Goal: Information Seeking & Learning: Learn about a topic

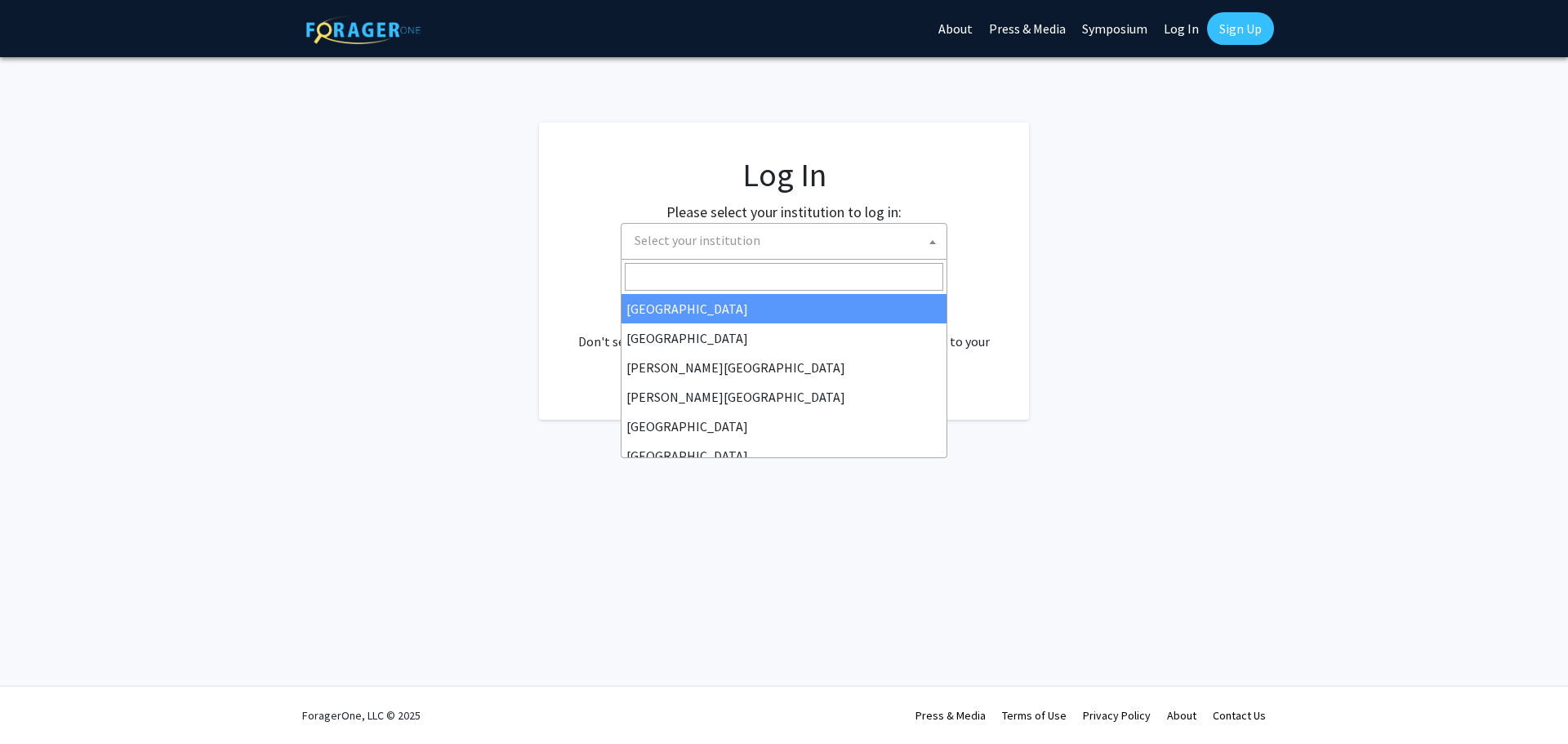
select select
click at [835, 280] on input "Search" at bounding box center [783, 277] width 318 height 27
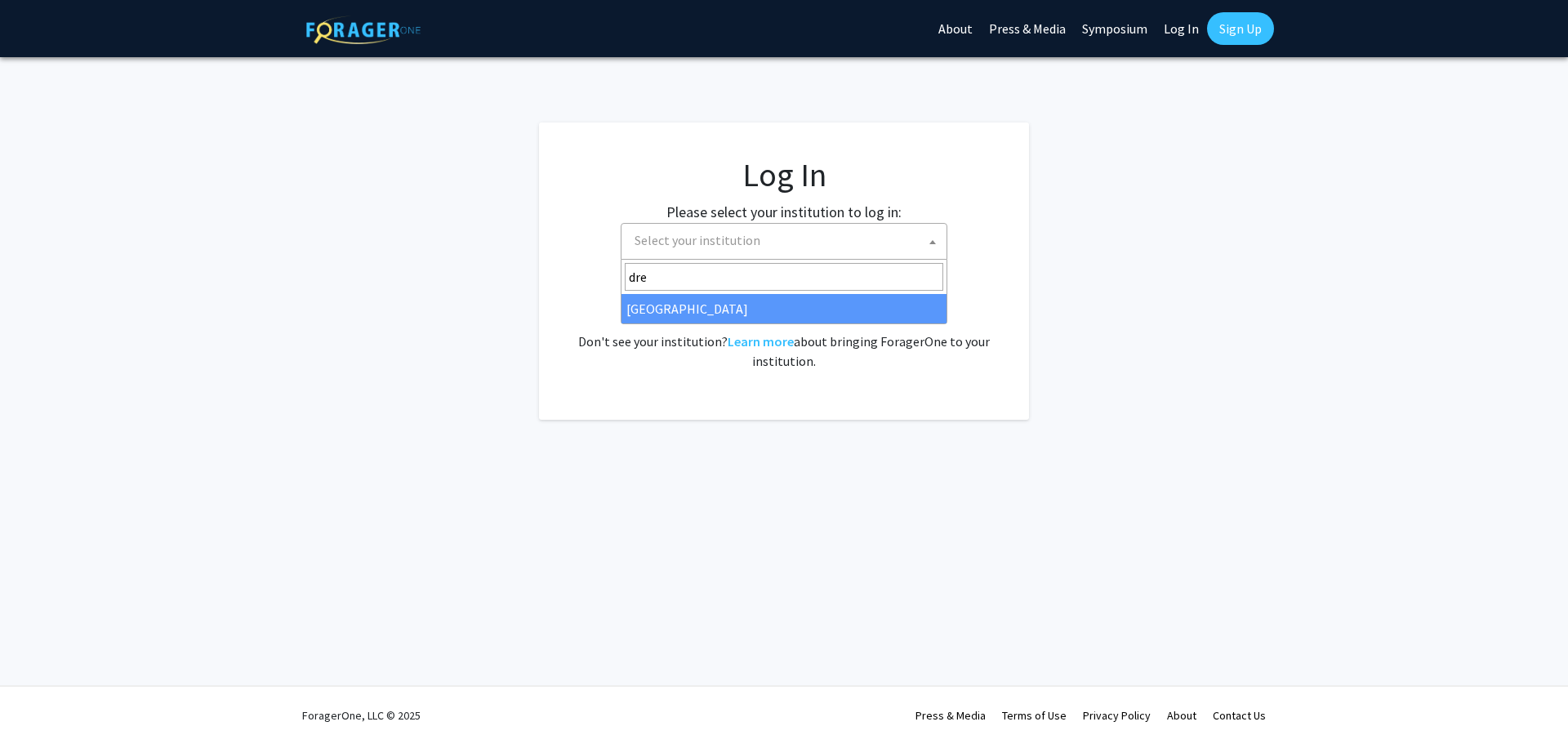
type input "dre"
select select "6"
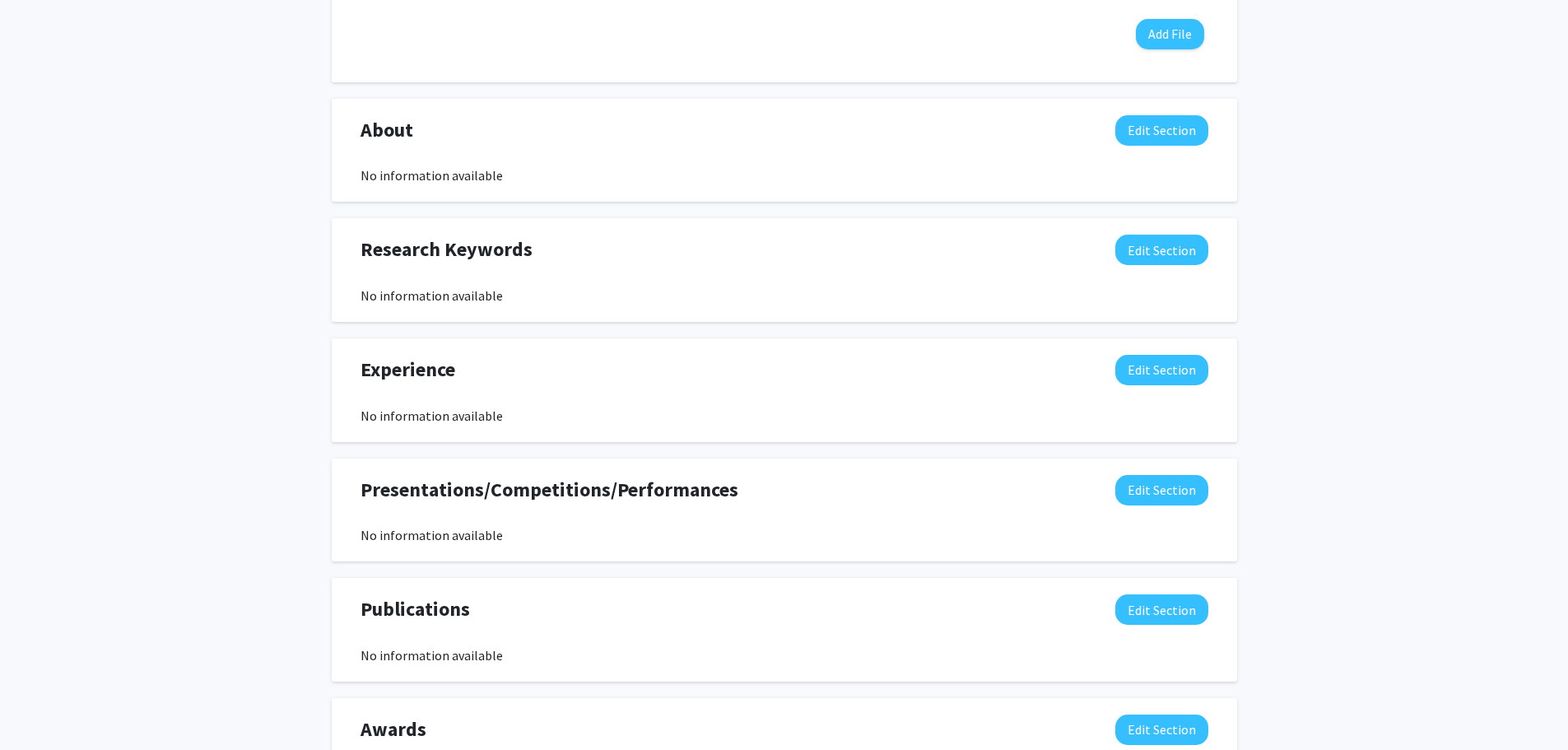
click at [1026, 321] on div "Seeking Opportunities? Indicate to faculty/staff and other users that you are l…" at bounding box center [784, 290] width 906 height 1296
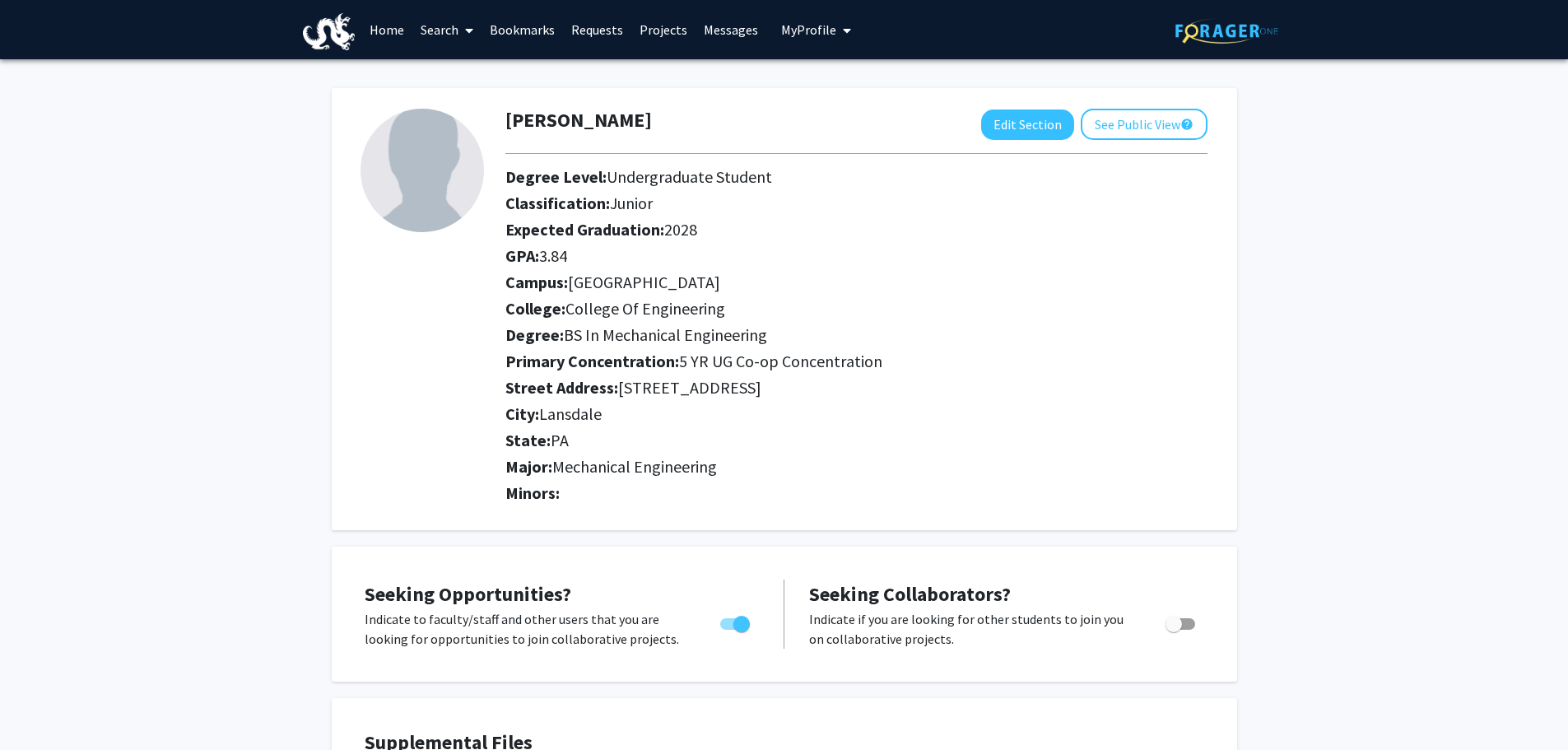
click at [395, 28] on link "Home" at bounding box center [387, 29] width 51 height 58
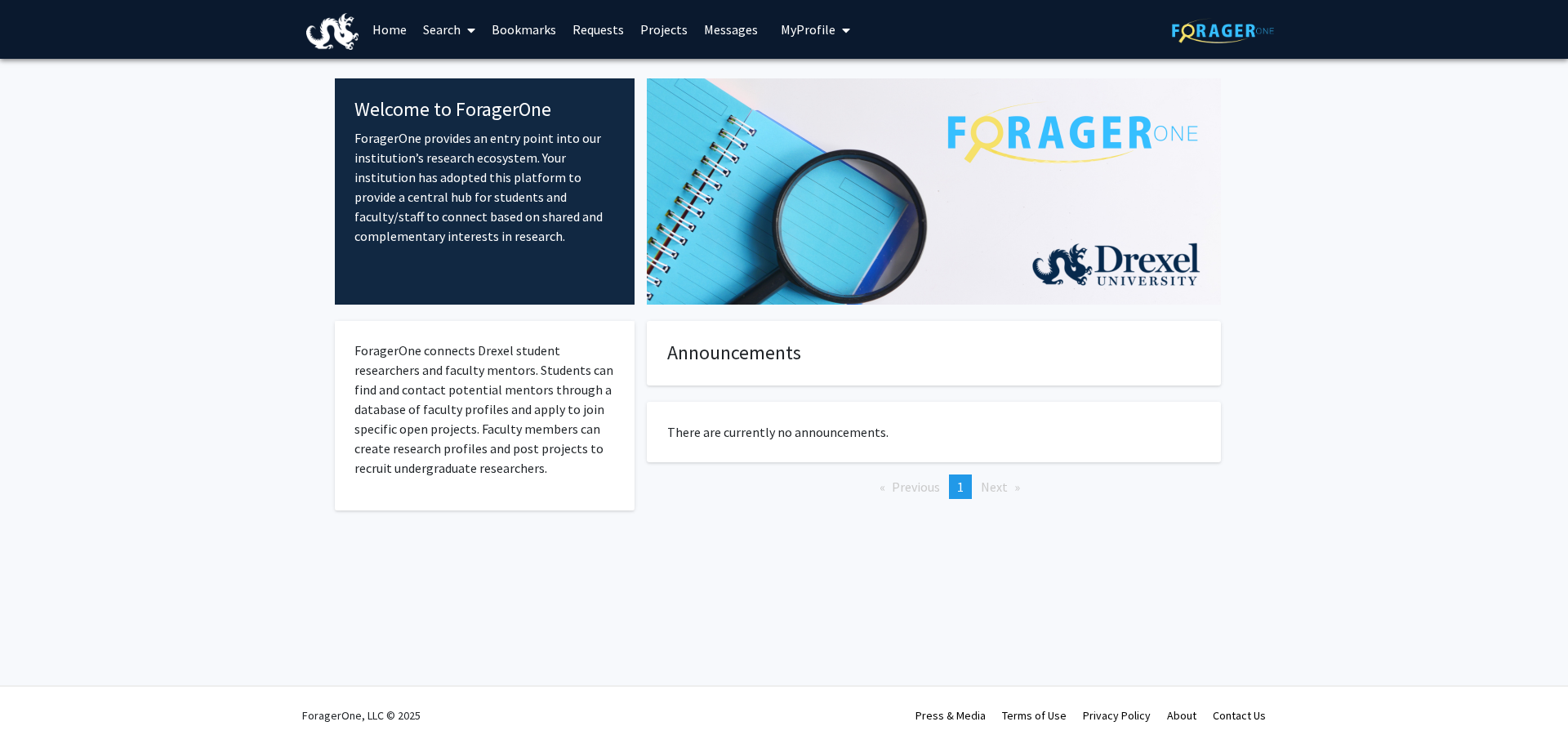
click at [448, 25] on link "Search" at bounding box center [449, 29] width 69 height 57
click at [659, 22] on link "Projects" at bounding box center [664, 29] width 64 height 57
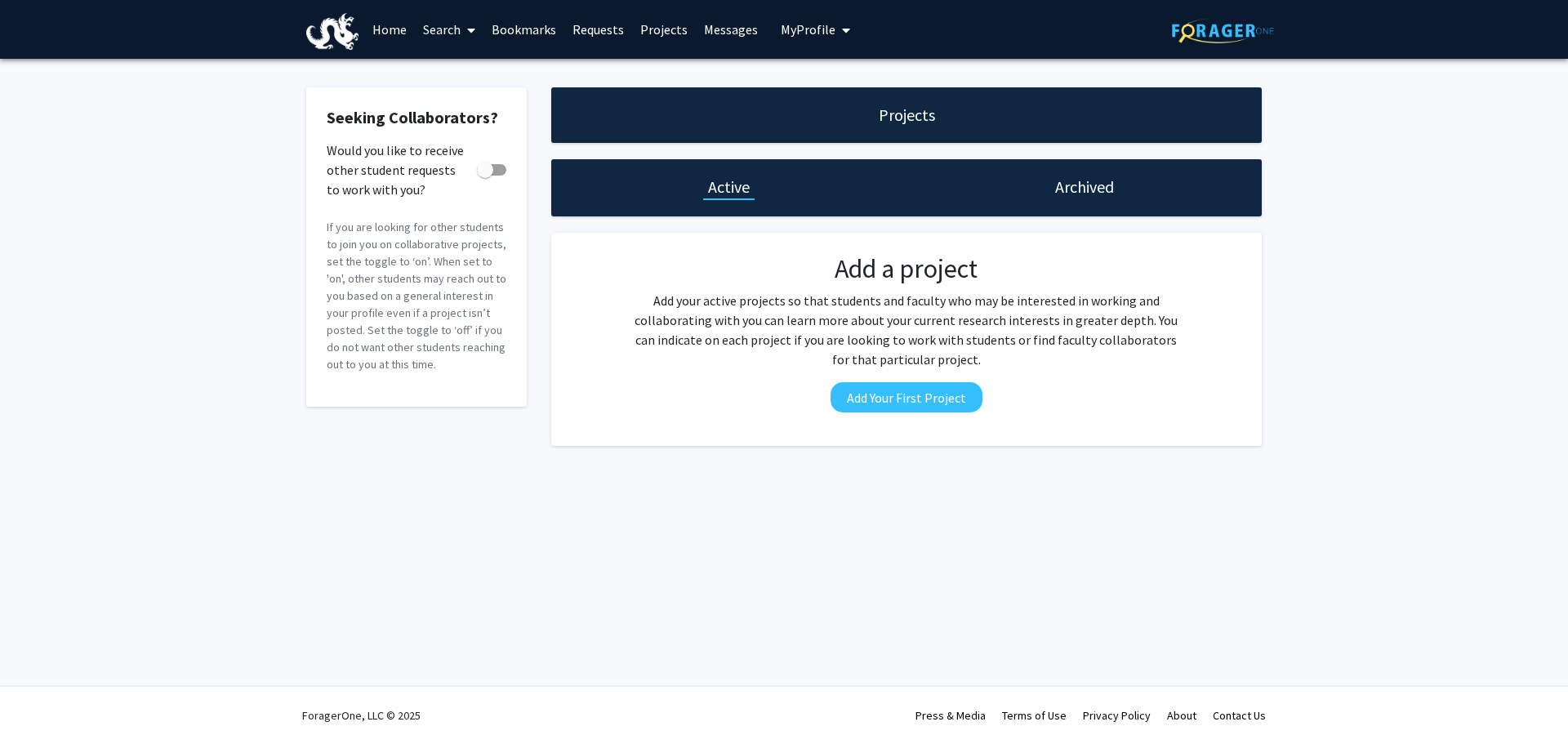
click at [820, 32] on span "My Profile" at bounding box center [808, 30] width 55 height 17
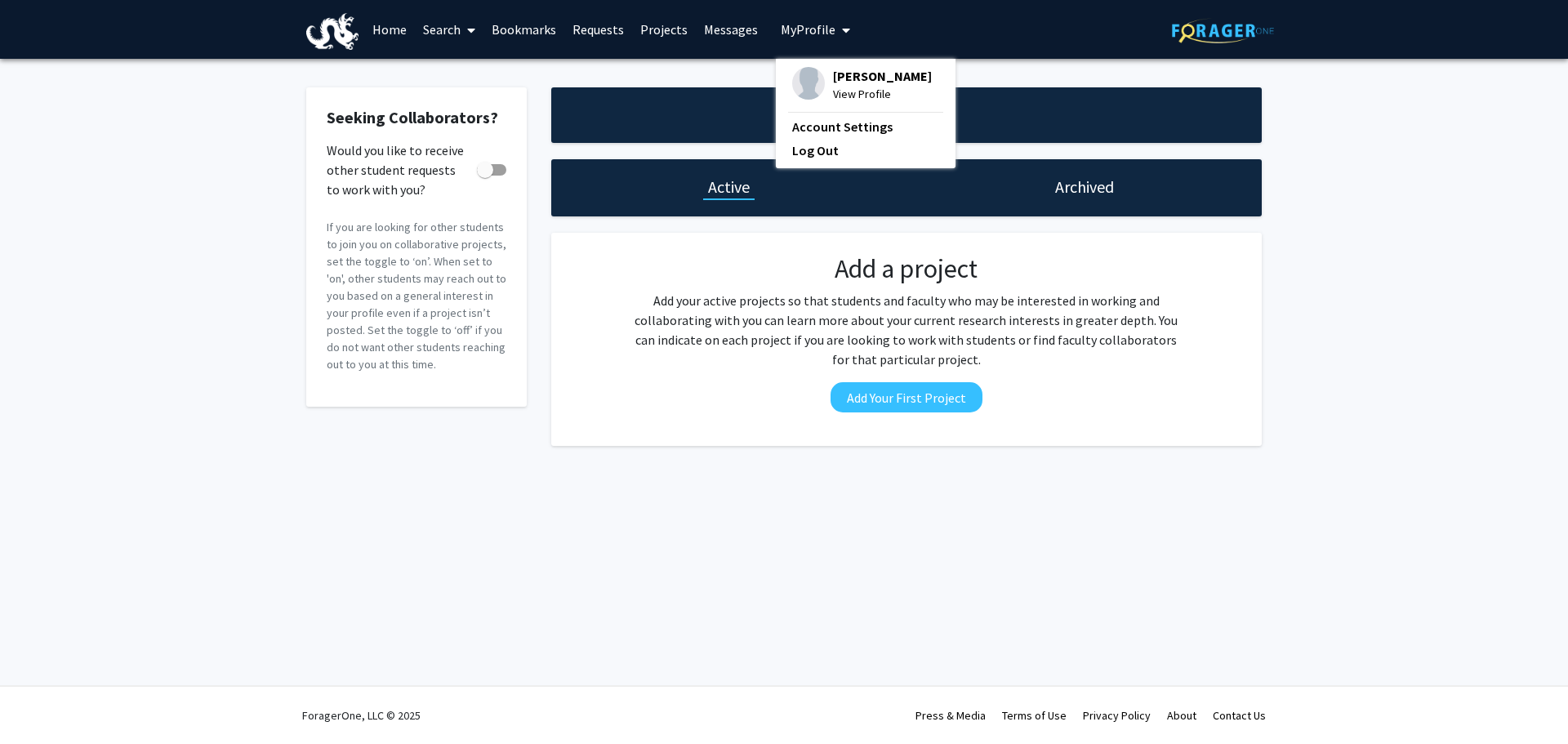
click at [418, 26] on link "Search" at bounding box center [449, 29] width 69 height 57
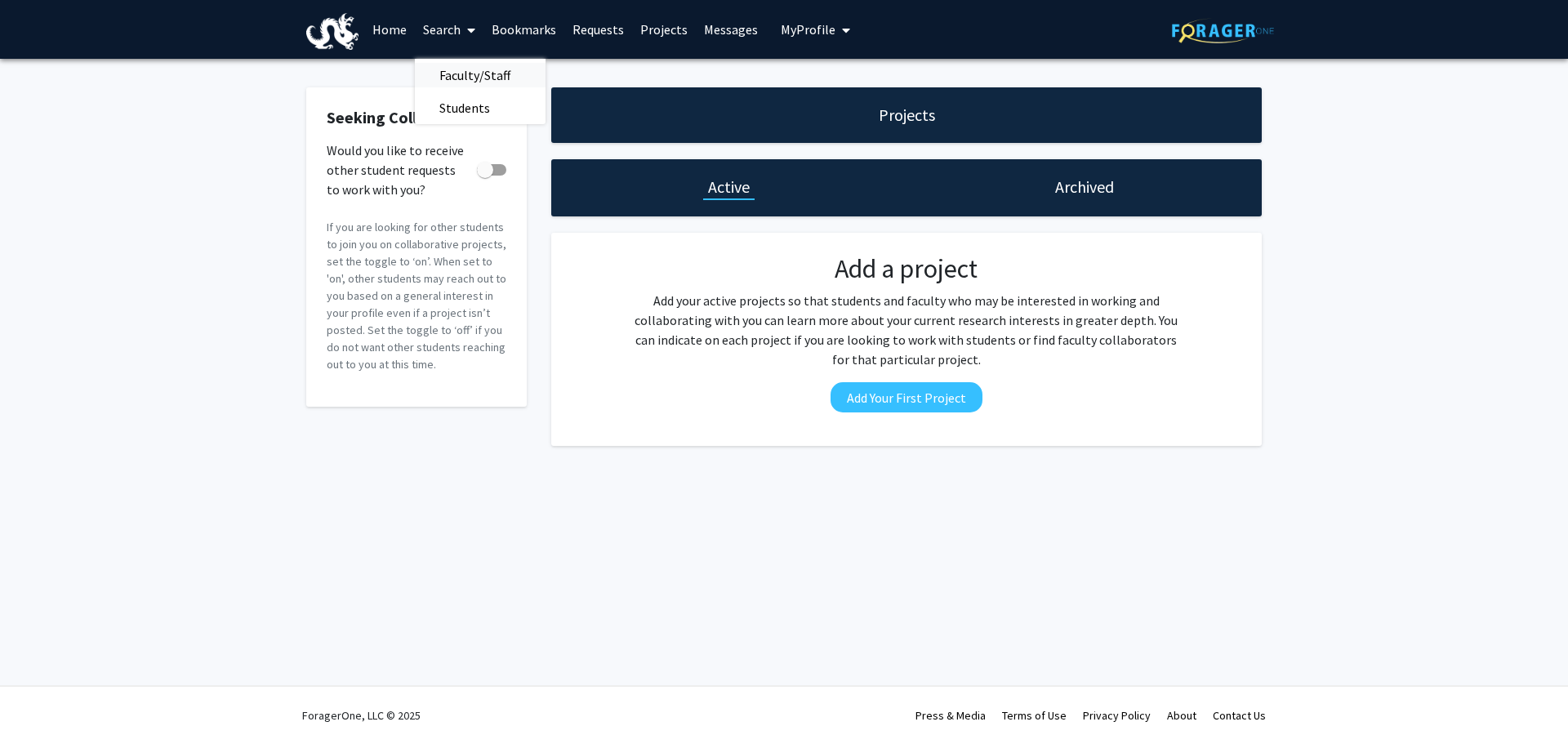
click at [461, 75] on span "Faculty/Staff" at bounding box center [475, 75] width 120 height 32
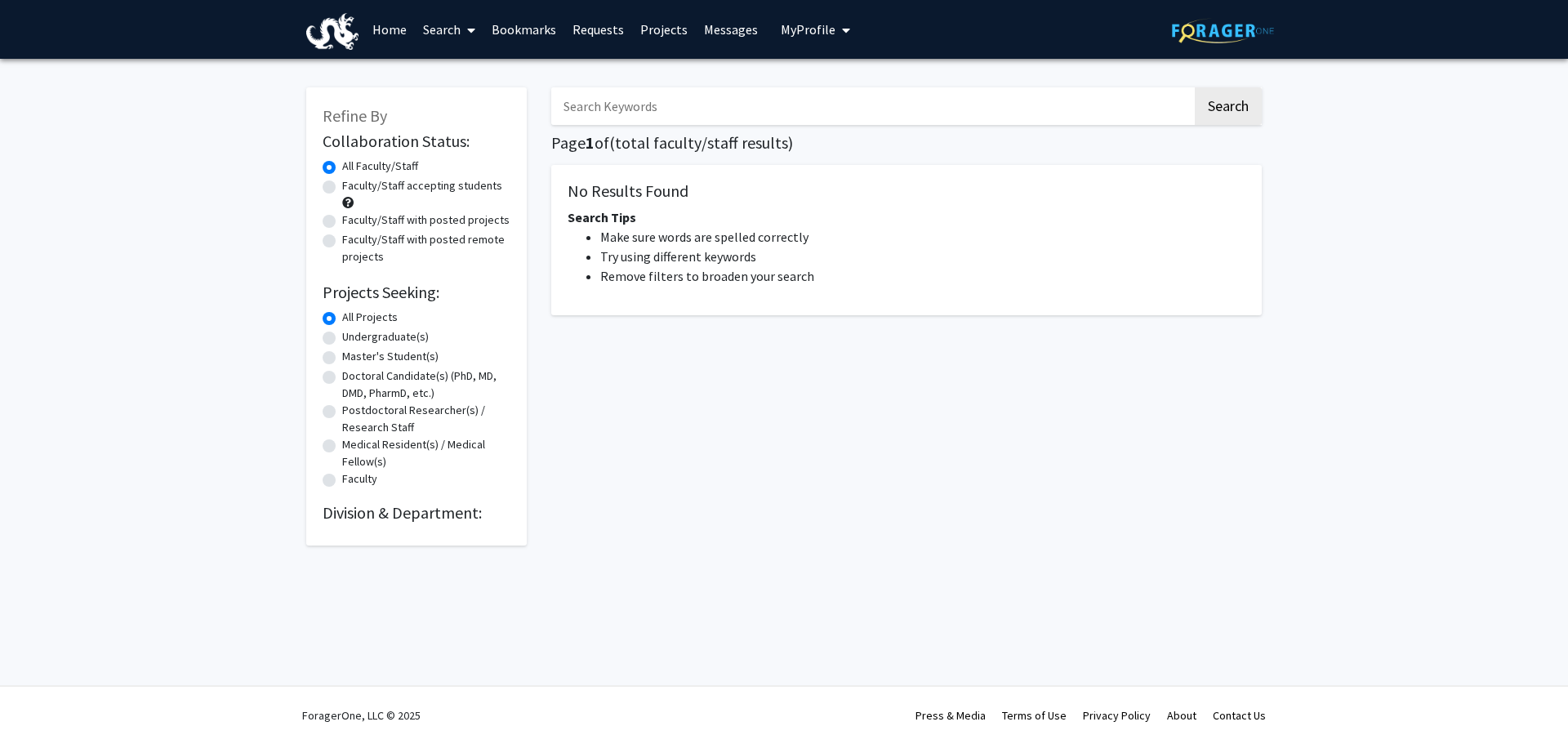
click at [709, 115] on input "Search Keywords" at bounding box center [872, 105] width 641 height 37
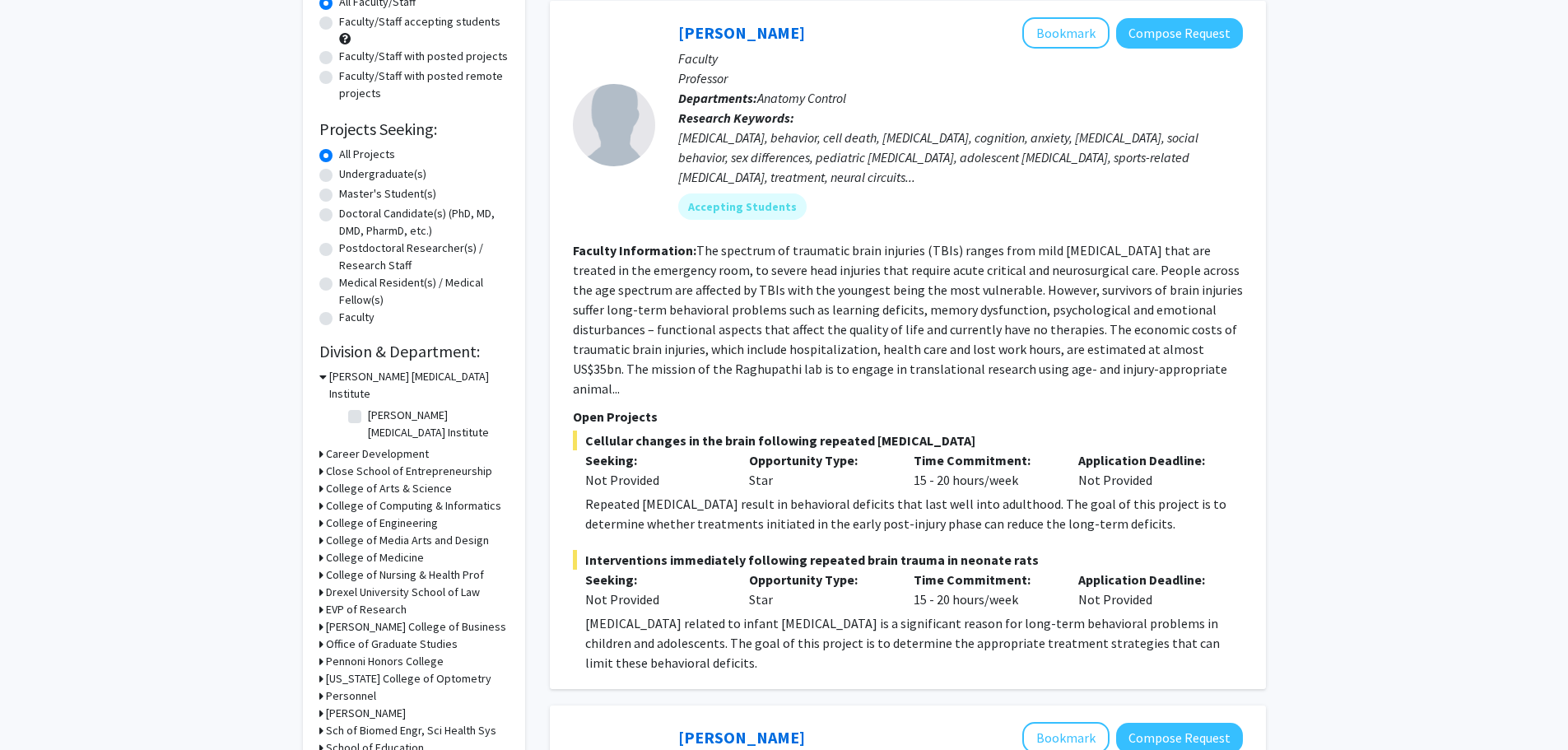
scroll to position [194, 0]
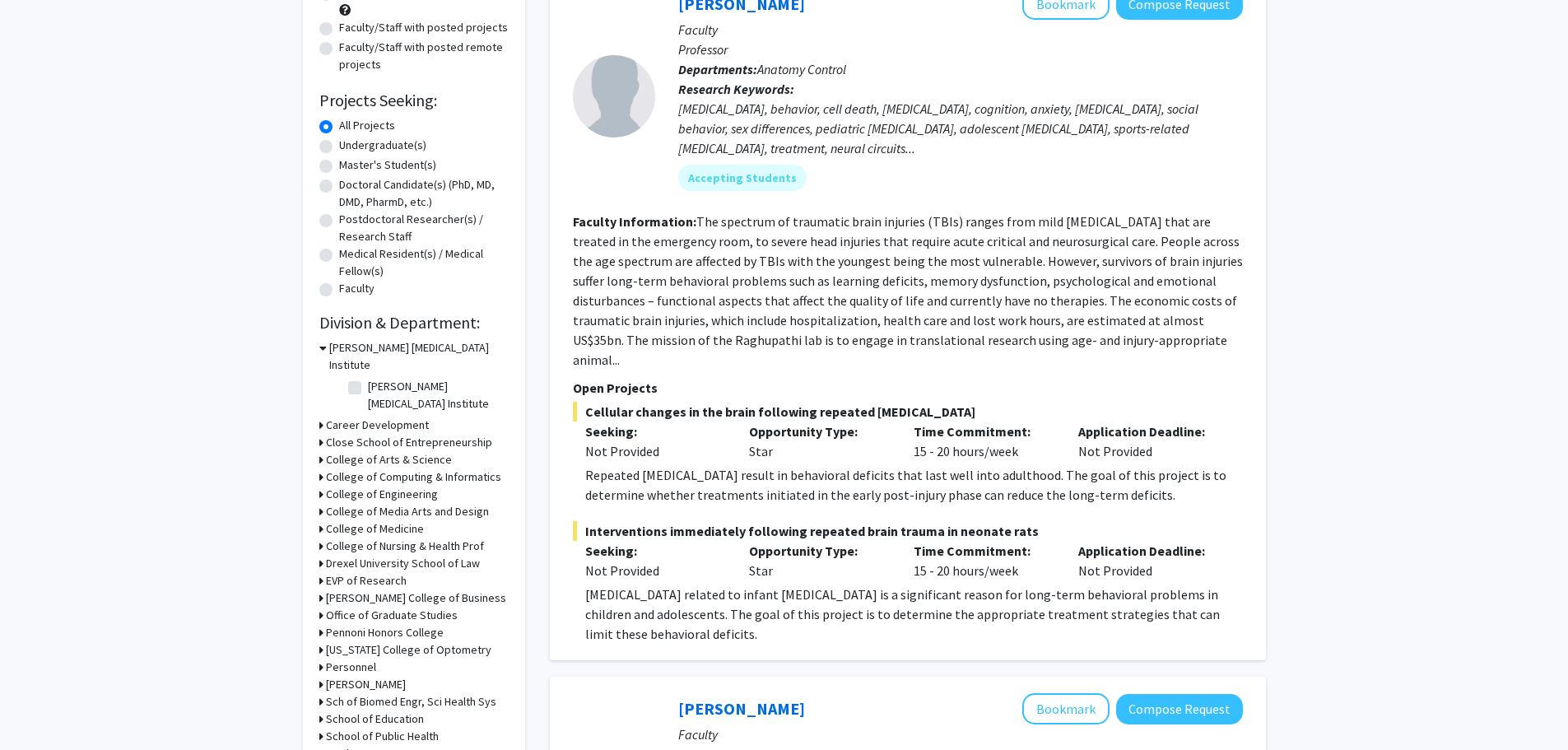
click at [366, 485] on h3 "College of Engineering" at bounding box center [382, 494] width 112 height 18
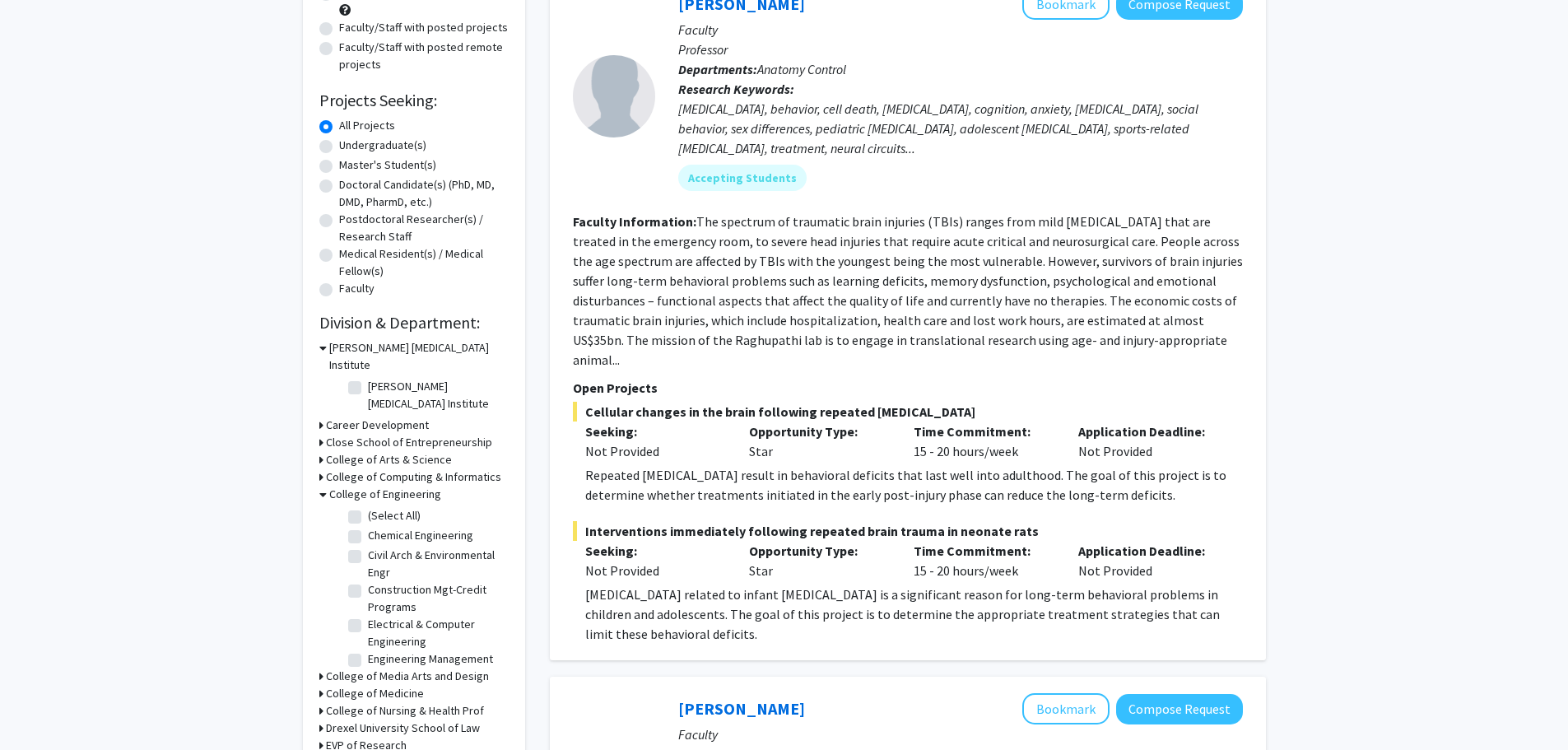
click at [368, 507] on label "(Select All)" at bounding box center [394, 516] width 53 height 18
click at [368, 507] on input "(Select All)" at bounding box center [373, 512] width 11 height 11
checkbox input "true"
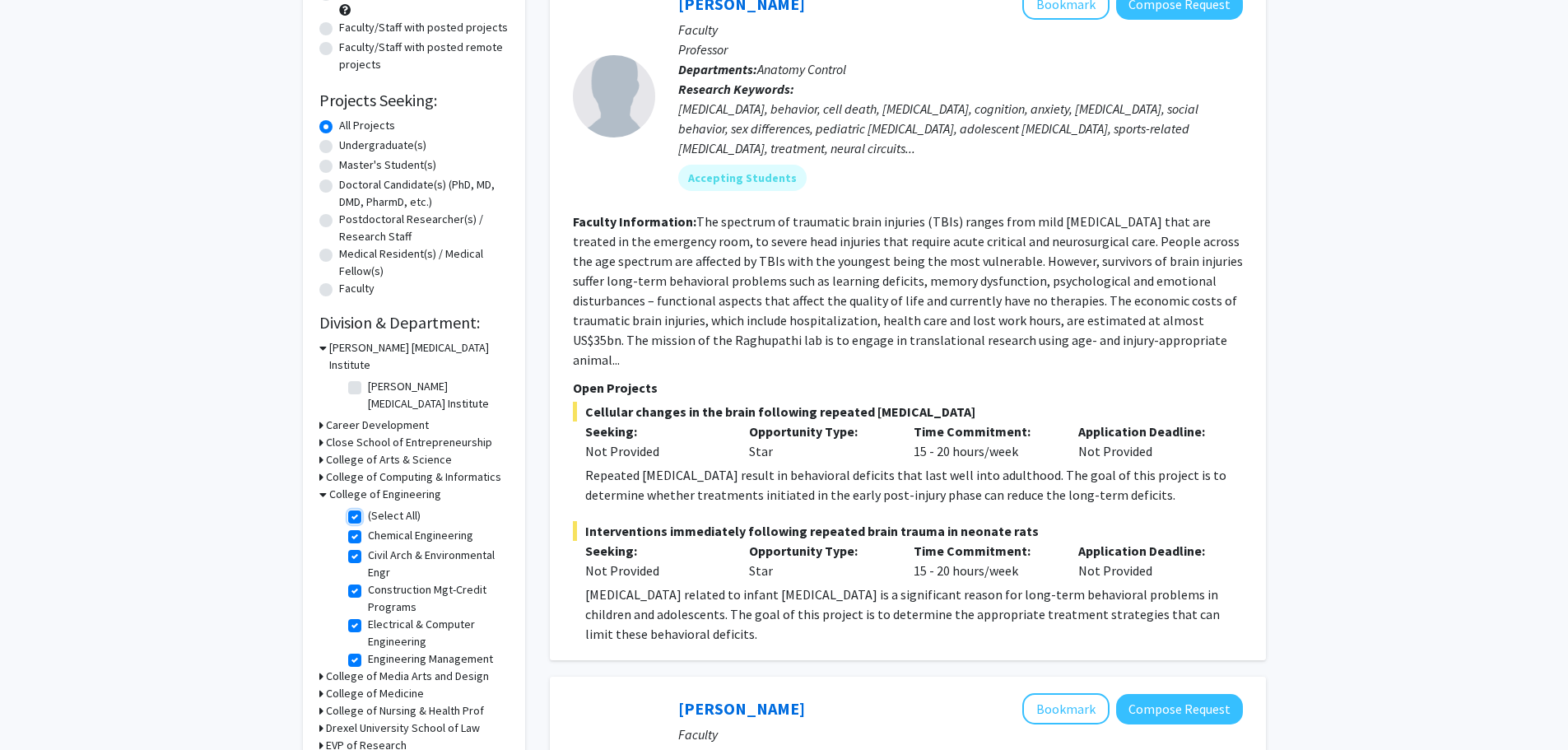
checkbox input "true"
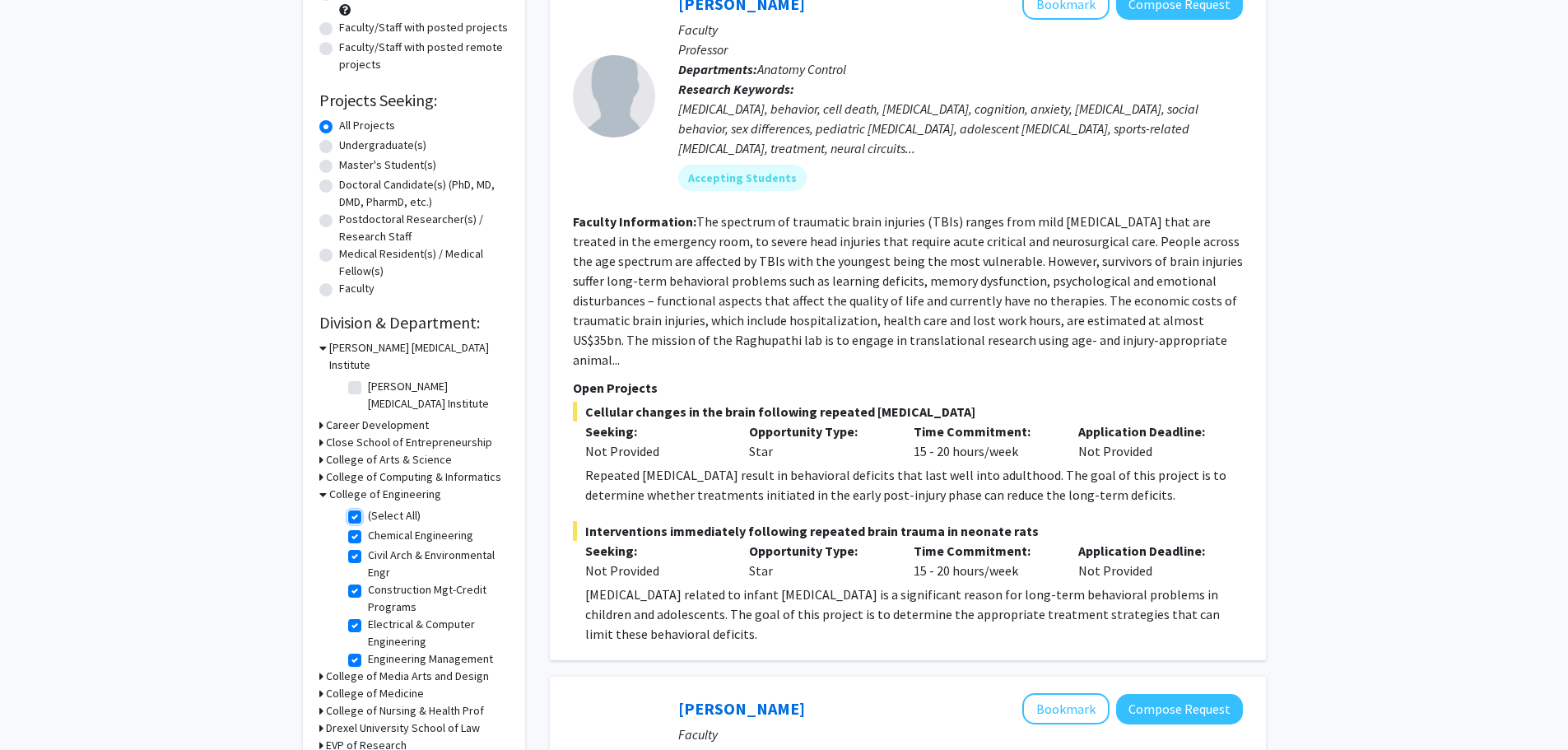
checkbox input "true"
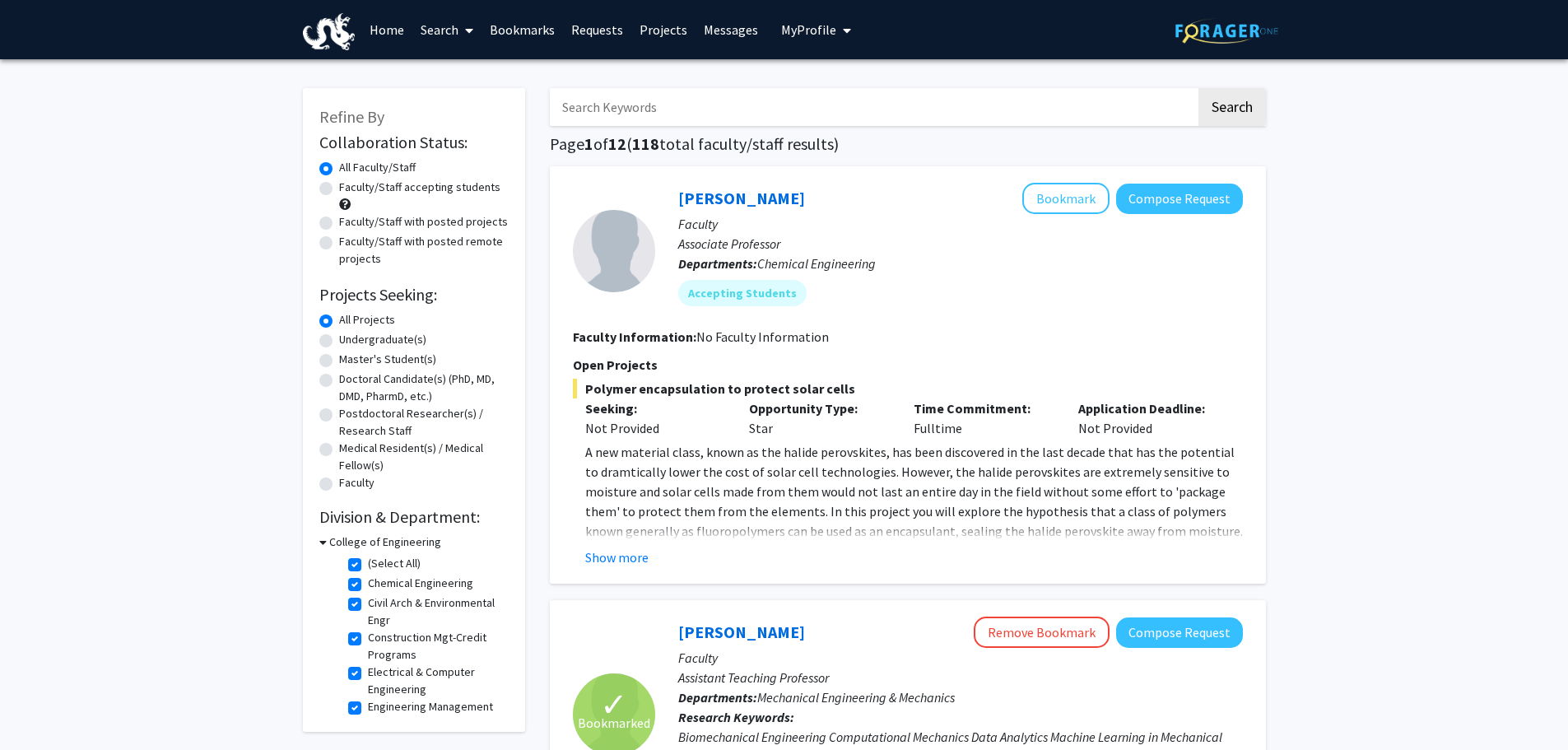
click at [416, 218] on label "Faculty/Staff with posted projects" at bounding box center [424, 222] width 169 height 18
click at [350, 218] on input "Faculty/Staff with posted projects" at bounding box center [344, 218] width 11 height 11
radio input "true"
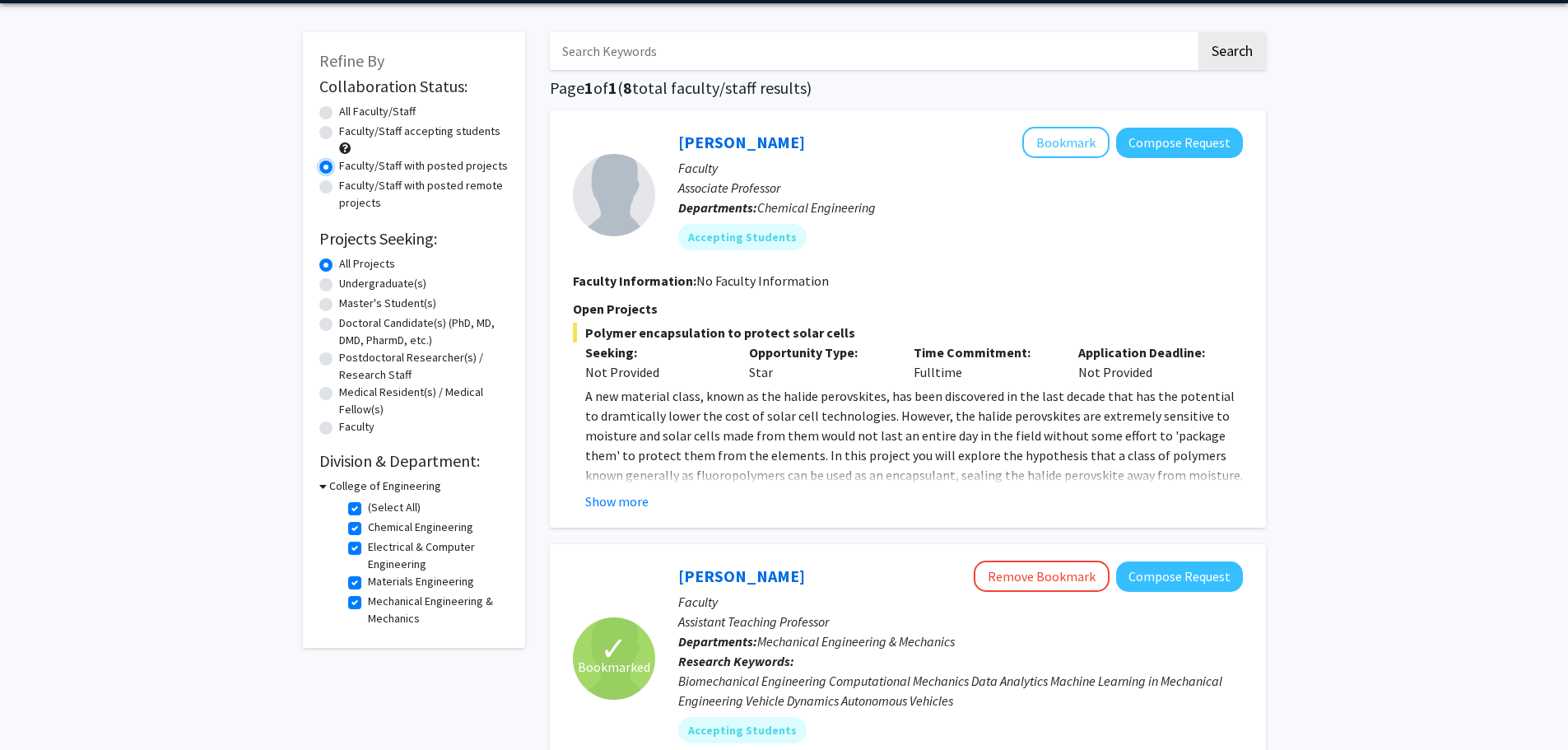
scroll to position [57, 0]
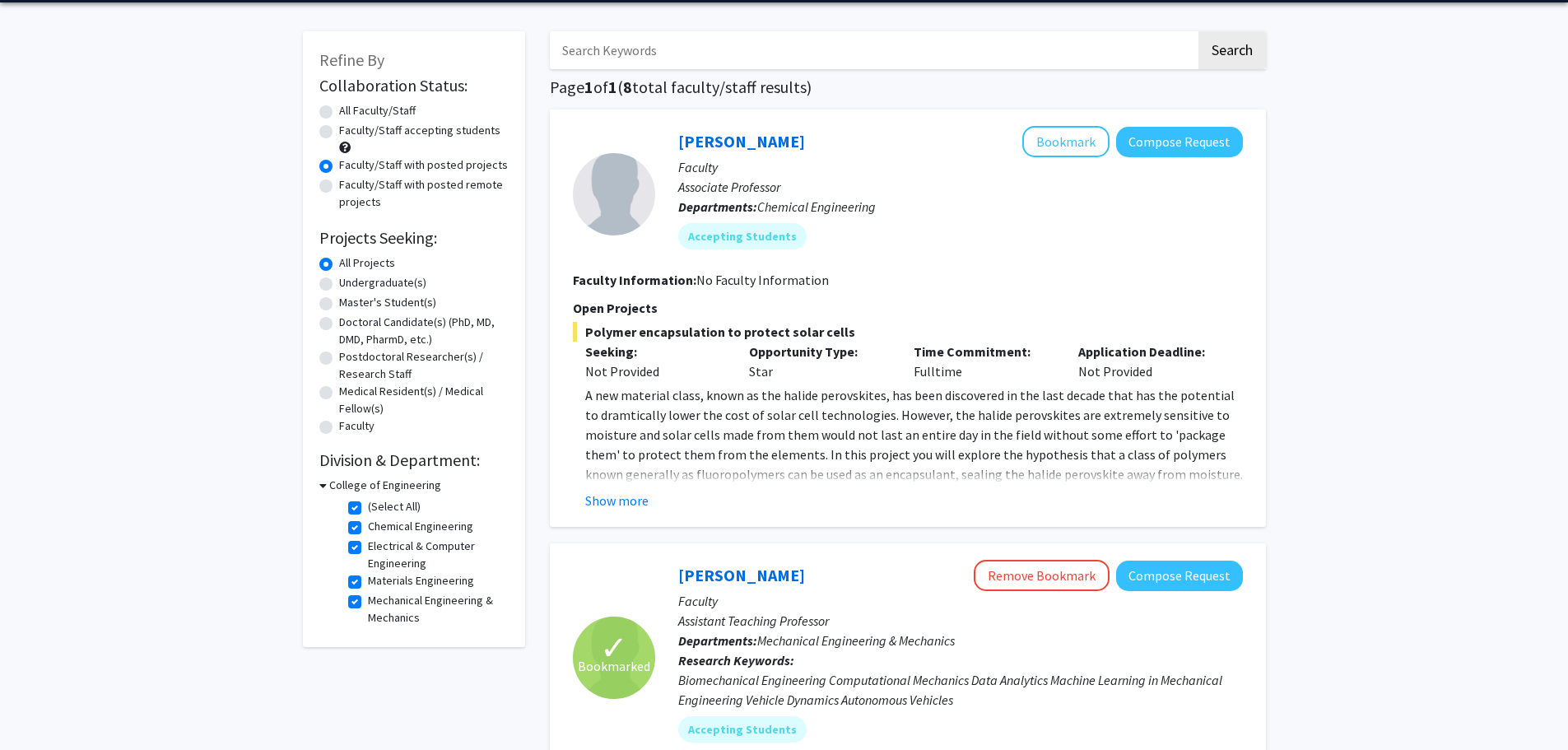
click at [392, 280] on label "Undergraduate(s)" at bounding box center [383, 282] width 87 height 18
click at [350, 280] on input "Undergraduate(s)" at bounding box center [344, 279] width 11 height 11
radio input "true"
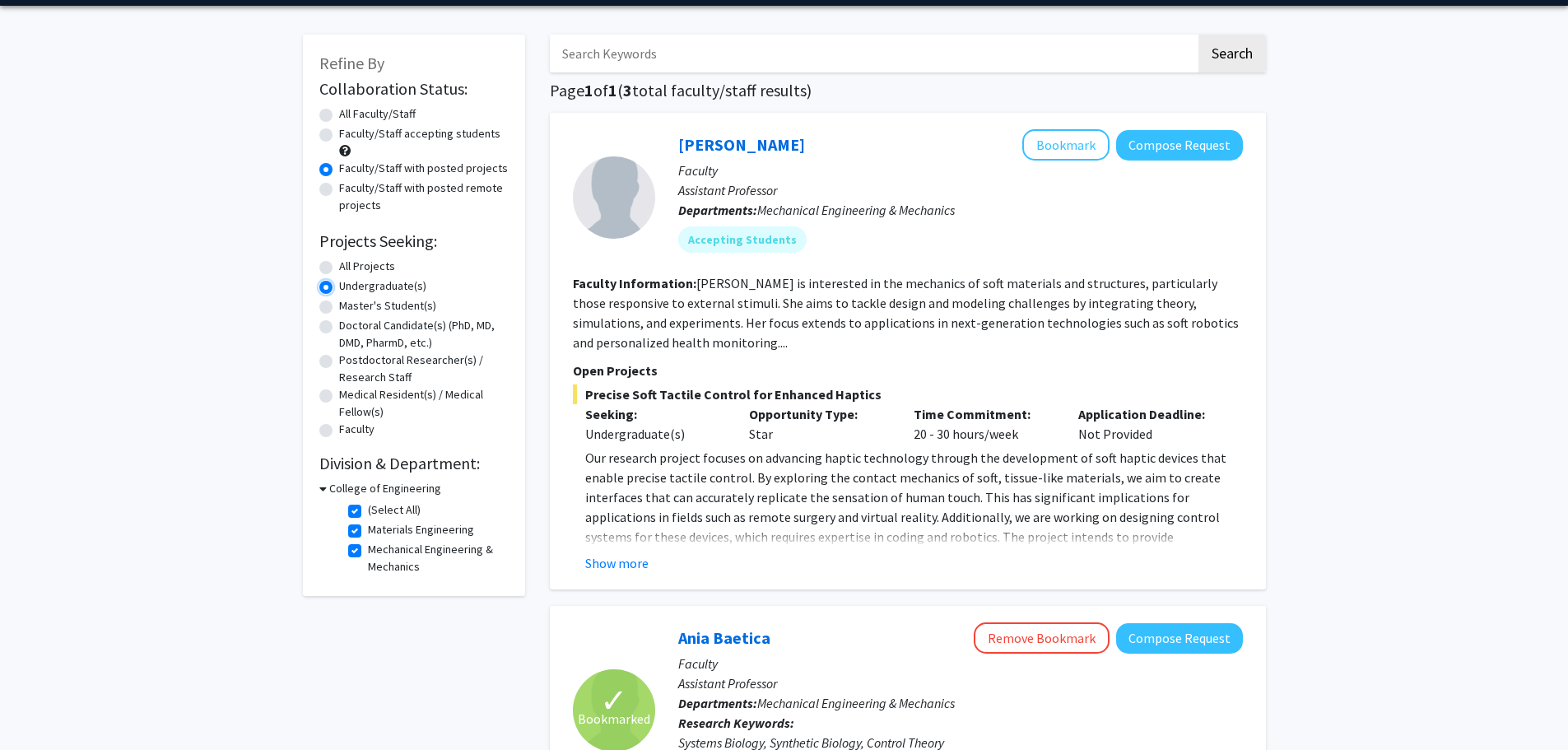
scroll to position [54, 0]
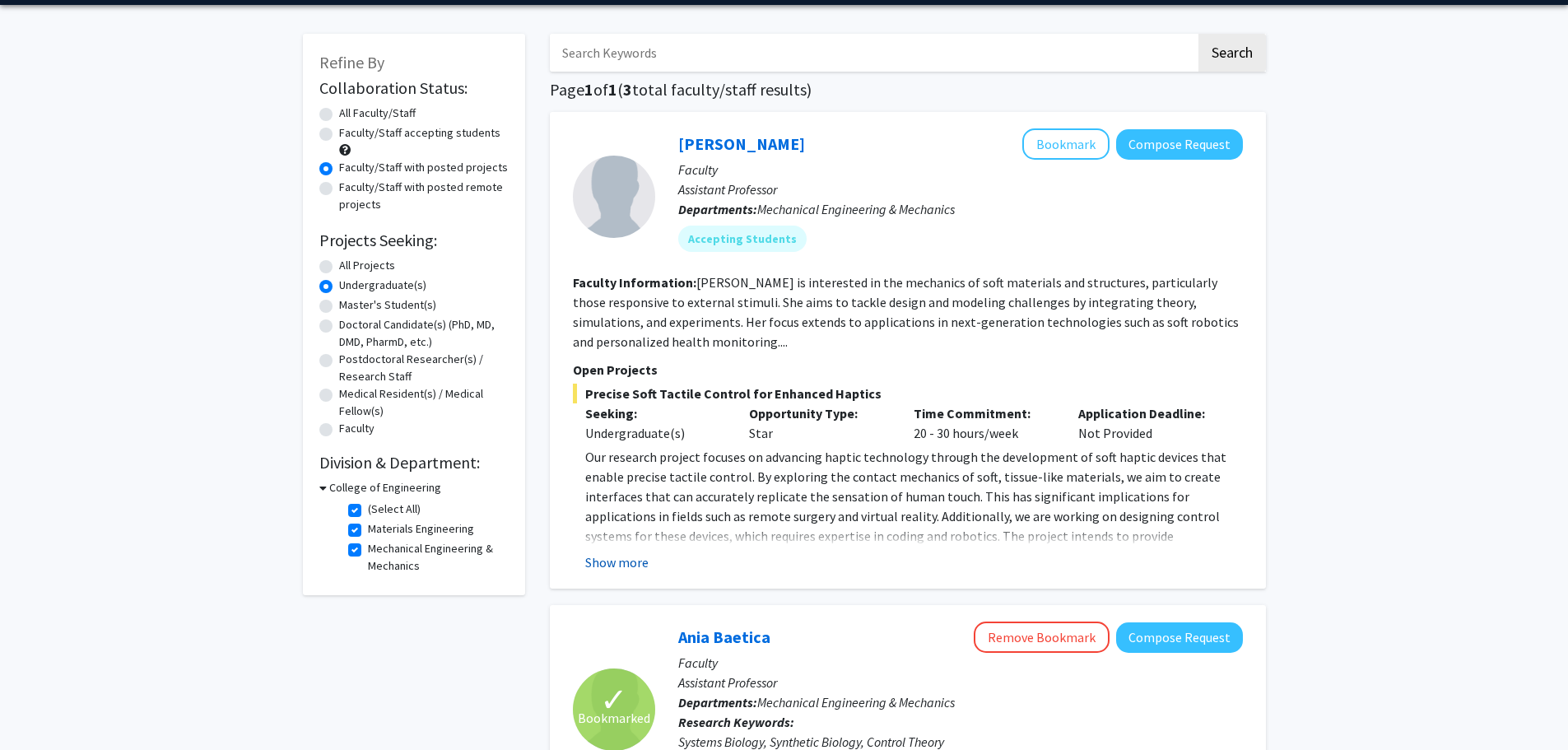
click at [625, 555] on button "Show more" at bounding box center [617, 562] width 64 height 20
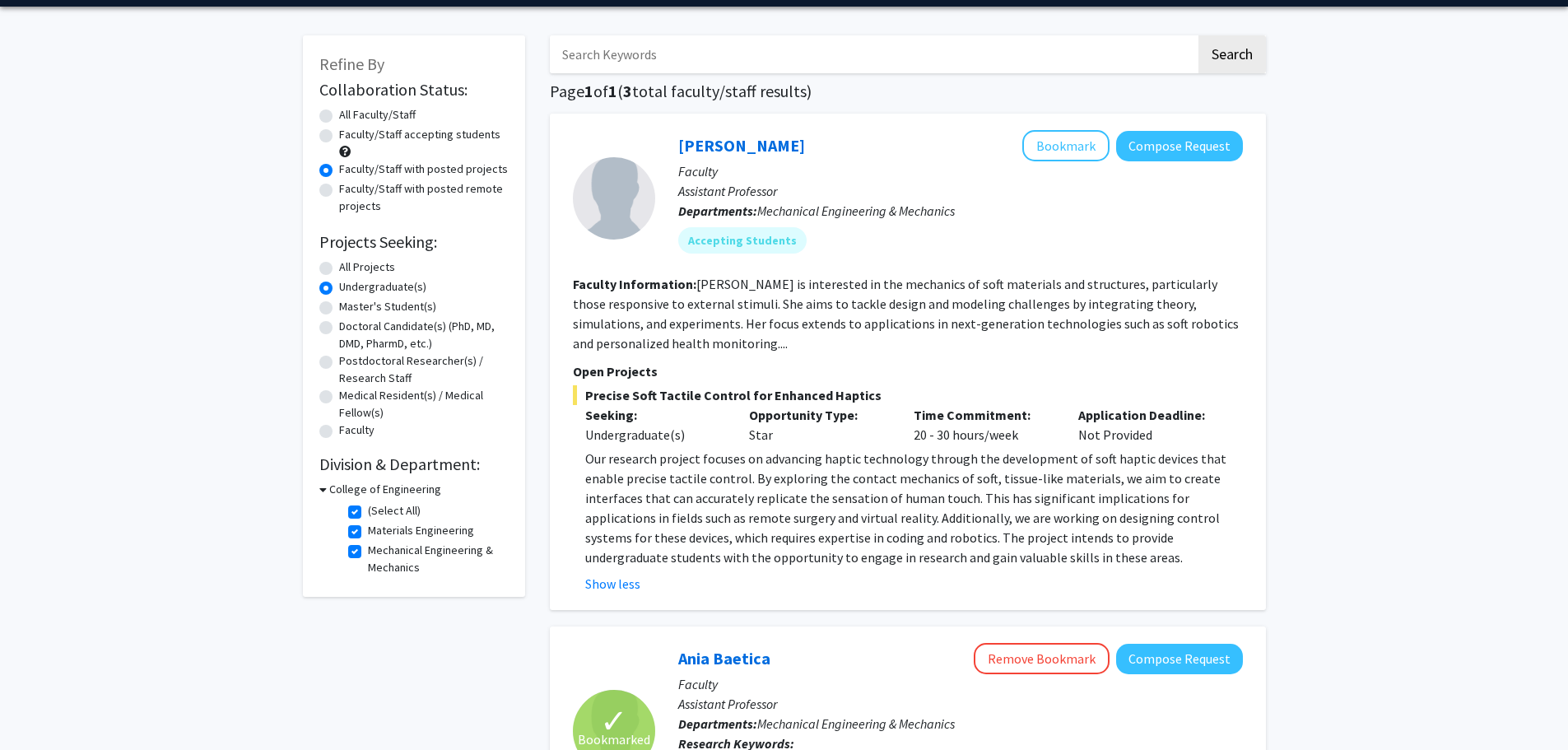
scroll to position [0, 0]
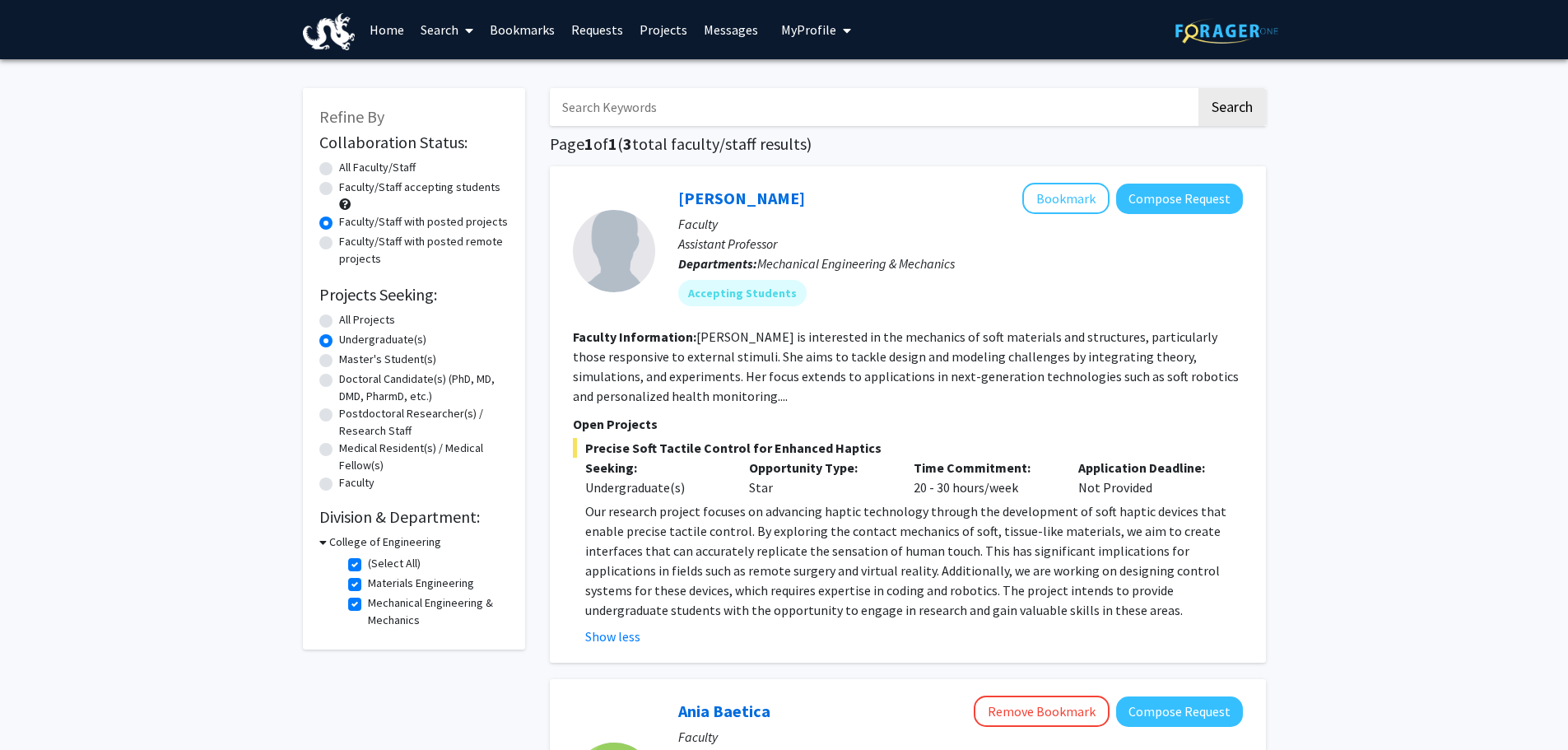
click at [372, 321] on label "All Projects" at bounding box center [367, 320] width 56 height 18
click at [350, 321] on input "All Projects" at bounding box center [344, 316] width 11 height 11
radio input "true"
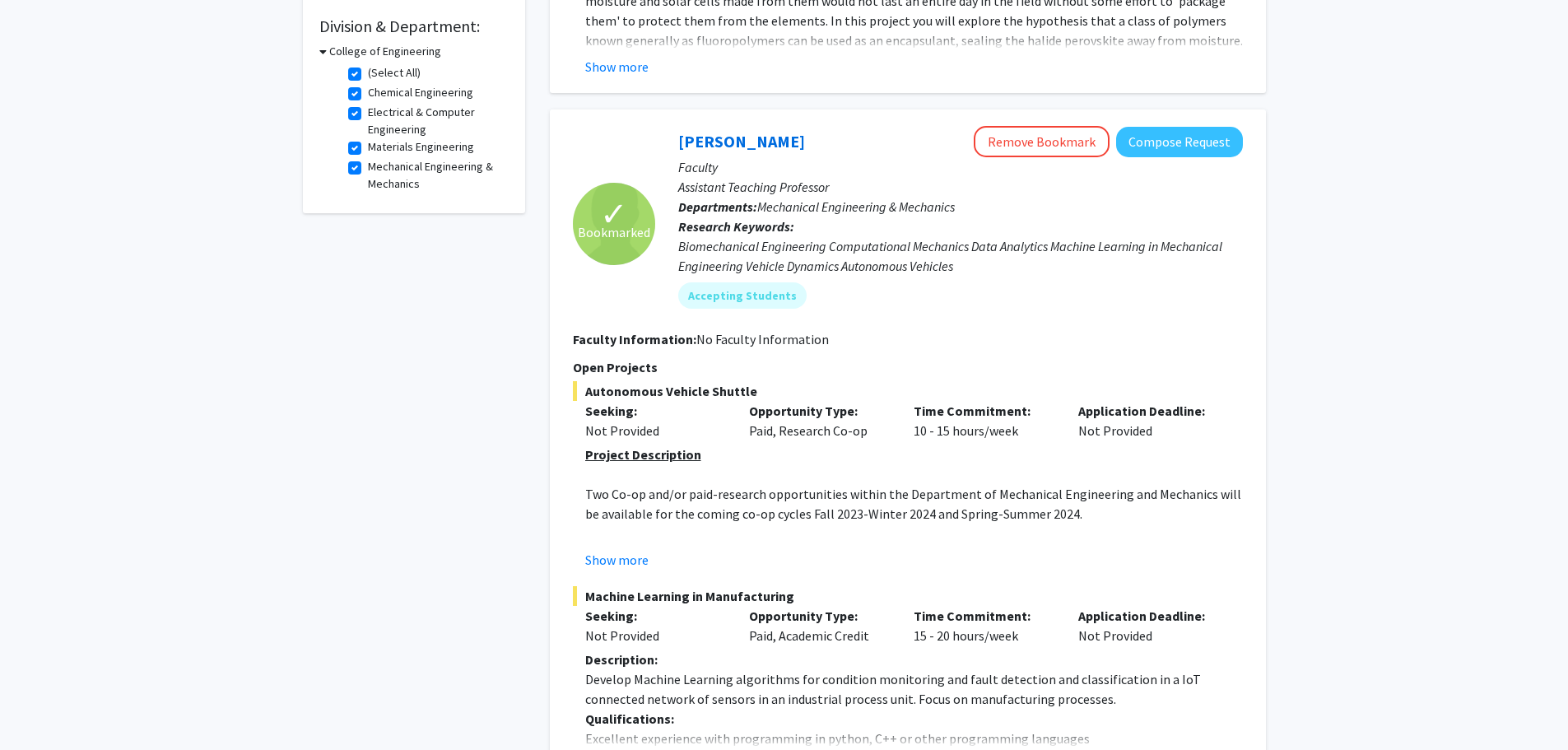
scroll to position [768, 0]
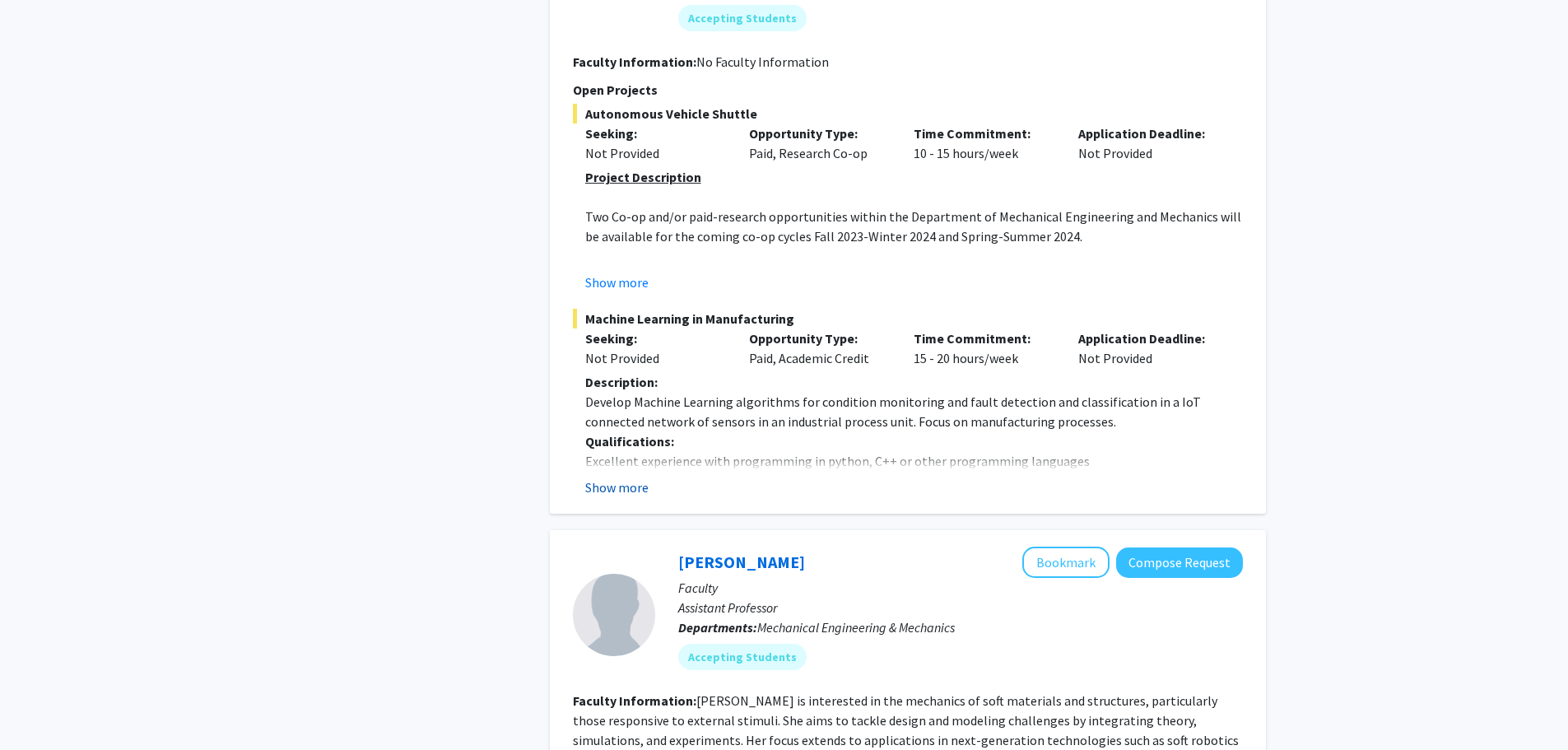
click at [627, 493] on button "Show more" at bounding box center [617, 487] width 64 height 20
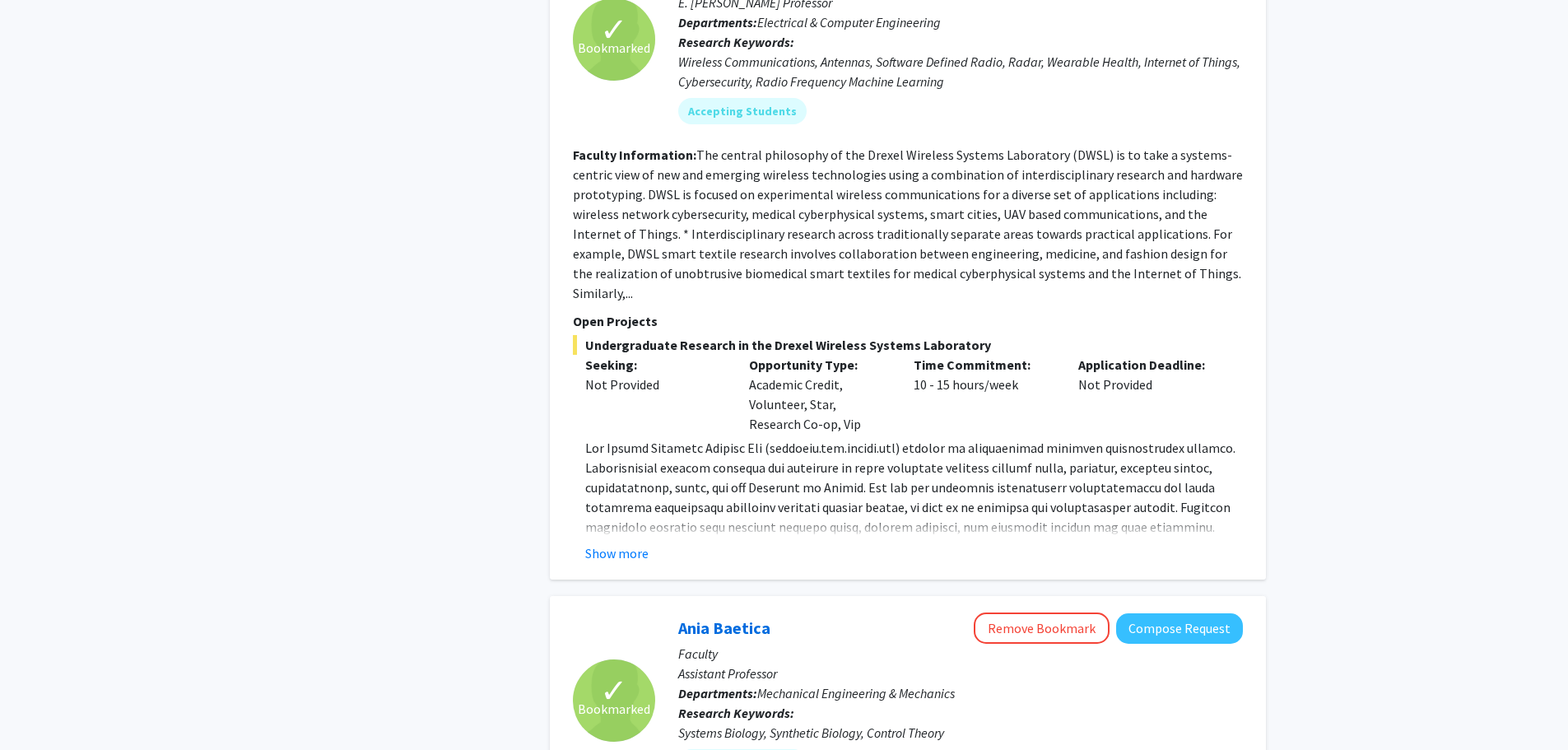
scroll to position [2007, 0]
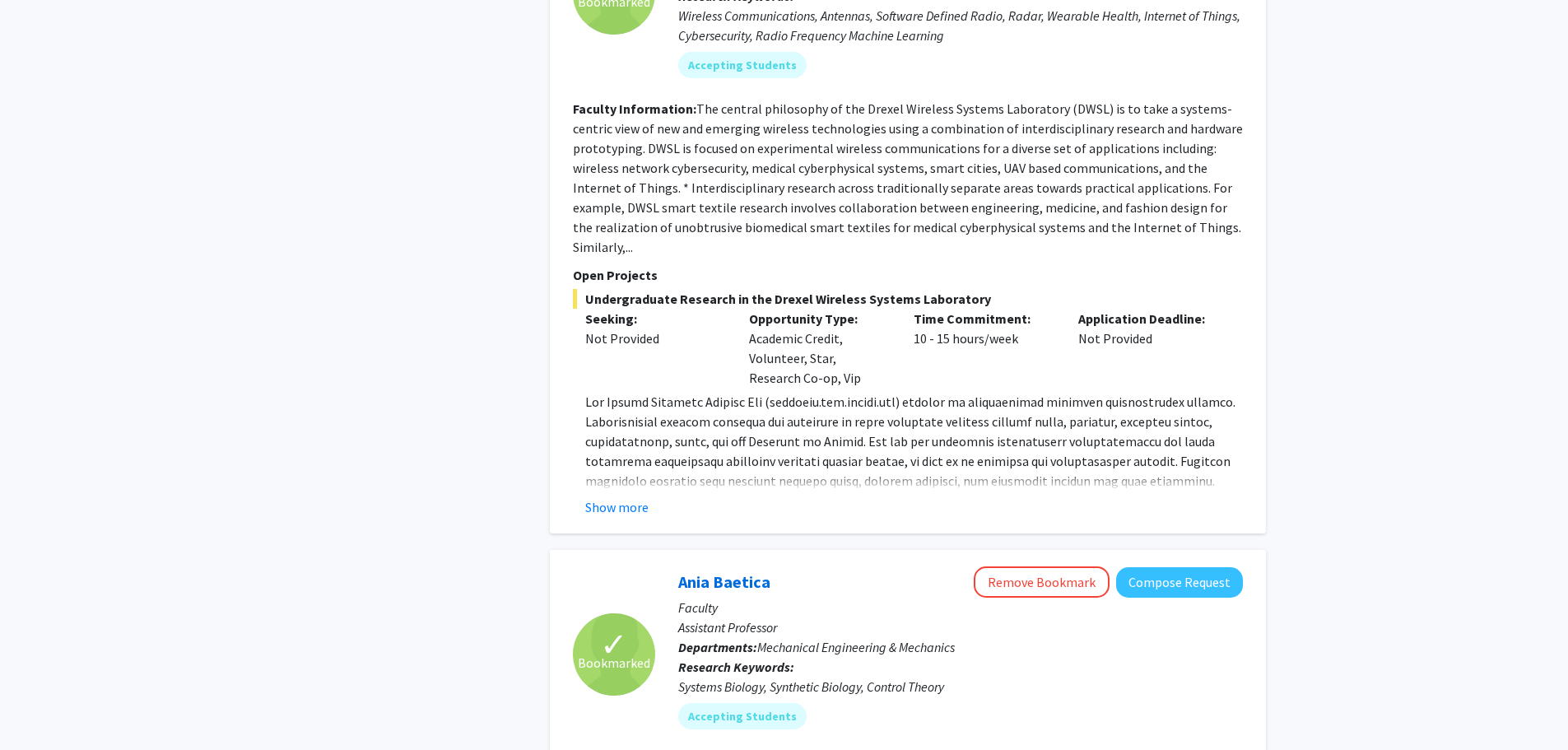
click at [874, 497] on div "Show more" at bounding box center [914, 507] width 658 height 20
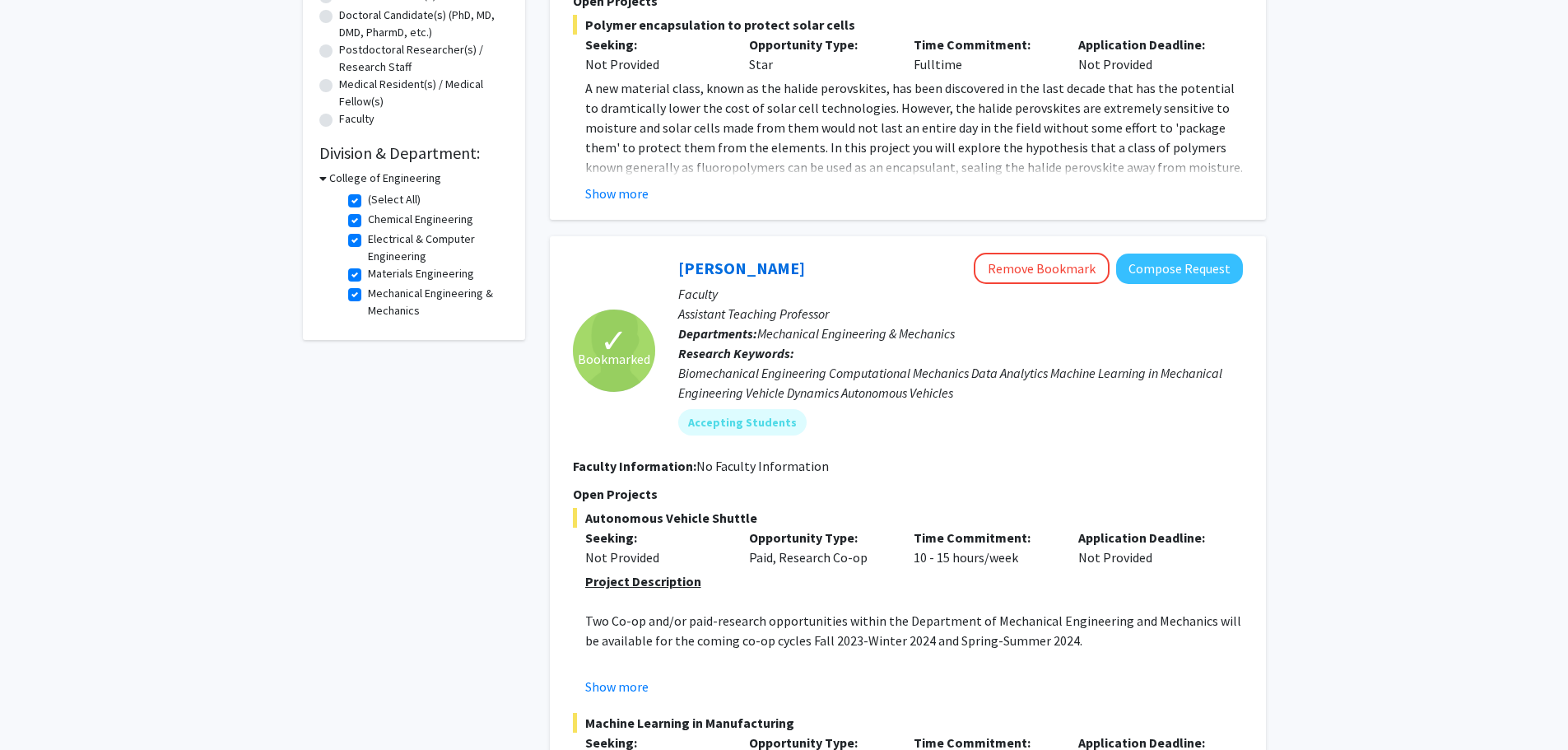
scroll to position [0, 0]
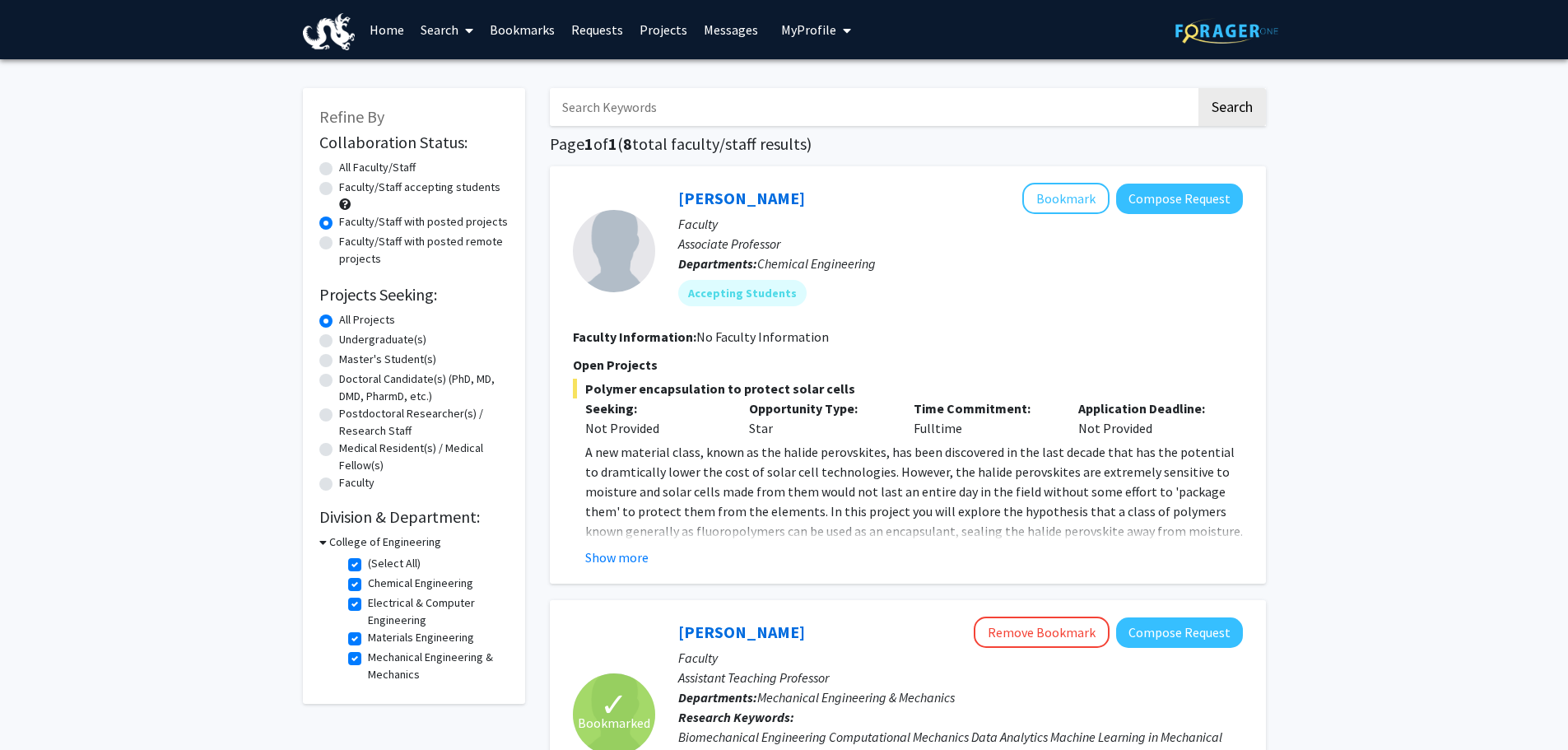
click at [686, 118] on input "Search Keywords" at bounding box center [873, 106] width 646 height 38
type input "vip"
click at [1199, 88] on button "Search" at bounding box center [1232, 106] width 68 height 38
radio input "true"
checkbox input "false"
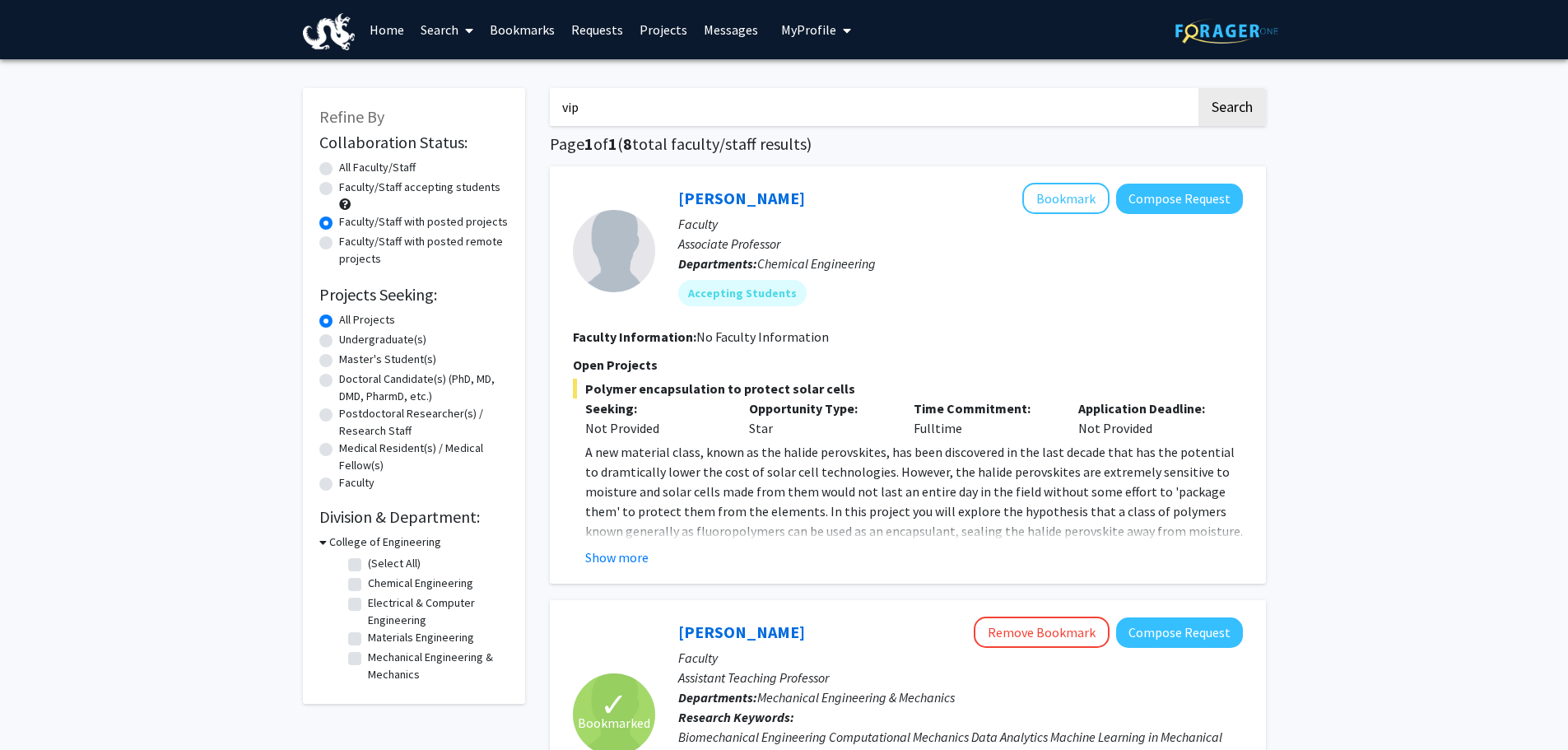
checkbox input "false"
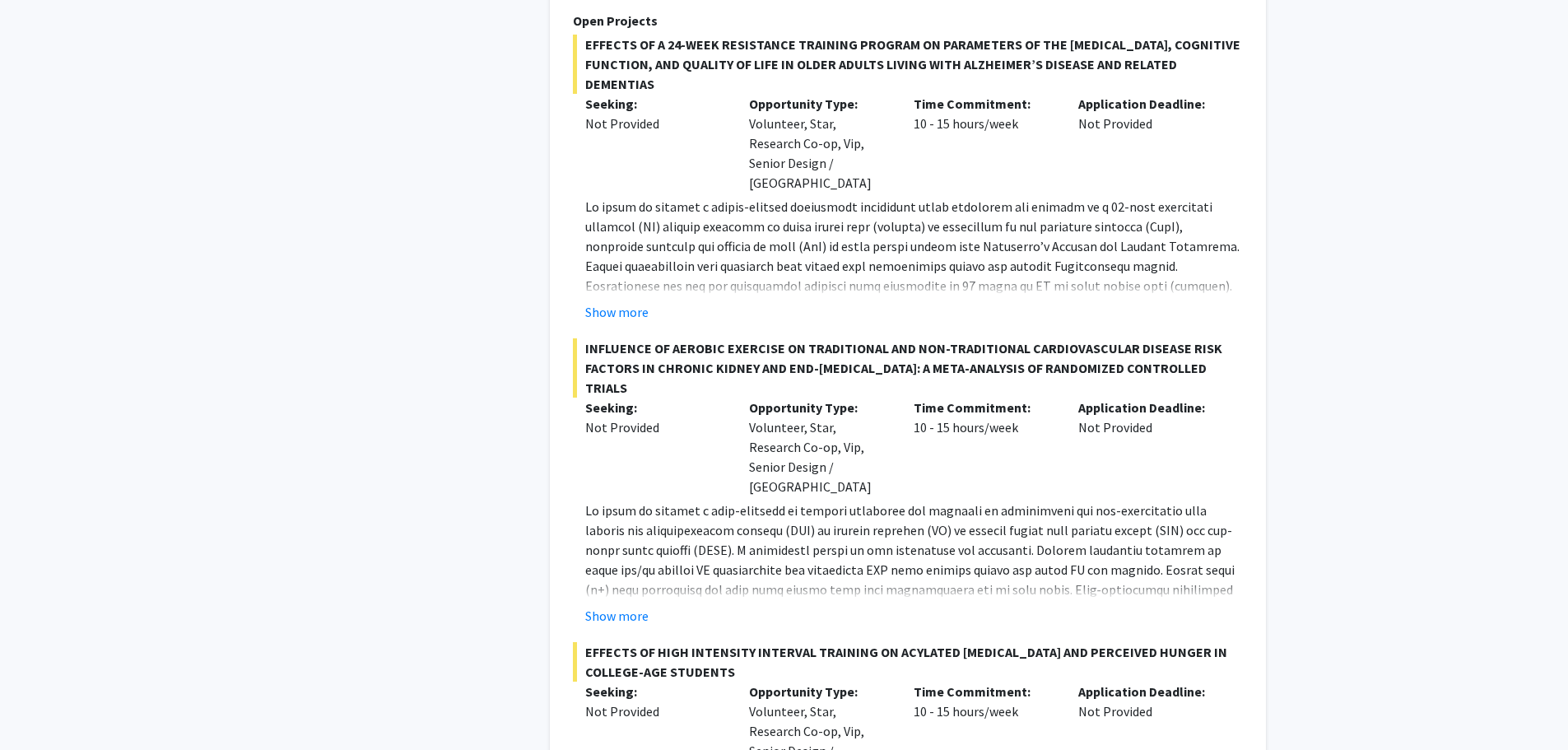
scroll to position [2741, 0]
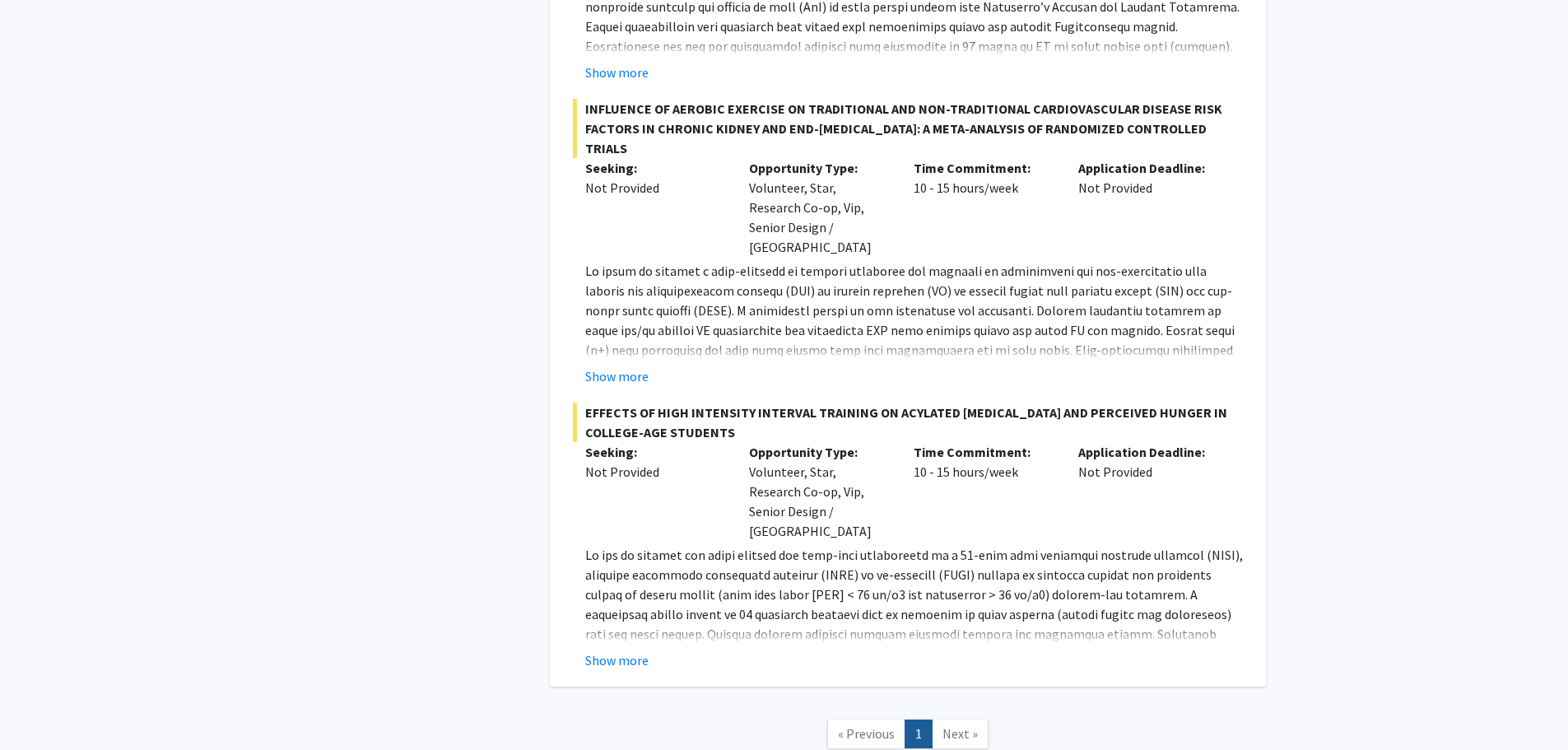
click at [970, 719] on link "Next »" at bounding box center [960, 733] width 57 height 28
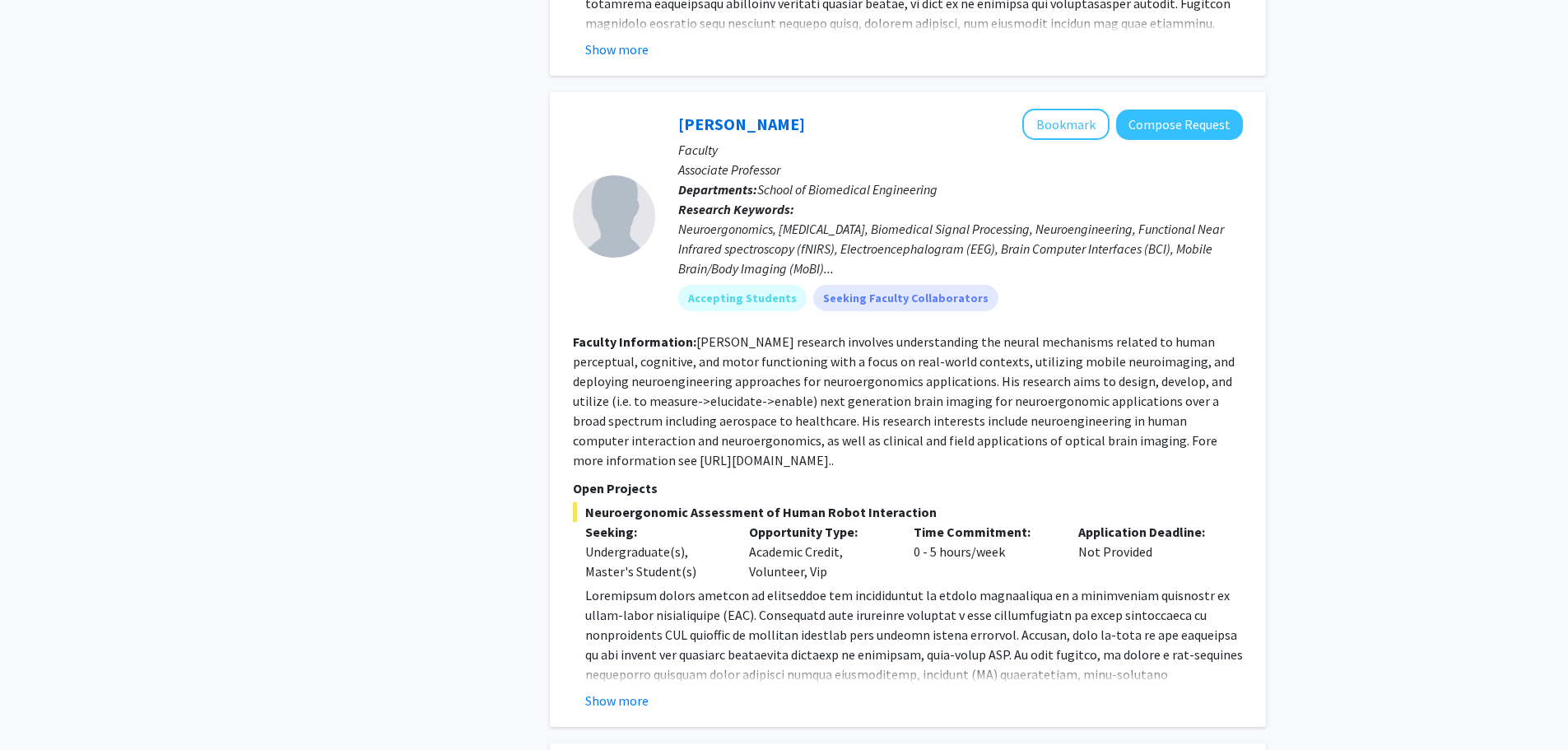
scroll to position [1375, 0]
click at [621, 691] on button "Show more" at bounding box center [617, 701] width 64 height 20
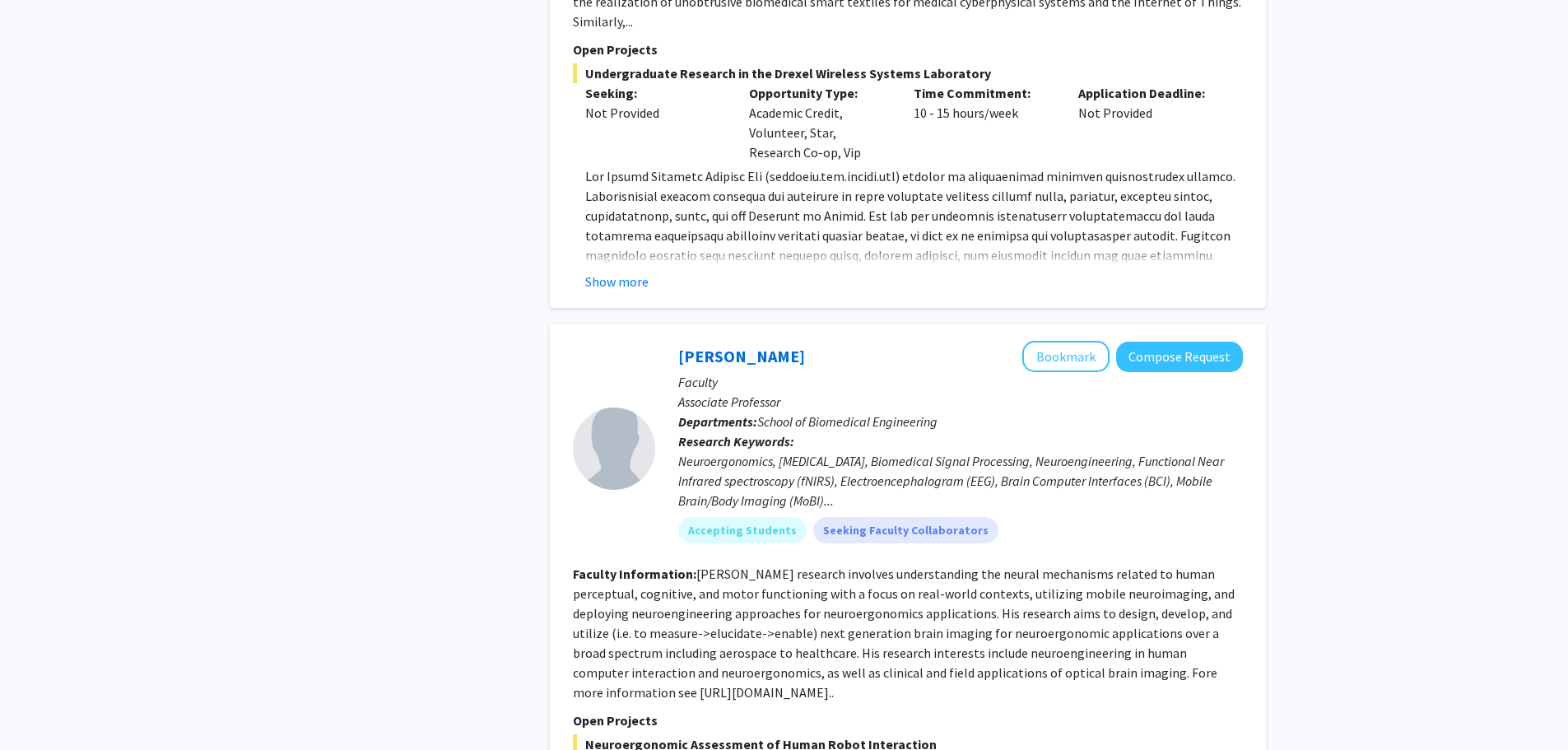
scroll to position [1143, 0]
click at [1074, 342] on button "Bookmark" at bounding box center [1066, 357] width 87 height 31
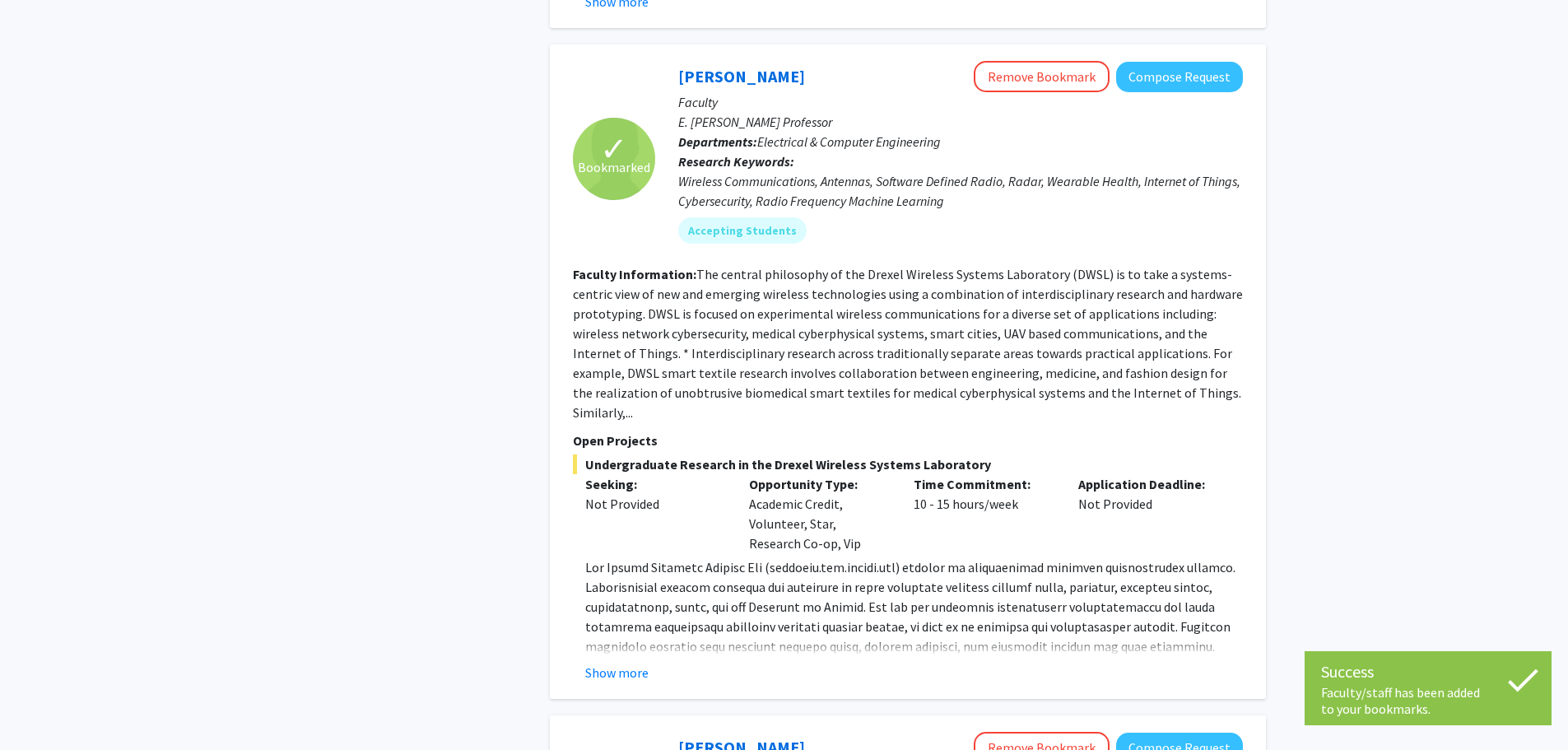
scroll to position [564, 0]
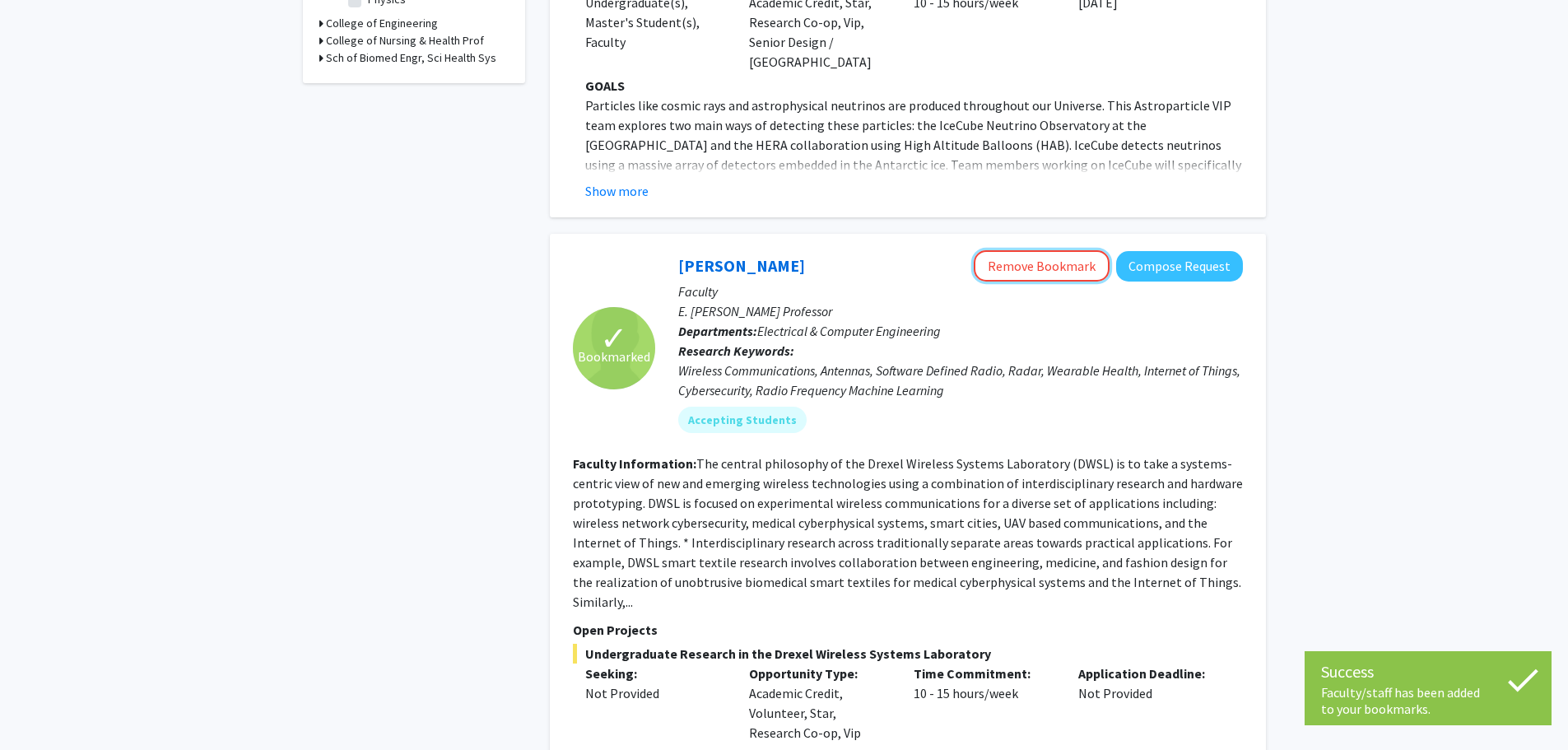
drag, startPoint x: 1065, startPoint y: 252, endPoint x: 1119, endPoint y: 468, distance: 222.6
click at [1119, 468] on fg-search-faculty "✓ Bookmarked [PERSON_NAME] Remove Bookmark Compose Request Faculty E. [PERSON_N…" at bounding box center [907, 561] width 670 height 621
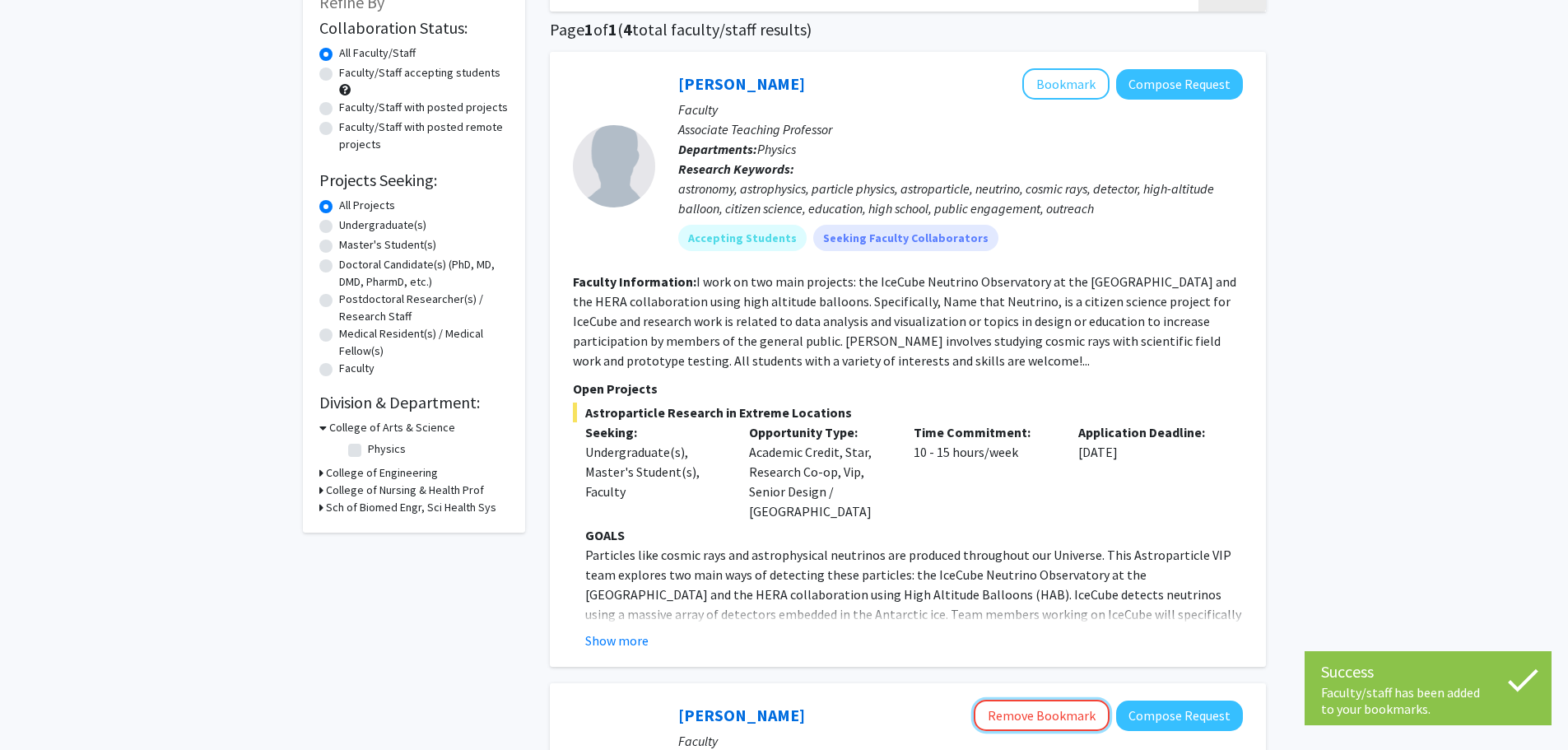
scroll to position [112, 0]
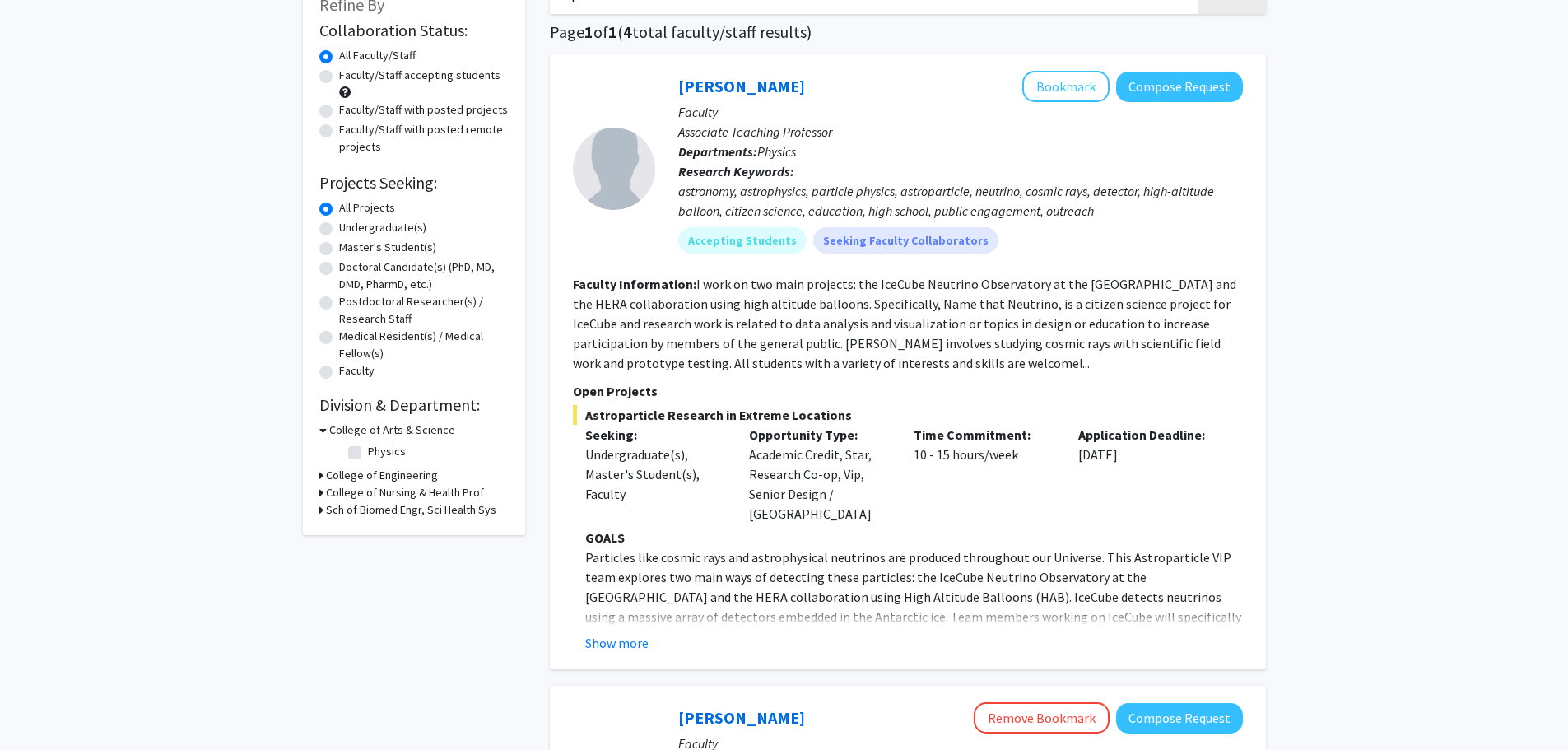
click at [335, 476] on h3 "College of Engineering" at bounding box center [382, 475] width 112 height 18
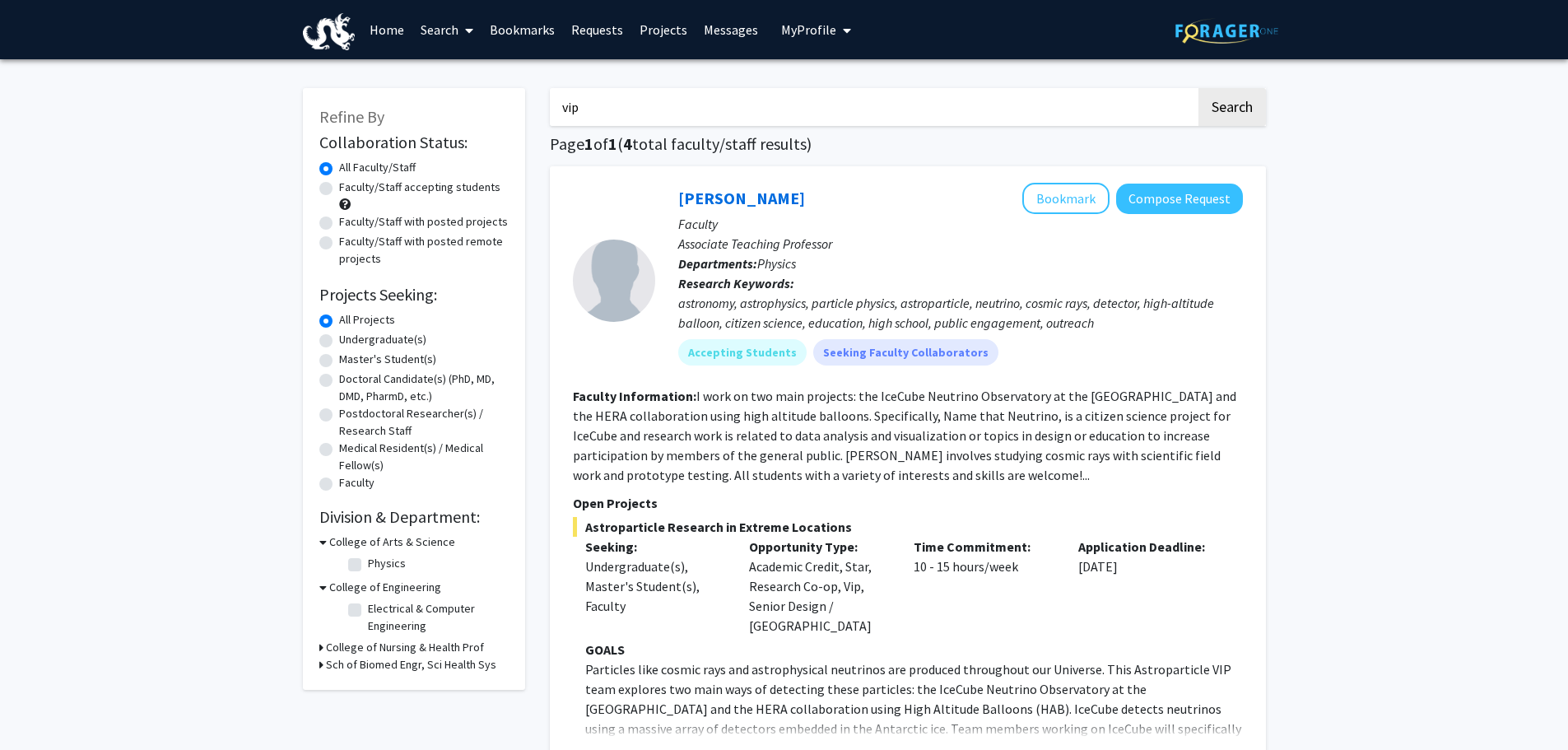
click at [706, 113] on input "vip" at bounding box center [873, 106] width 646 height 38
type input "v"
type input "VIP"
click at [1199, 88] on button "Search" at bounding box center [1232, 106] width 68 height 38
click at [373, 172] on label "All Faculty/Staff" at bounding box center [377, 167] width 76 height 18
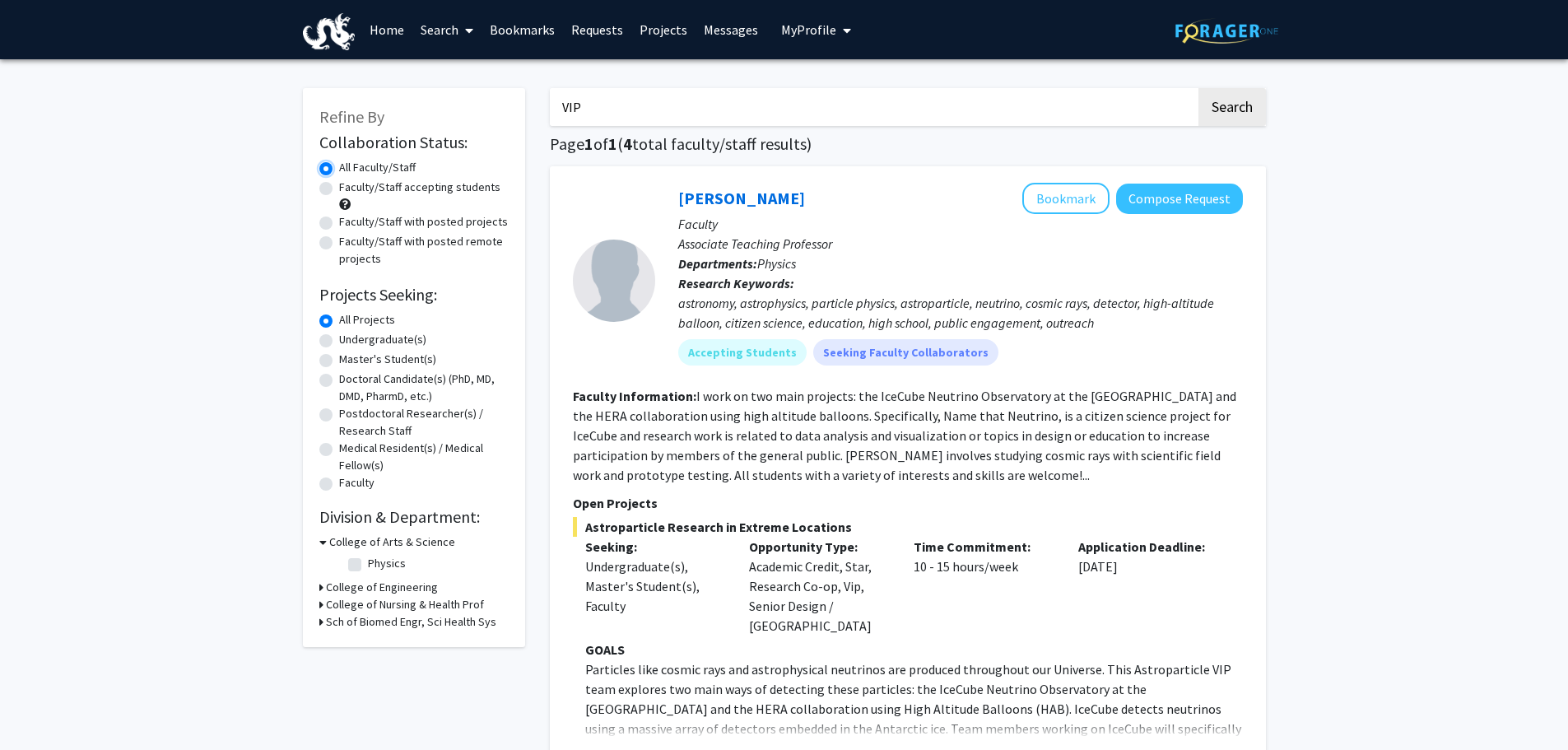
click at [350, 170] on input "All Faculty/Staff" at bounding box center [344, 164] width 11 height 11
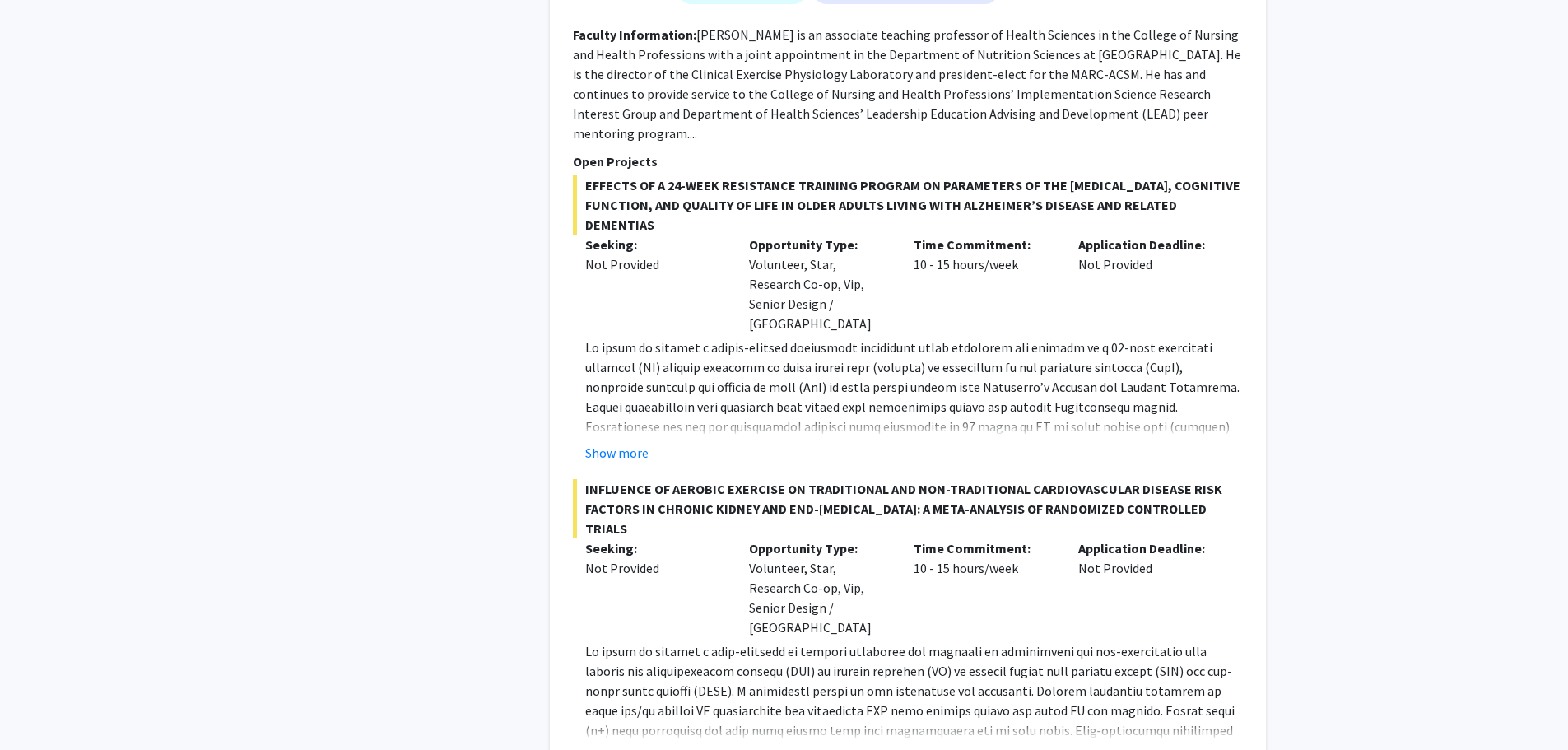
scroll to position [2351, 0]
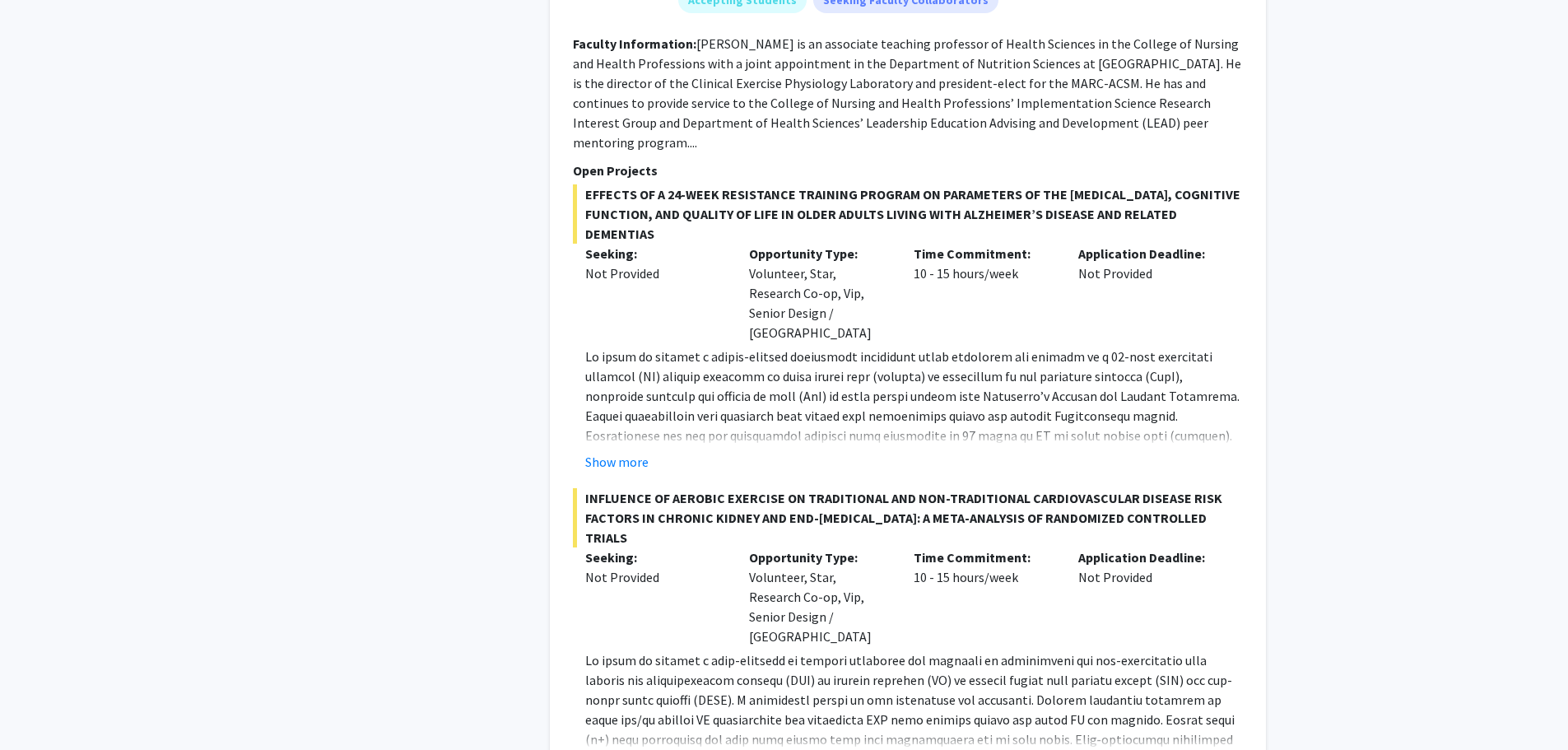
click at [951, 258] on div "Time Commitment: 10 - 15 hours/week" at bounding box center [984, 293] width 165 height 99
click at [984, 349] on p at bounding box center [914, 495] width 658 height 296
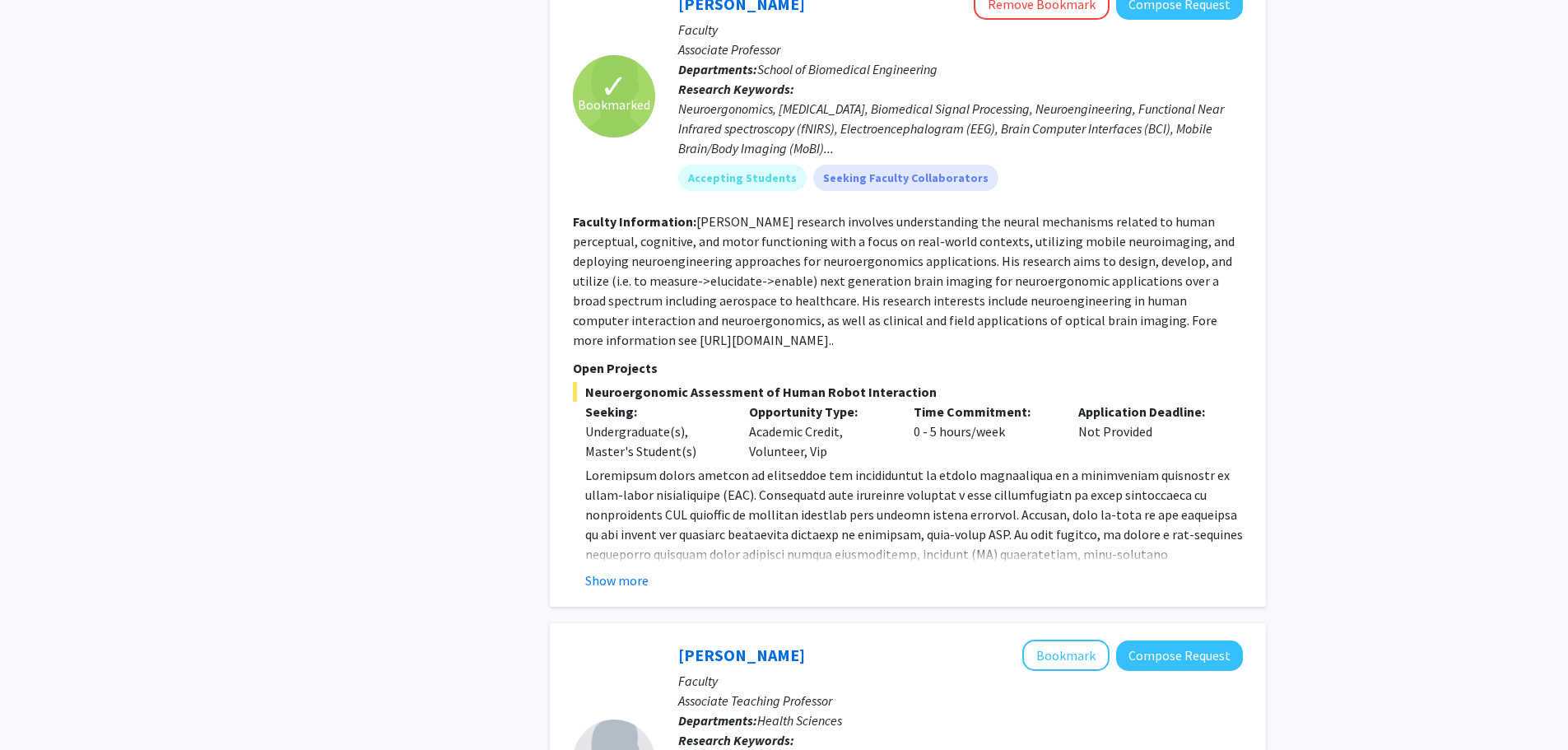
scroll to position [1495, 0]
click at [621, 572] on button "Show more" at bounding box center [617, 582] width 64 height 20
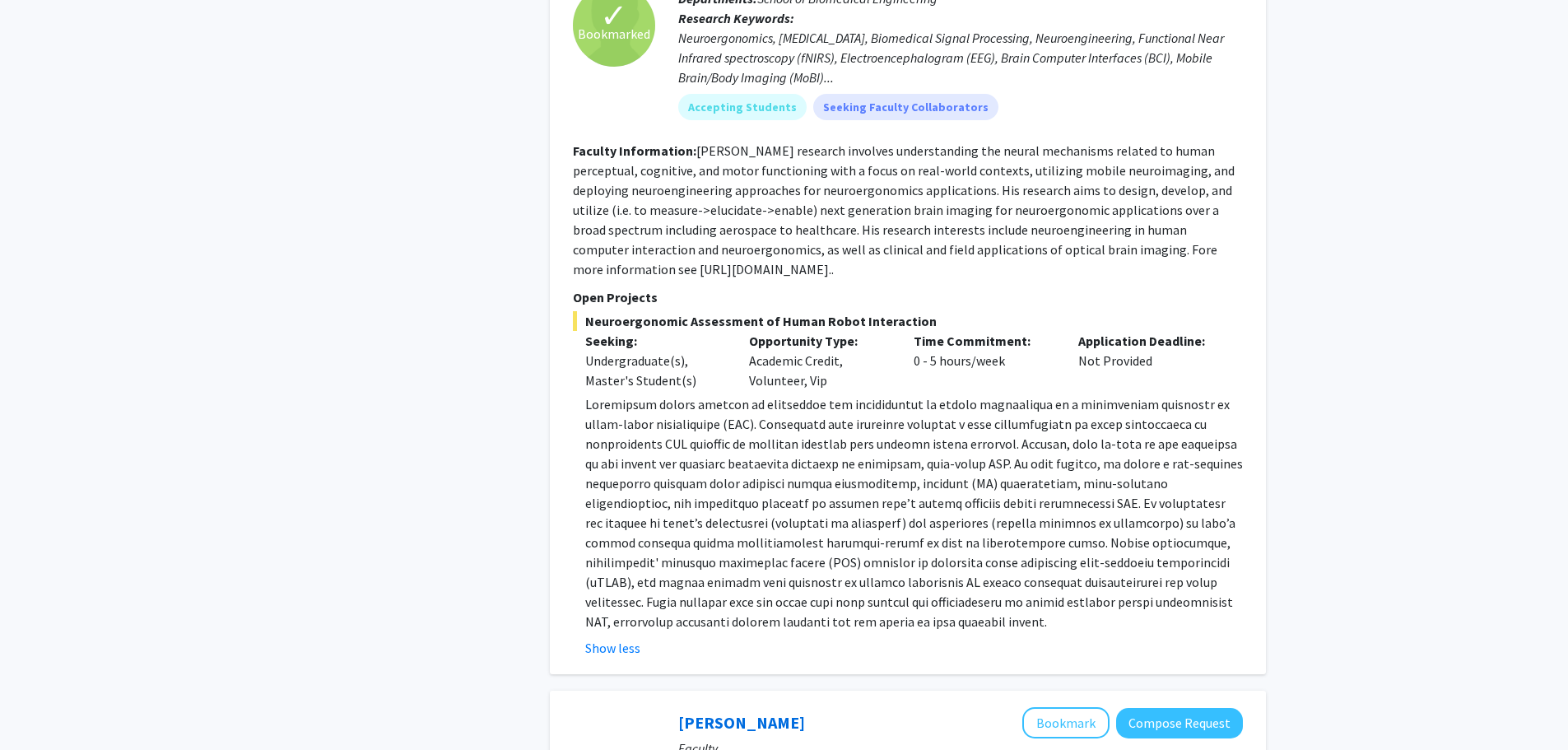
scroll to position [1568, 0]
click at [697, 532] on p at bounding box center [914, 511] width 658 height 237
click at [822, 463] on p at bounding box center [914, 511] width 658 height 237
click at [1056, 403] on p at bounding box center [914, 511] width 658 height 237
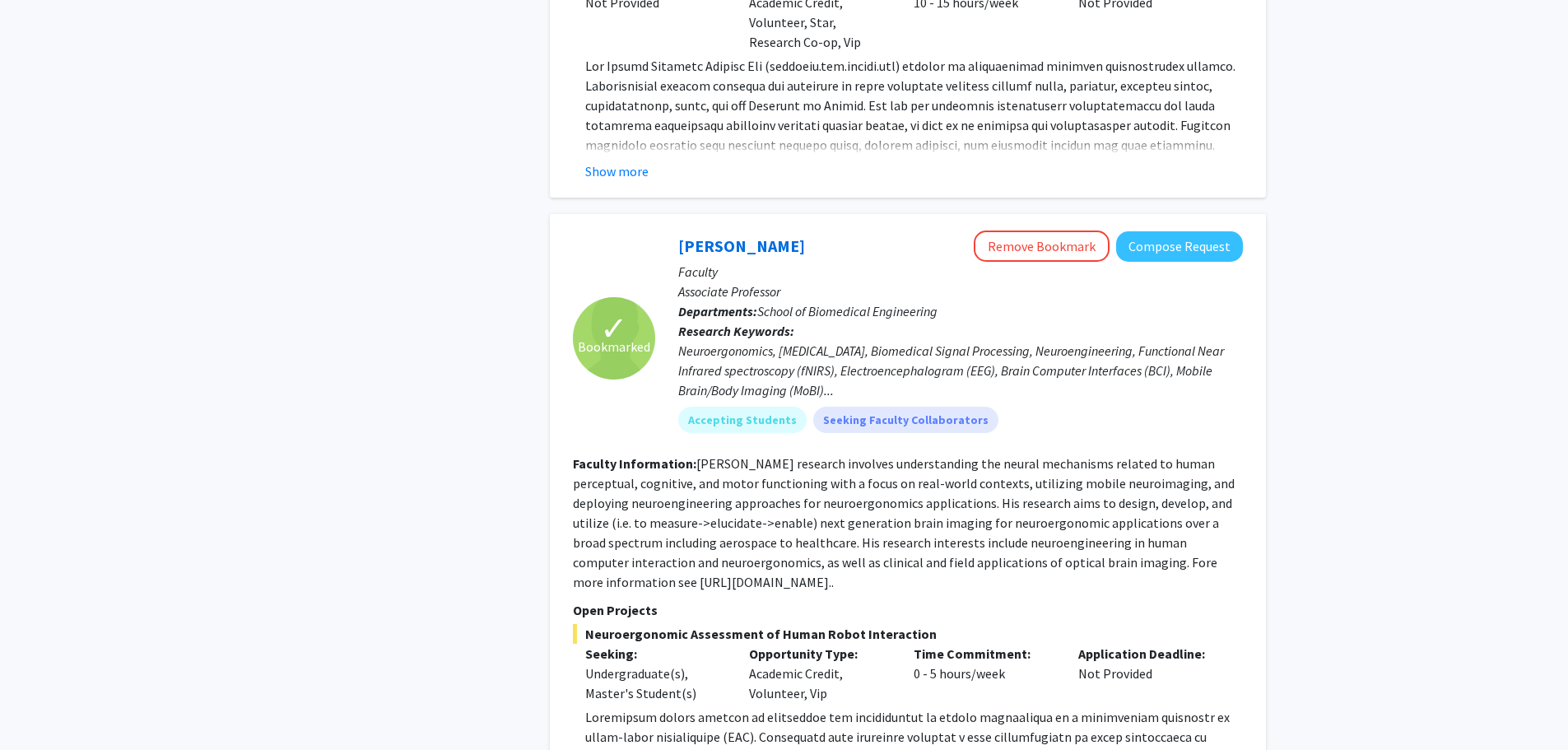
scroll to position [1254, 0]
click at [646, 547] on fg-read-more "[PERSON_NAME] research involves understanding the neural mechanisms related to …" at bounding box center [903, 523] width 662 height 135
drag, startPoint x: 573, startPoint y: 544, endPoint x: 678, endPoint y: 547, distance: 105.0
click at [678, 547] on fg-read-more "[PERSON_NAME] research involves understanding the neural mechanisms related to …" at bounding box center [903, 523] width 662 height 135
copy fg-read-more "[URL][DOMAIN_NAME]"
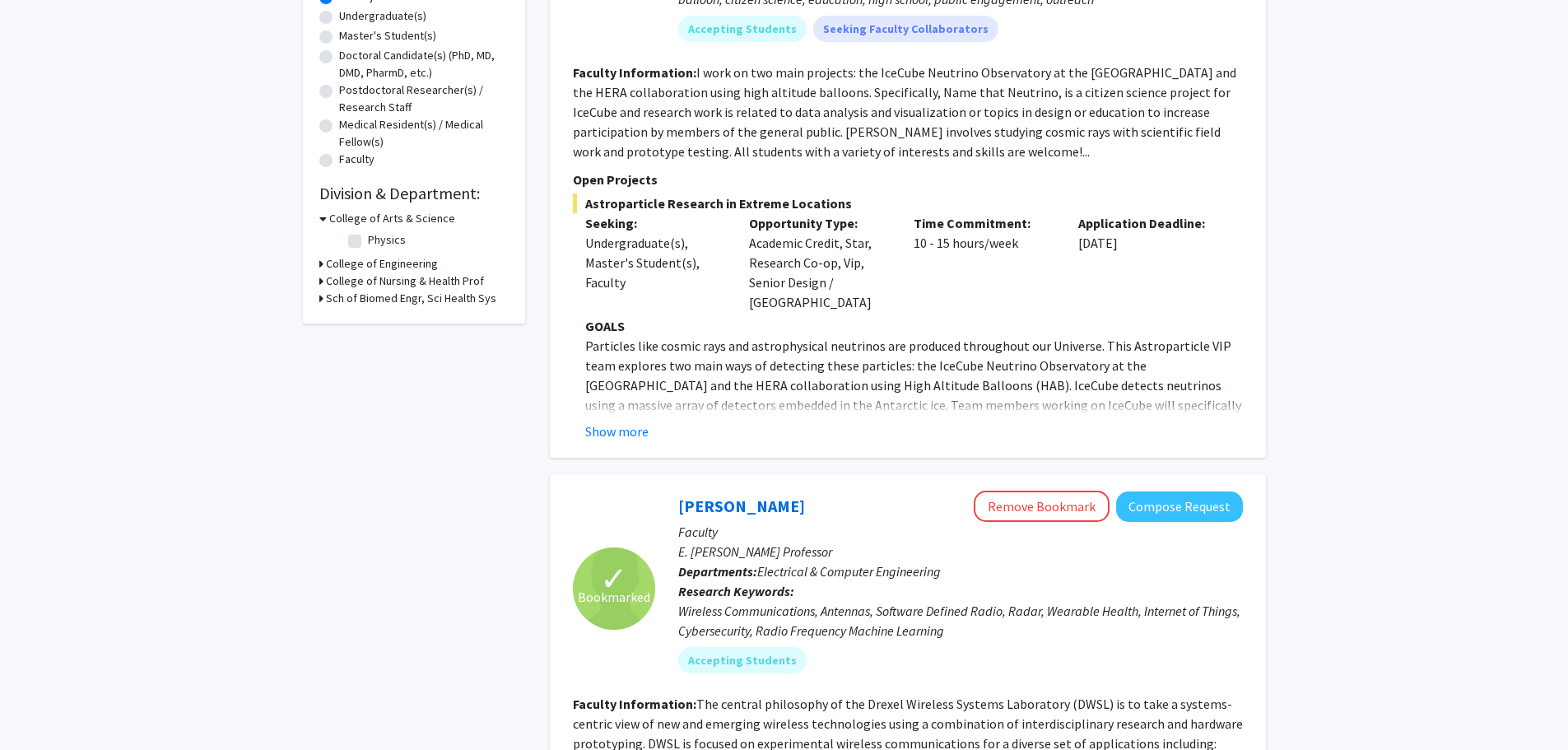
scroll to position [0, 0]
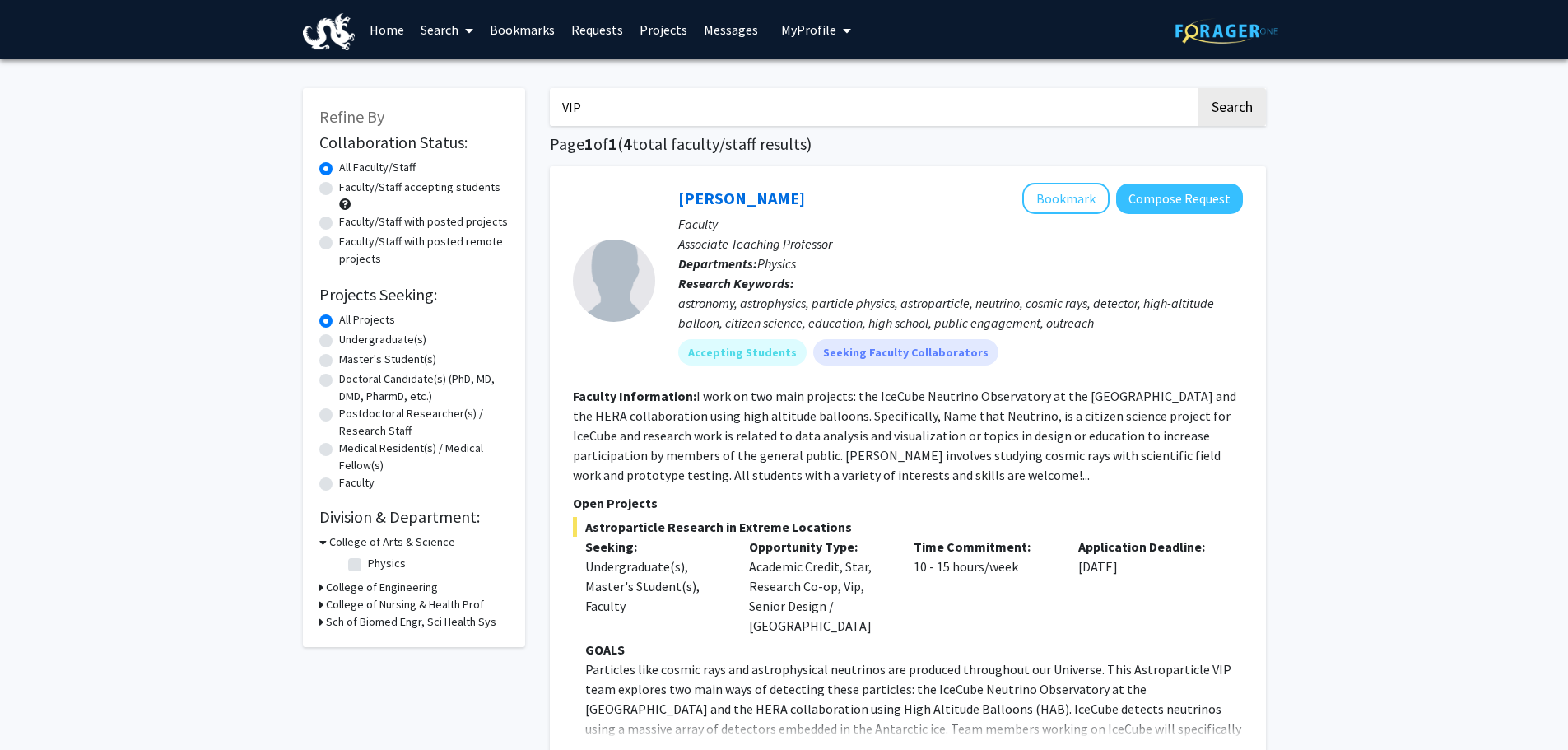
drag, startPoint x: 584, startPoint y: 102, endPoint x: 536, endPoint y: 98, distance: 48.2
click at [409, 187] on label "Faculty/Staff accepting students" at bounding box center [419, 187] width 162 height 18
click at [350, 187] on input "Faculty/Staff accepting students" at bounding box center [344, 183] width 11 height 11
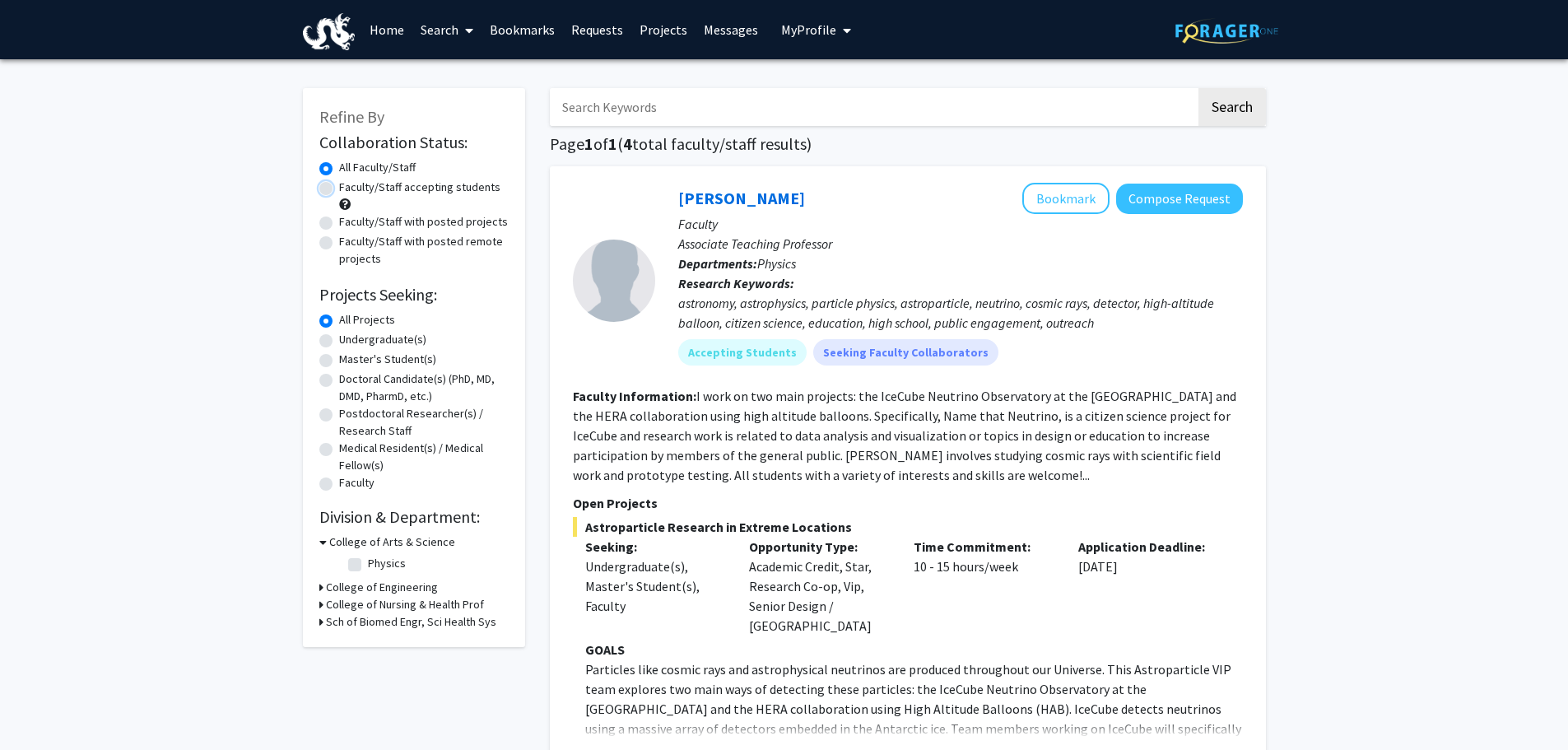
radio input "true"
click at [601, 105] on input "VIP" at bounding box center [873, 106] width 646 height 38
type input "V"
click at [1233, 104] on button "Search" at bounding box center [1232, 106] width 68 height 38
radio input "true"
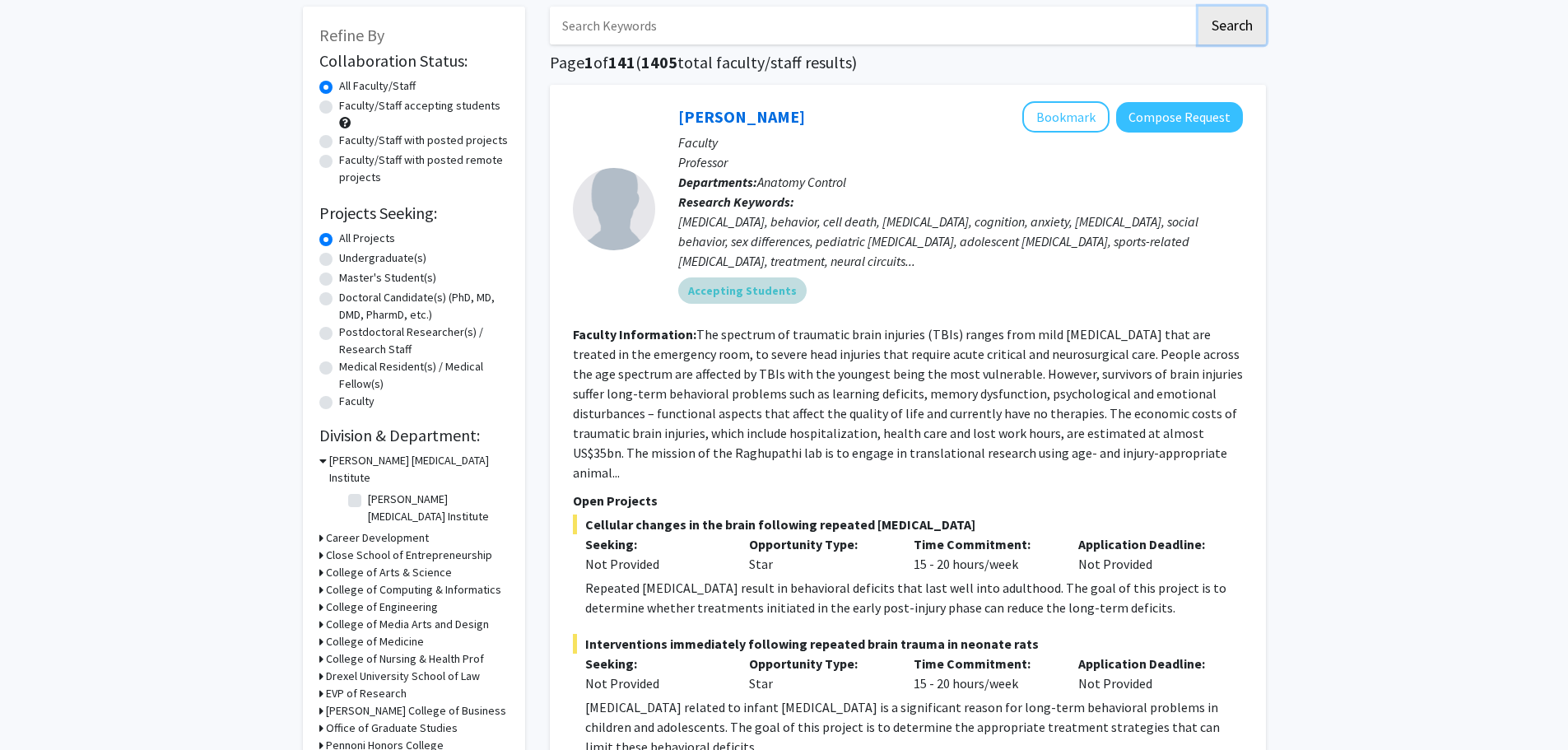
scroll to position [96, 0]
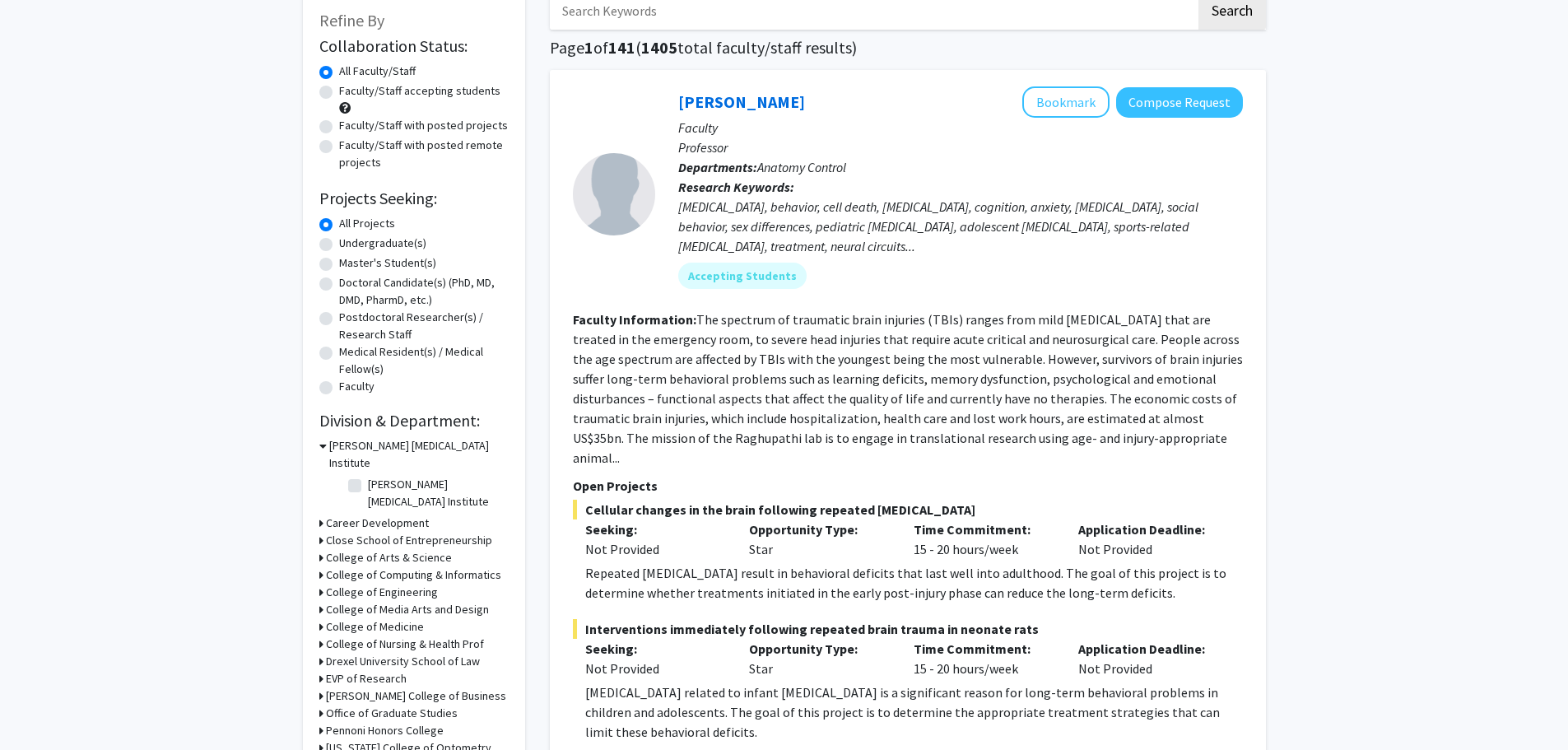
click at [339, 89] on label "Faculty/Staff accepting students" at bounding box center [419, 90] width 162 height 18
click at [339, 89] on input "Faculty/Staff accepting students" at bounding box center [344, 87] width 11 height 11
radio input "true"
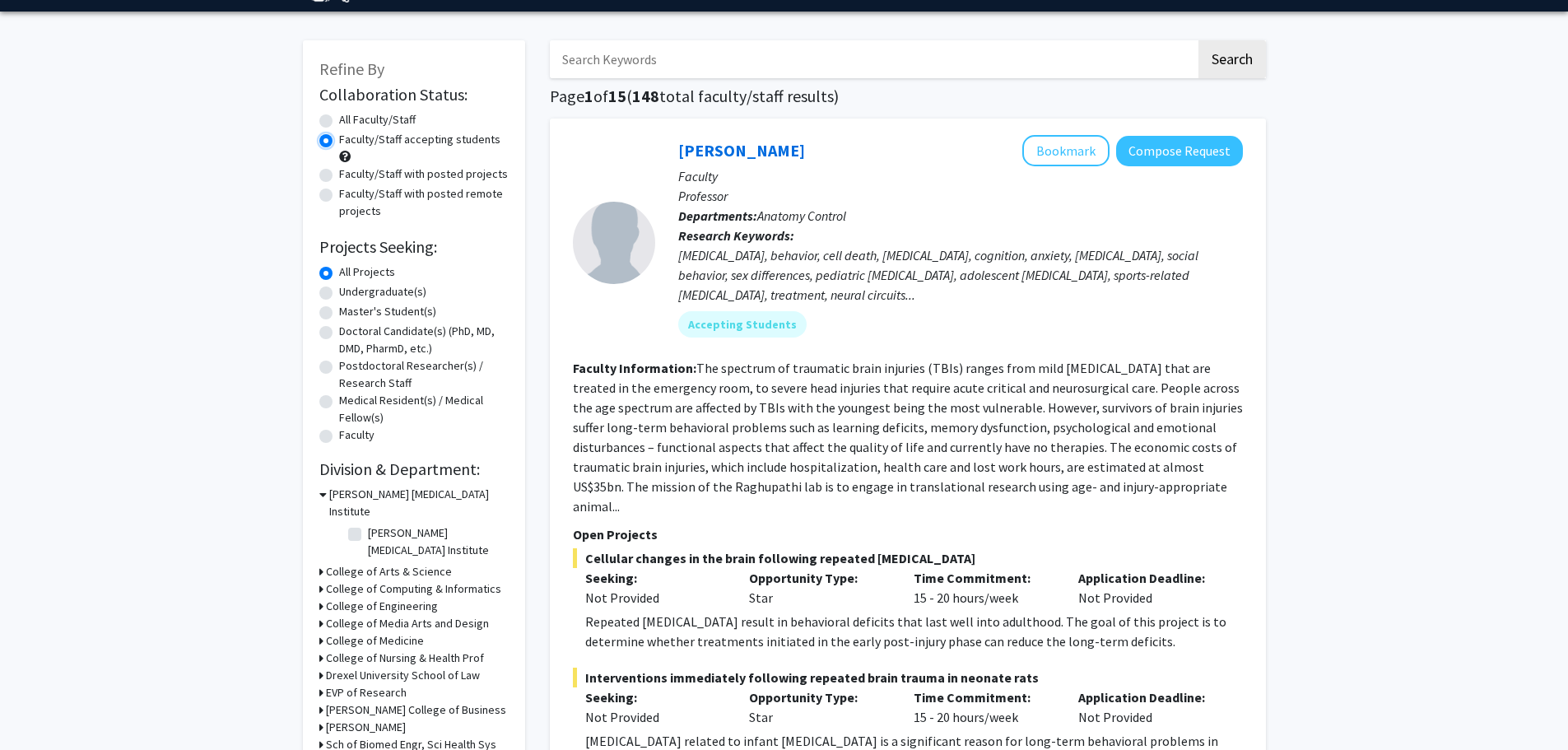
scroll to position [49, 0]
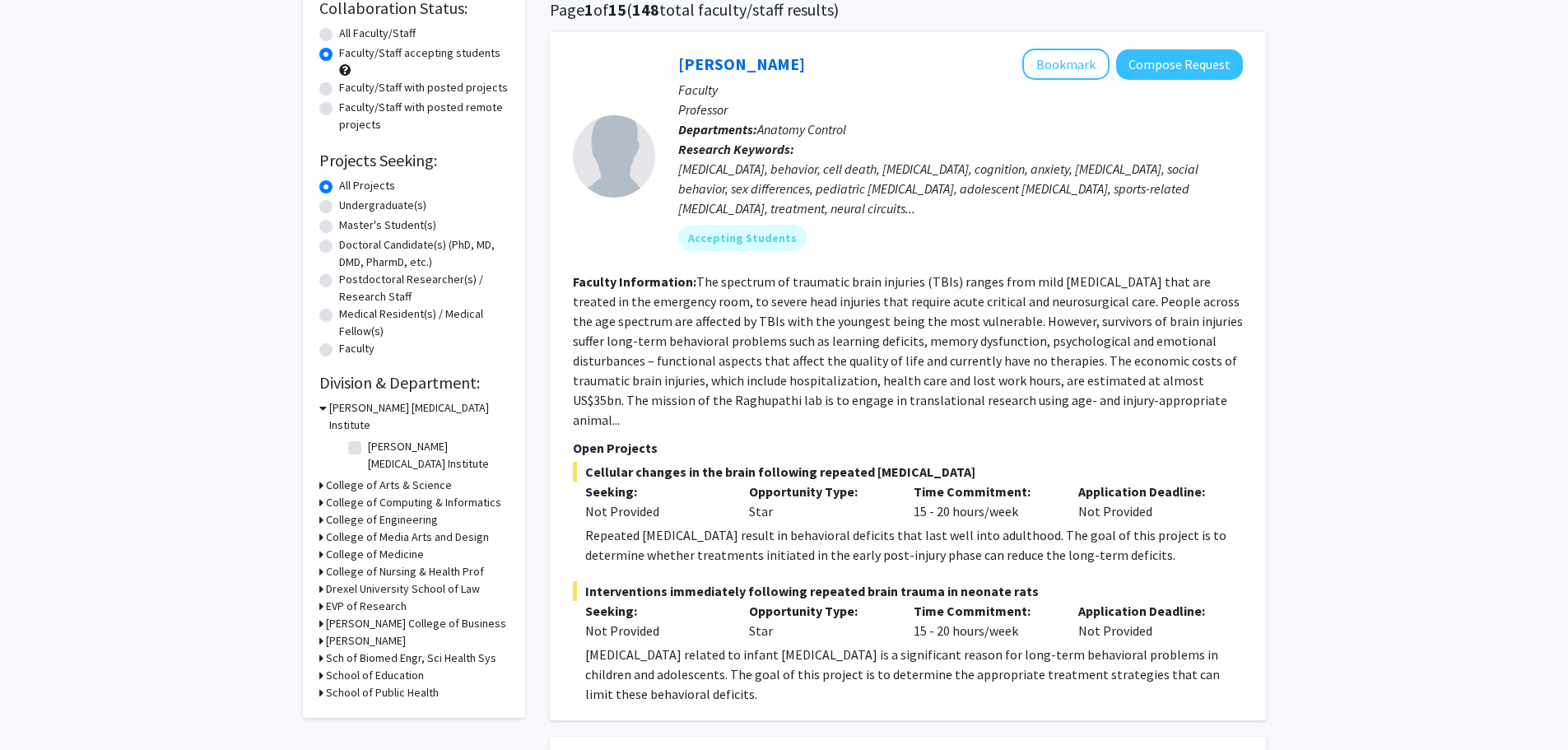
click at [656, 412] on fg-search-faculty "Ramesh Raghupathi Bookmark Compose Request Faculty Professor Departments: Anato…" at bounding box center [907, 376] width 670 height 655
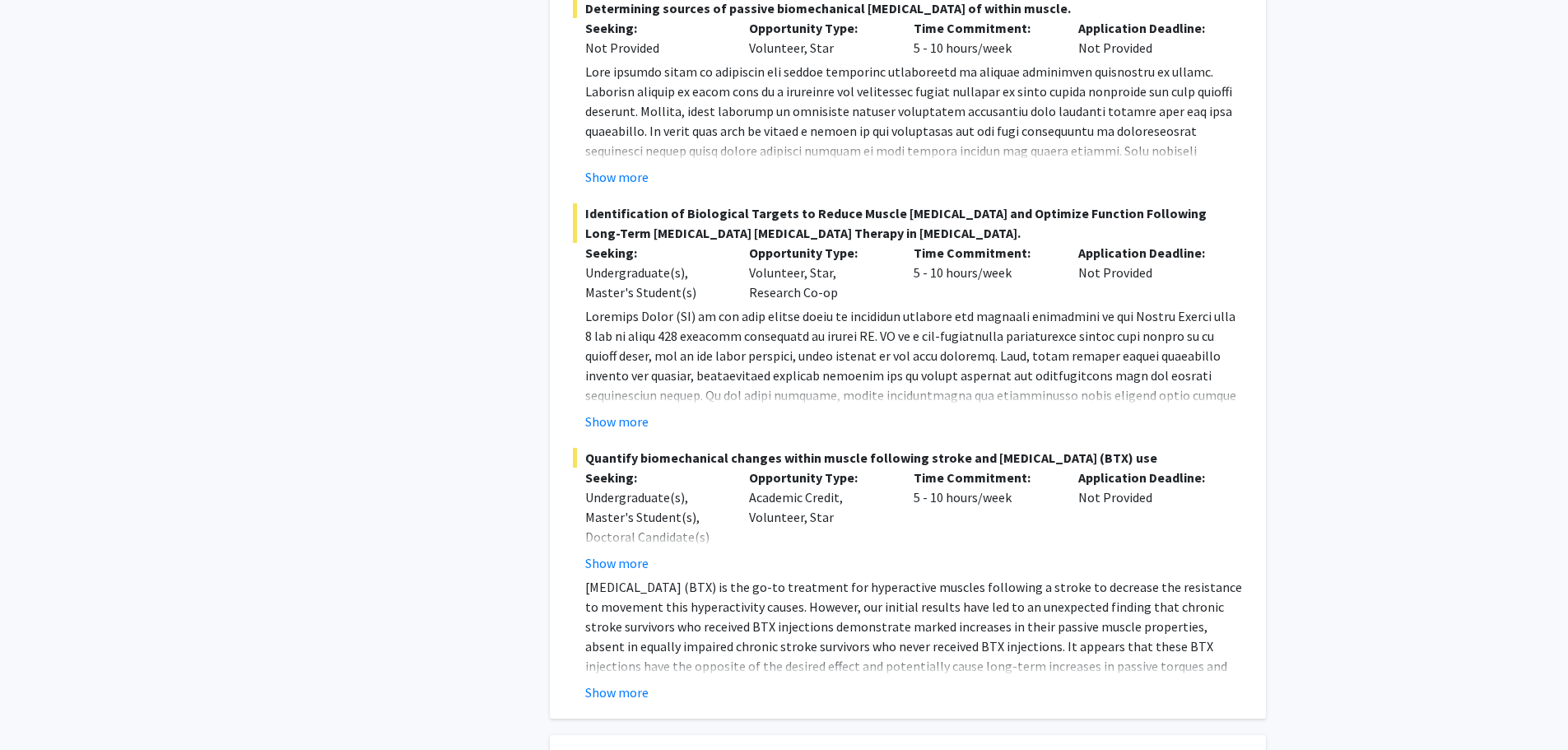
scroll to position [6389, 0]
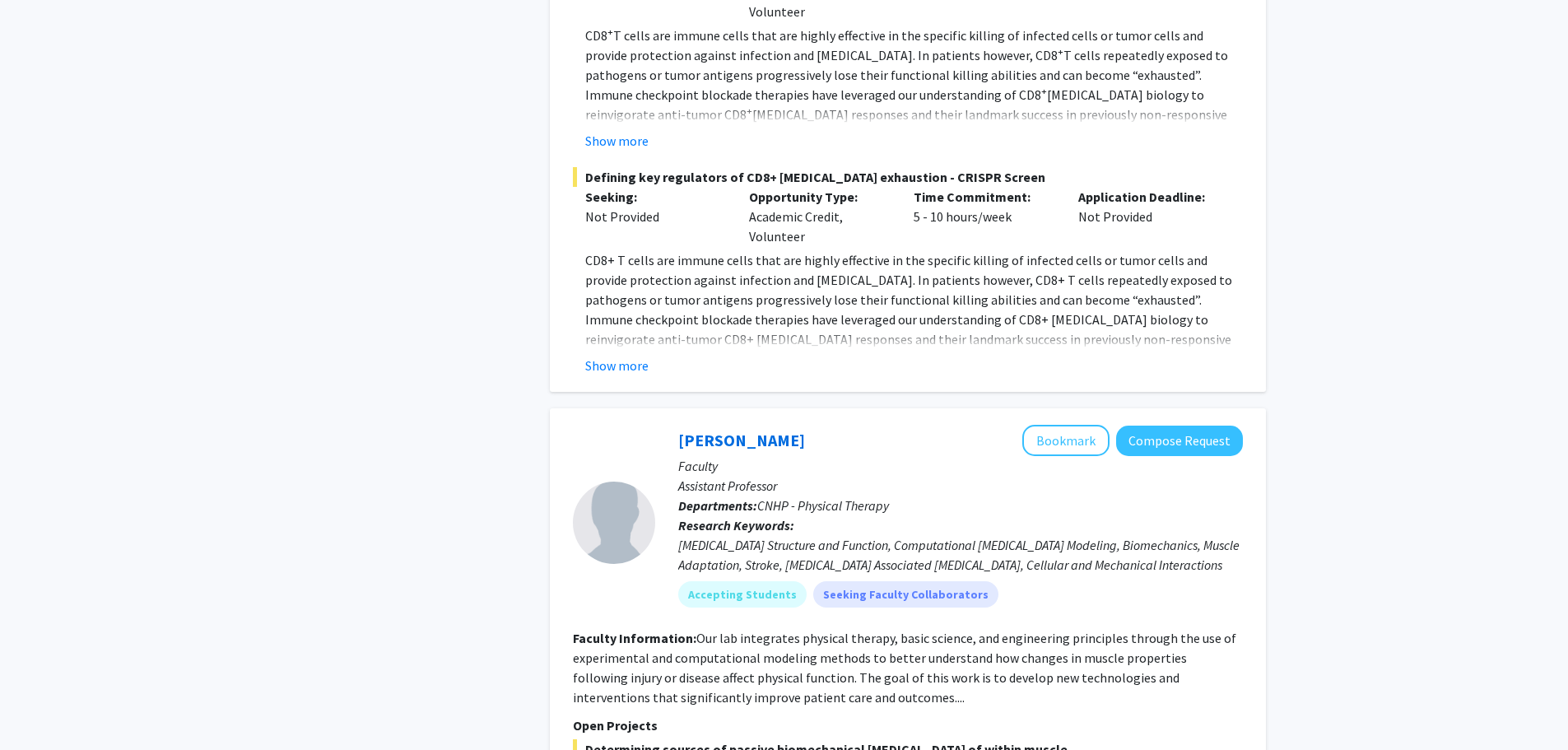
click at [782, 629] on fg-read-more "Our lab integrates physical therapy, basic science, and engineering principles …" at bounding box center [904, 667] width 664 height 75
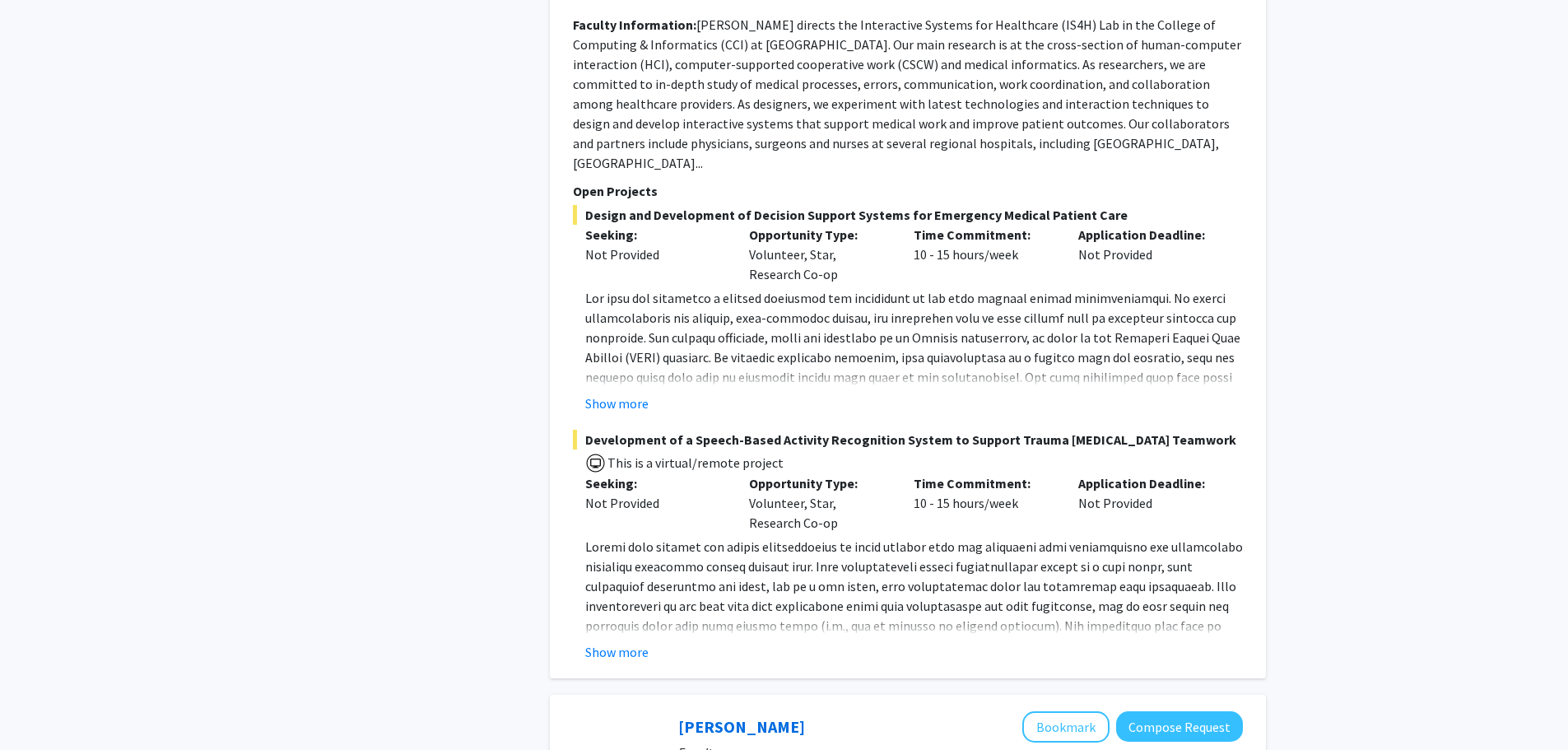
scroll to position [8259, 0]
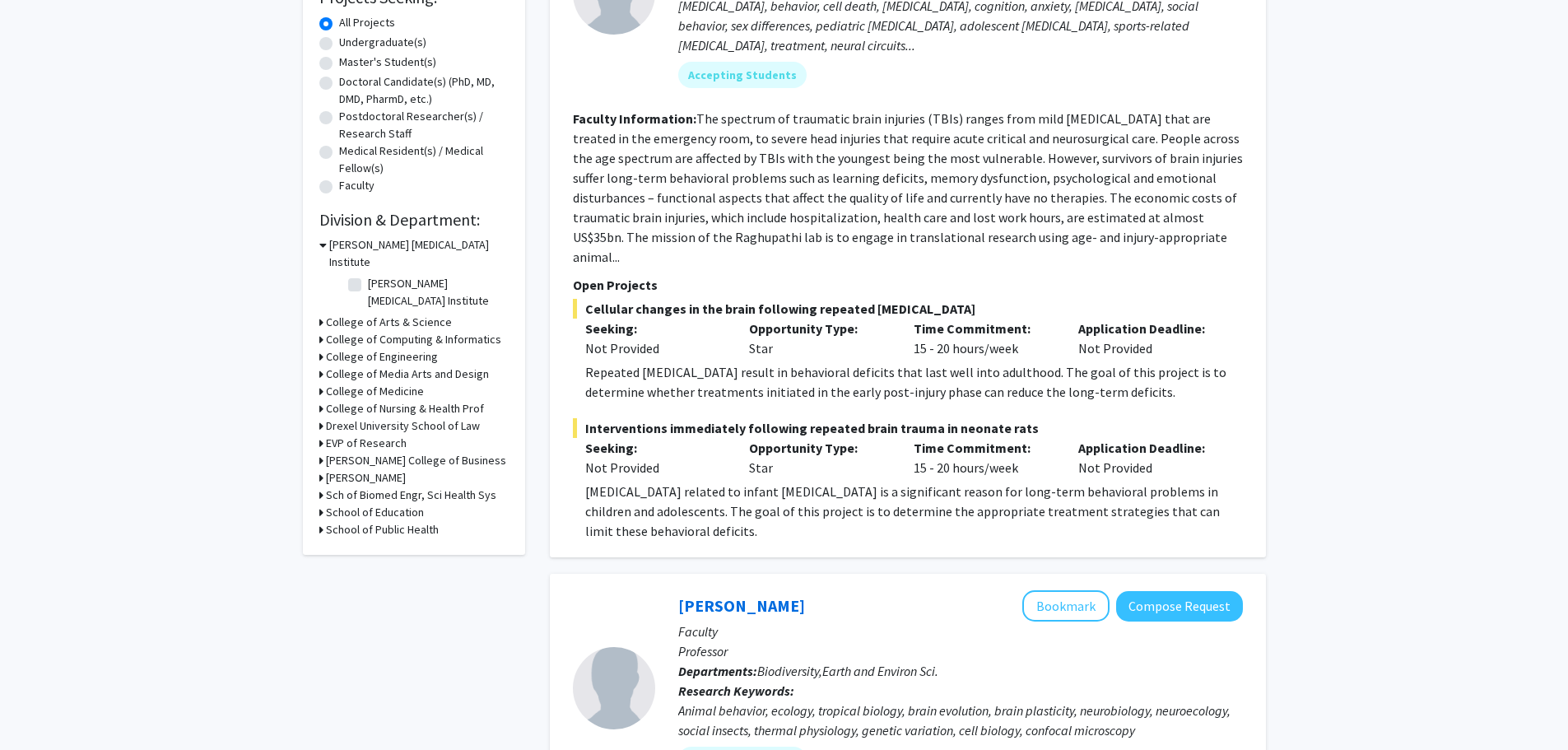
scroll to position [0, 0]
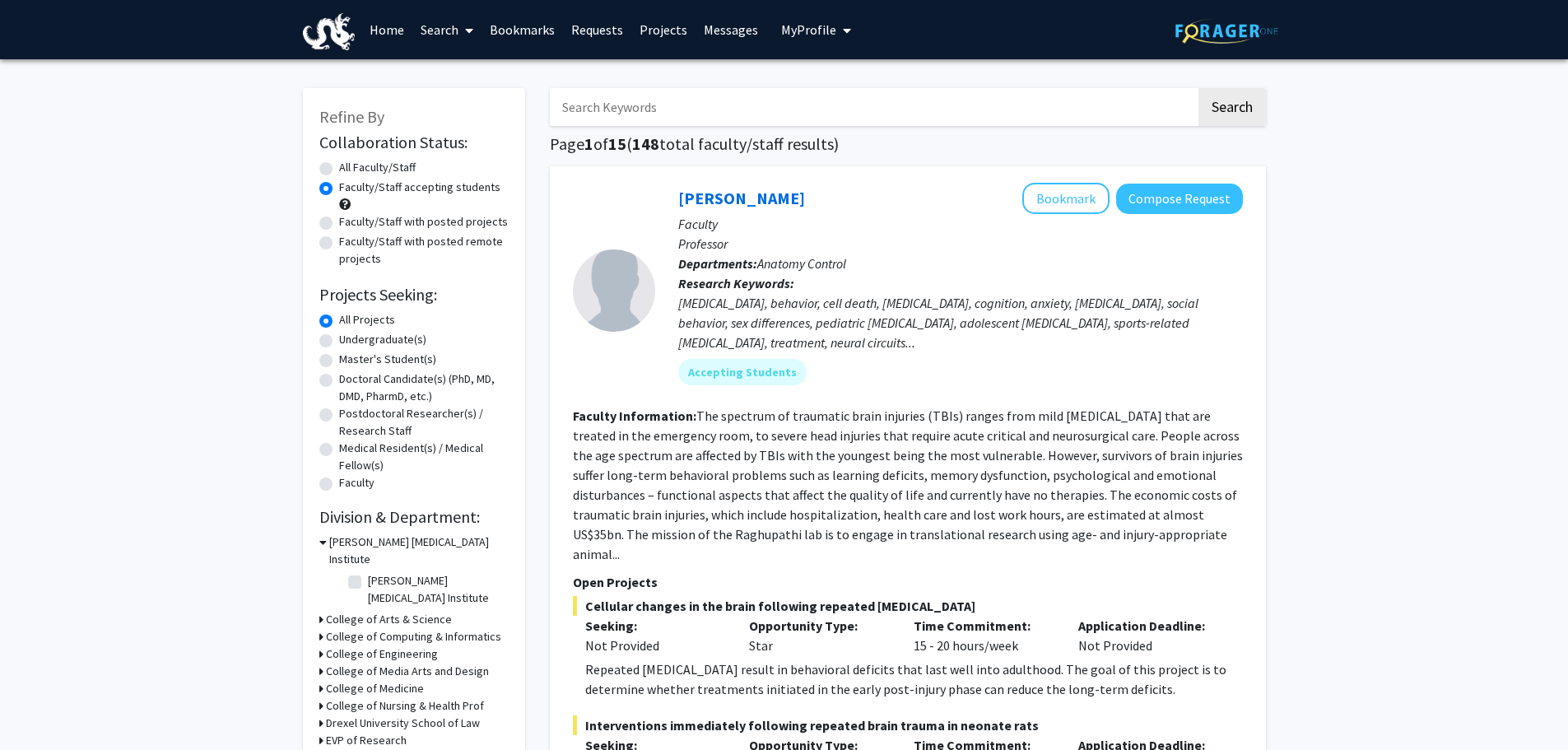
click at [409, 339] on label "Undergraduate(s)" at bounding box center [383, 339] width 87 height 18
click at [350, 339] on input "Undergraduate(s)" at bounding box center [344, 336] width 11 height 11
radio input "true"
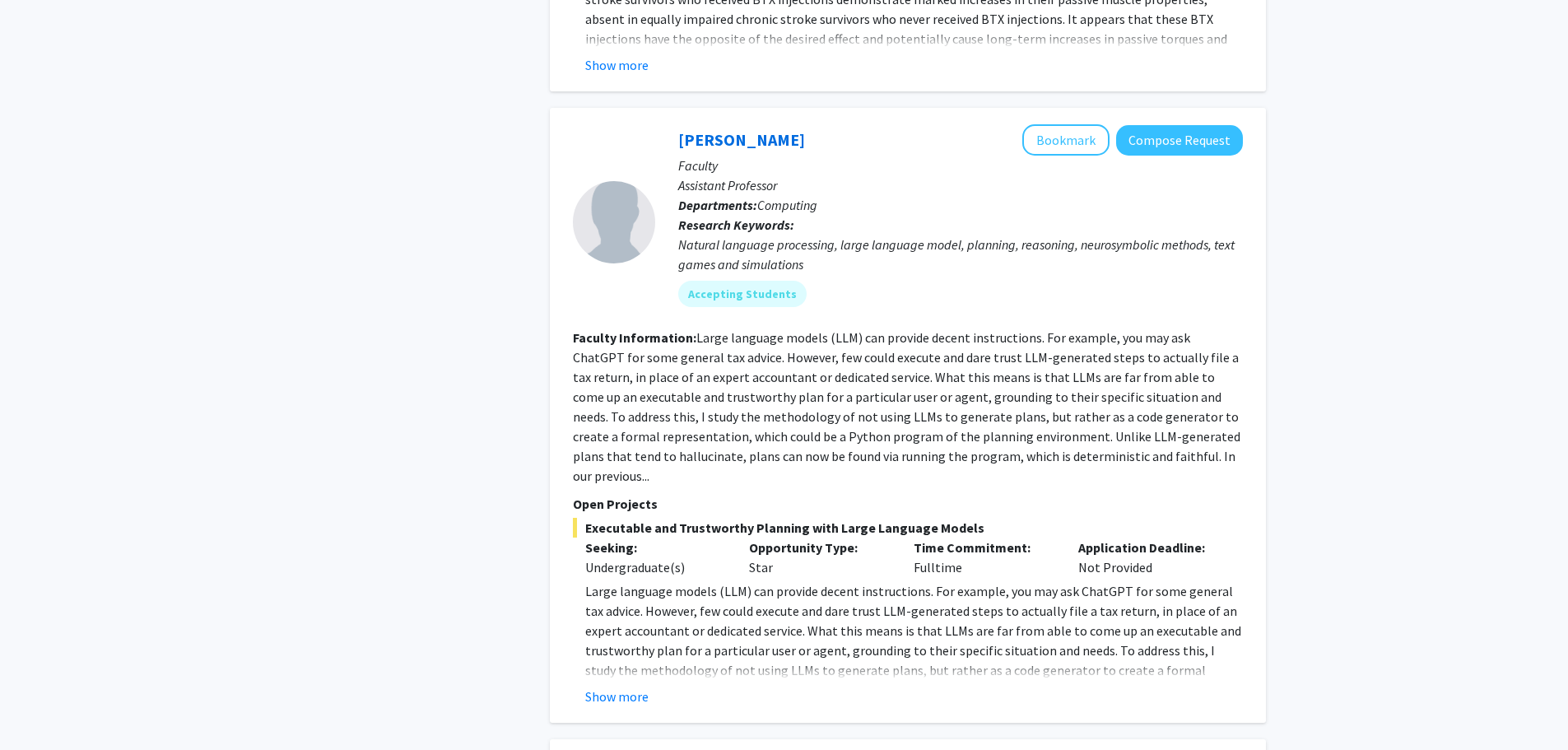
scroll to position [2761, 0]
click at [856, 516] on span "Executable and Trustworthy Planning with Large Language Models" at bounding box center [907, 526] width 670 height 20
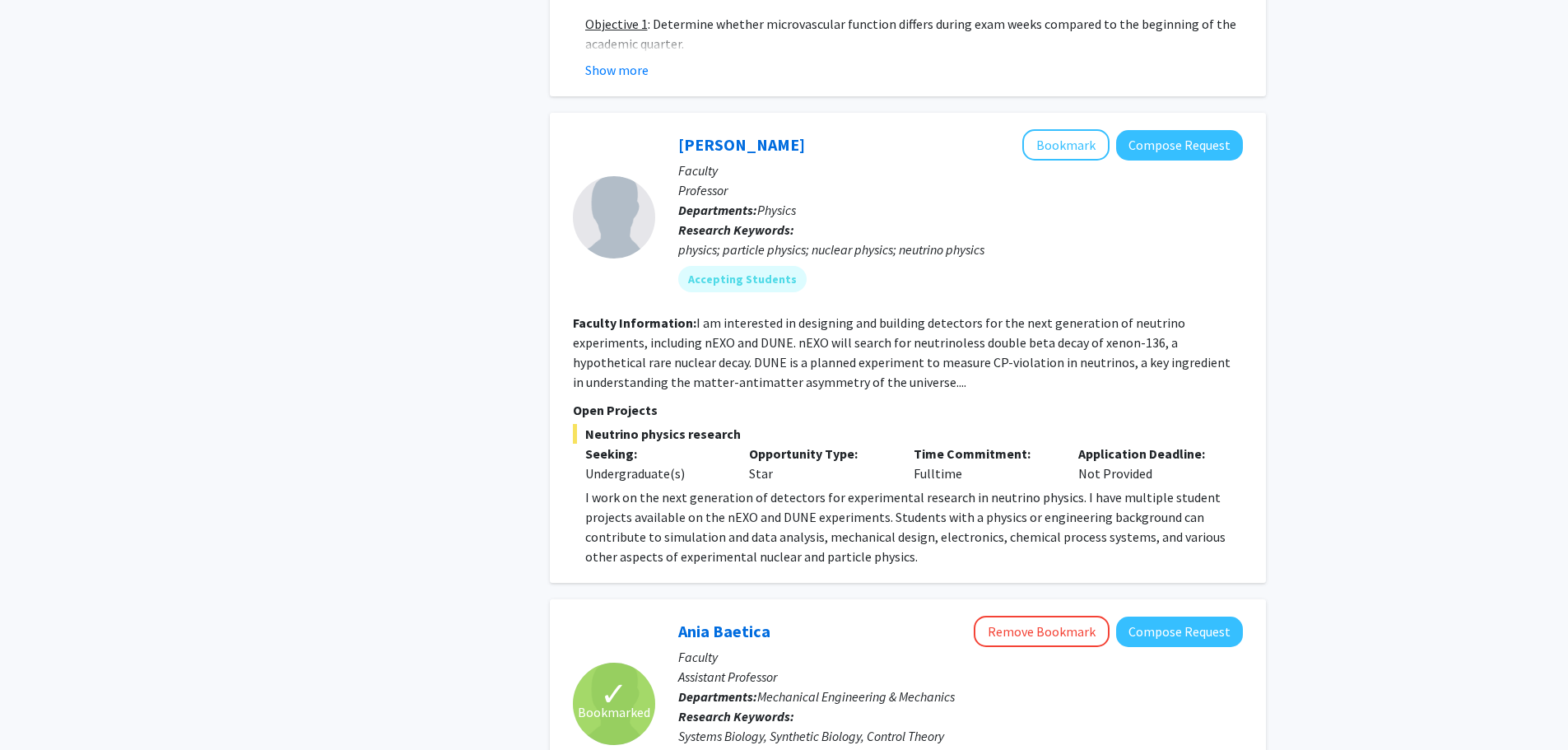
scroll to position [5870, 0]
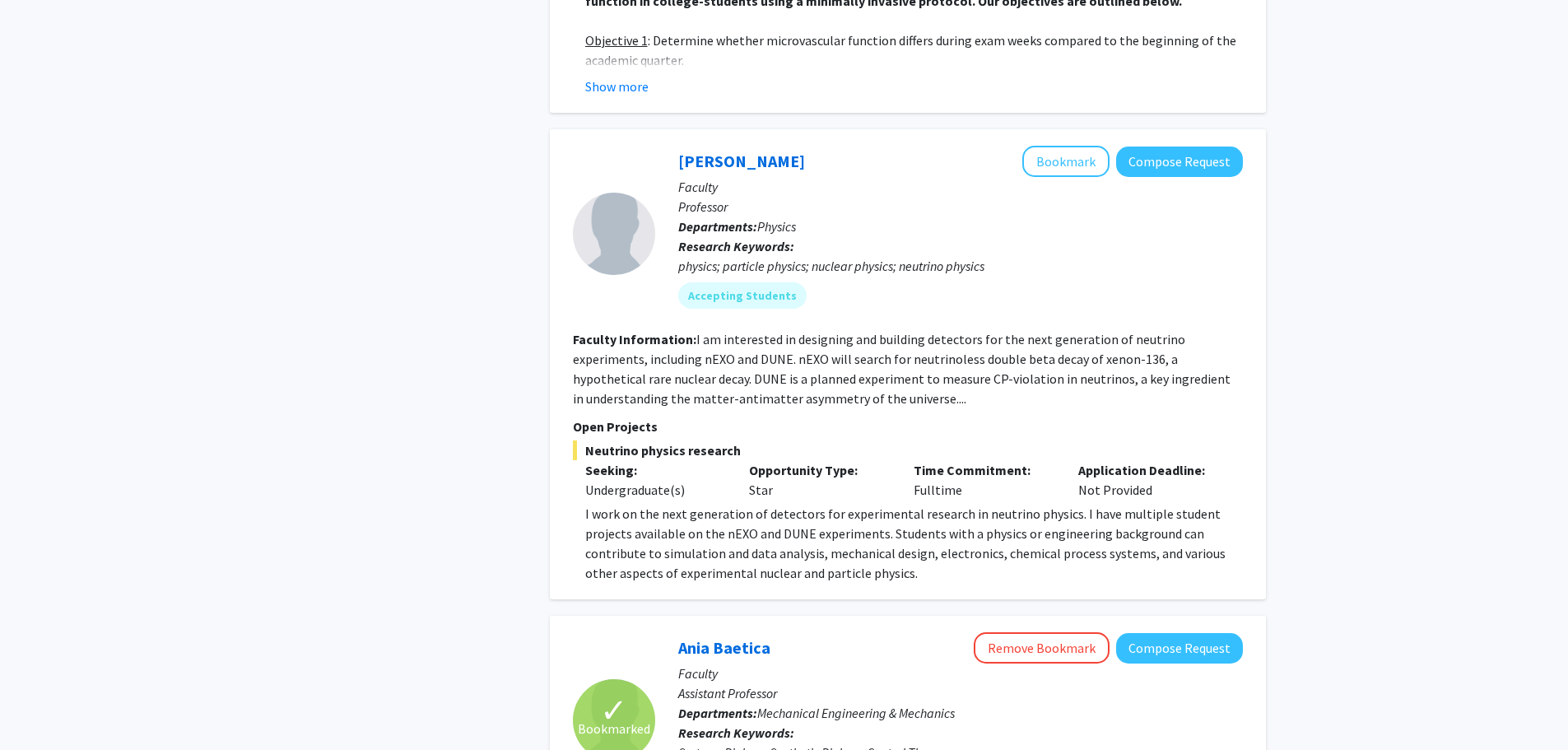
click at [909, 342] on fg-search-faculty "Michelle Dolinski Bookmark Compose Request Faculty Professor Departments: Physi…" at bounding box center [907, 364] width 670 height 437
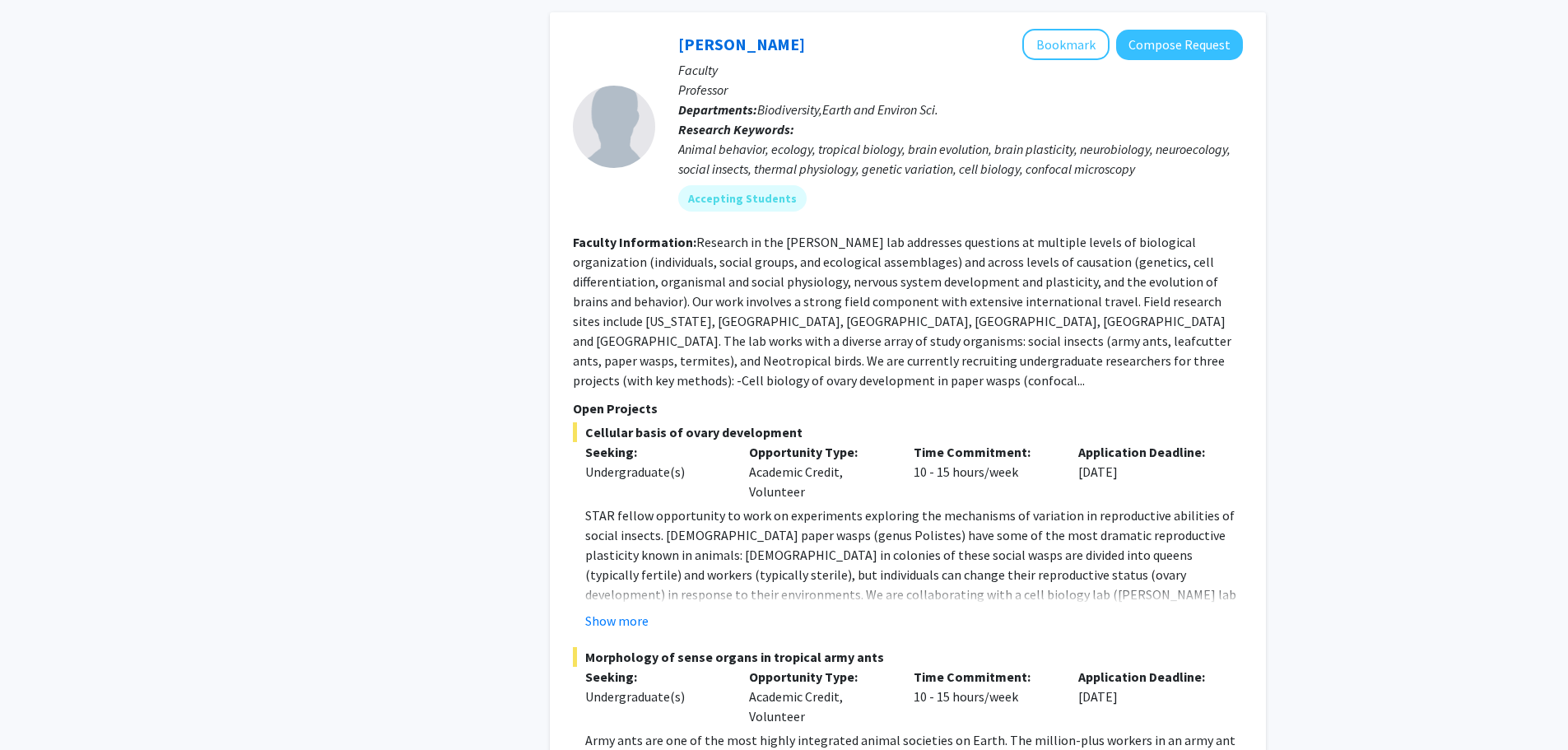
scroll to position [7078, 0]
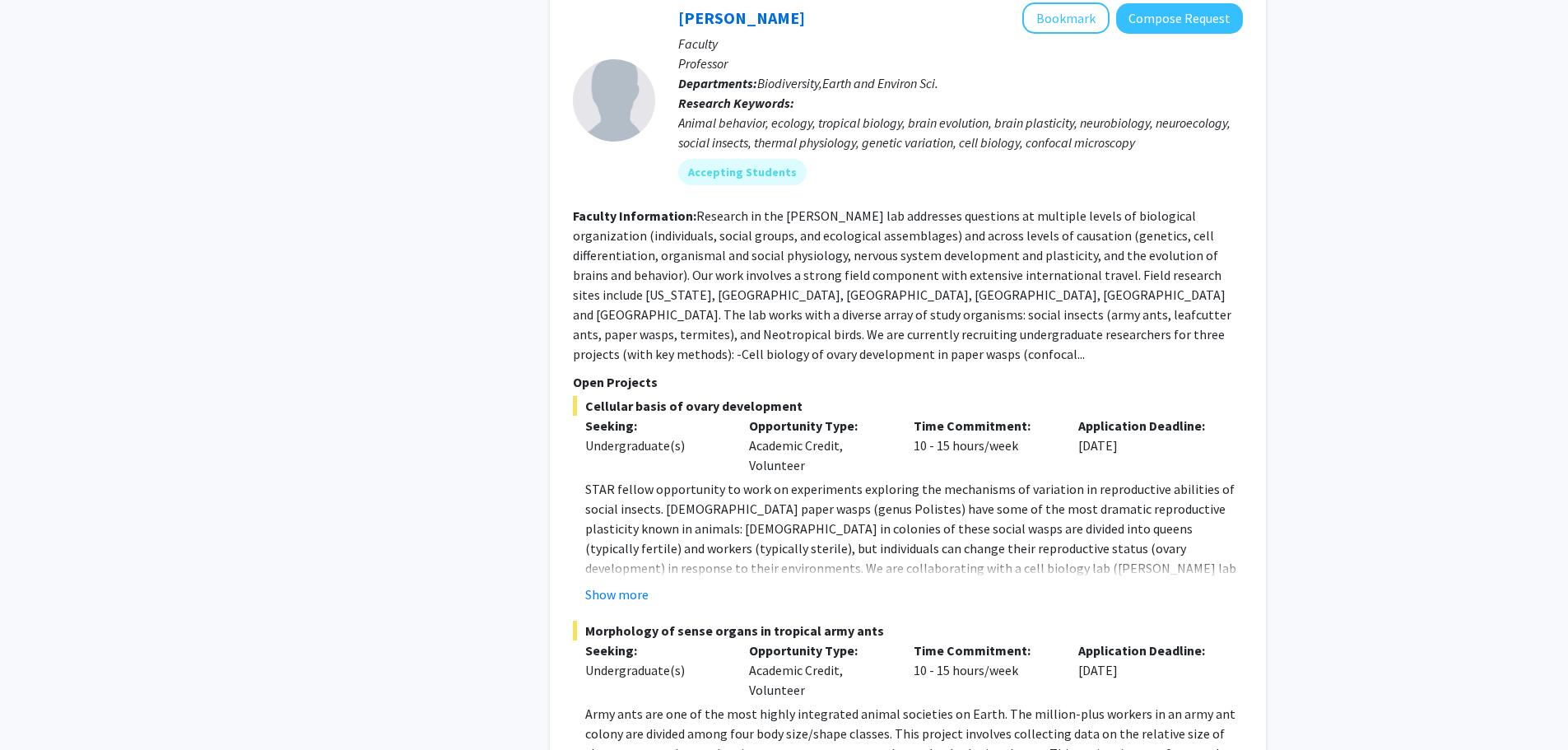
click at [883, 485] on p "STAR fellow opportunity to work on experiments exploring the mechanisms of vari…" at bounding box center [914, 568] width 658 height 177
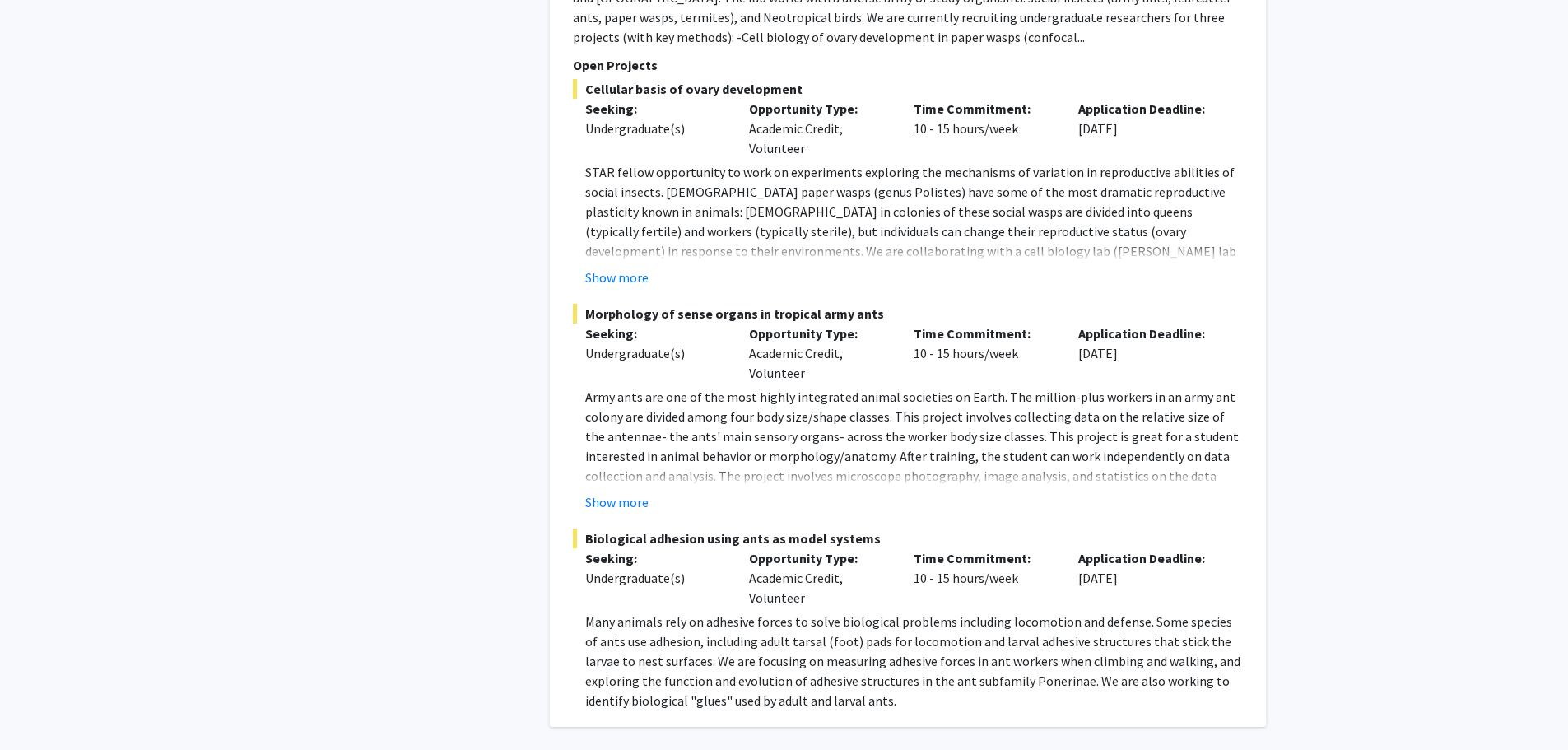
scroll to position [7396, 0]
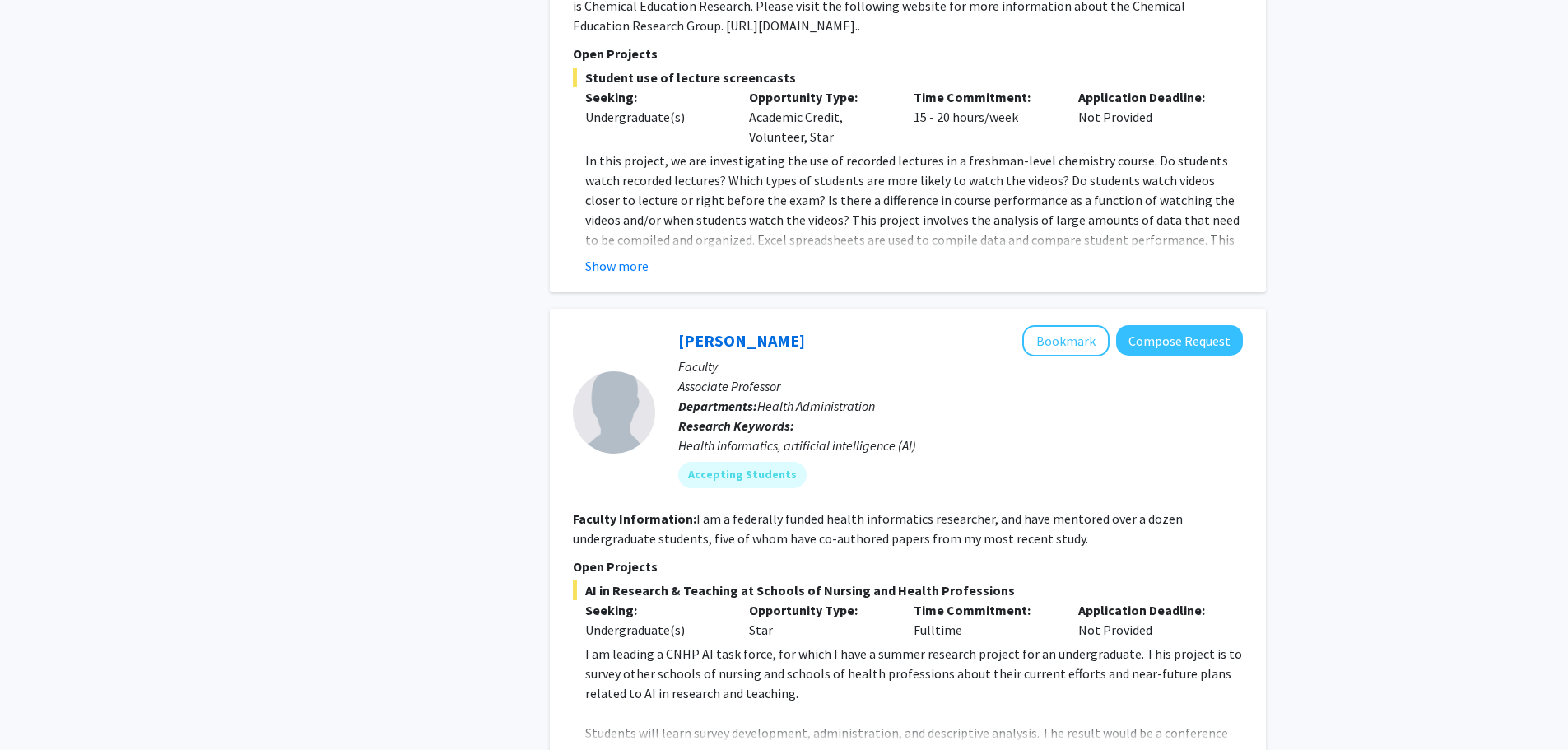
scroll to position [2675, 0]
click at [698, 527] on section "Faculty Information: I am a federally funded health informatics researcher, and…" at bounding box center [907, 529] width 670 height 39
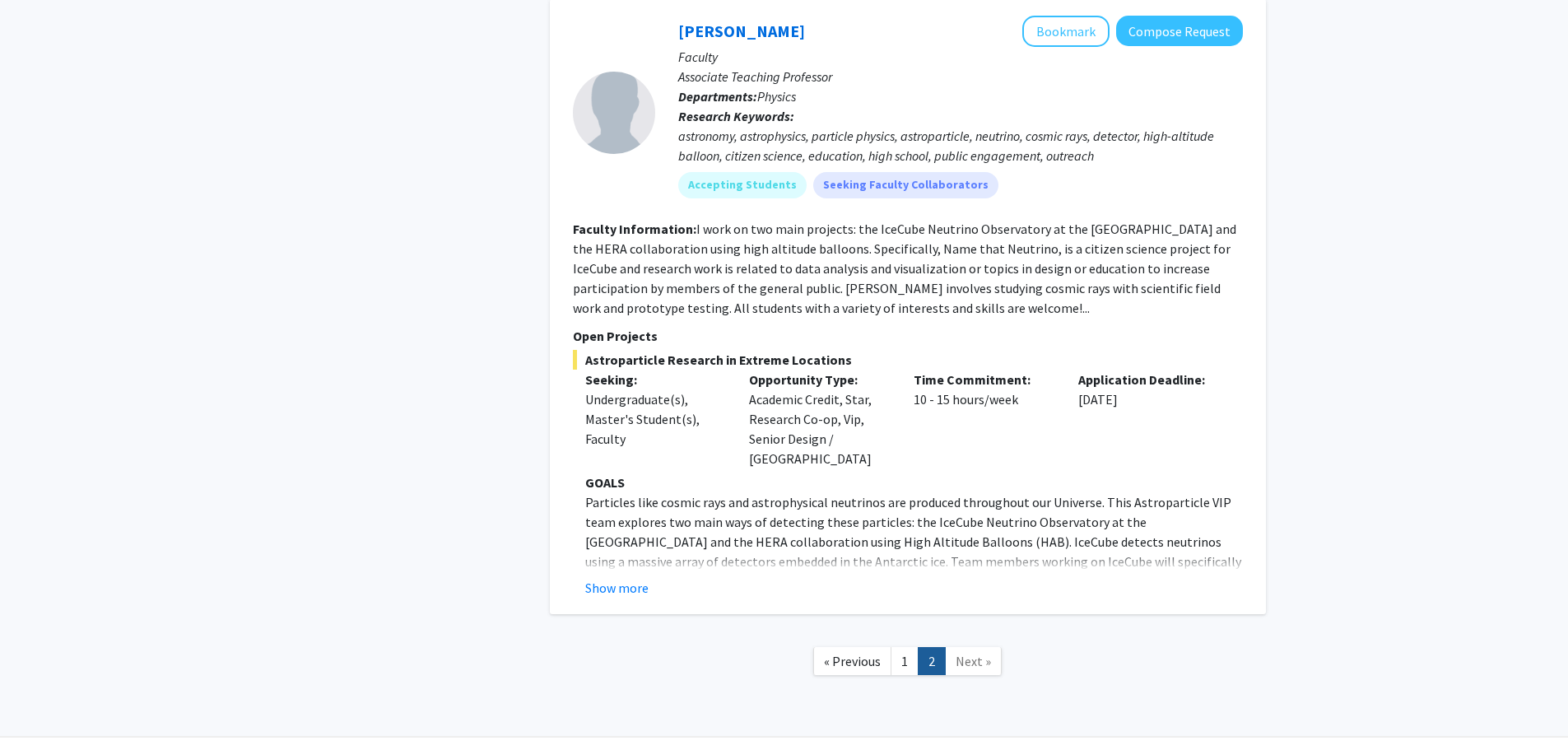
scroll to position [3917, 0]
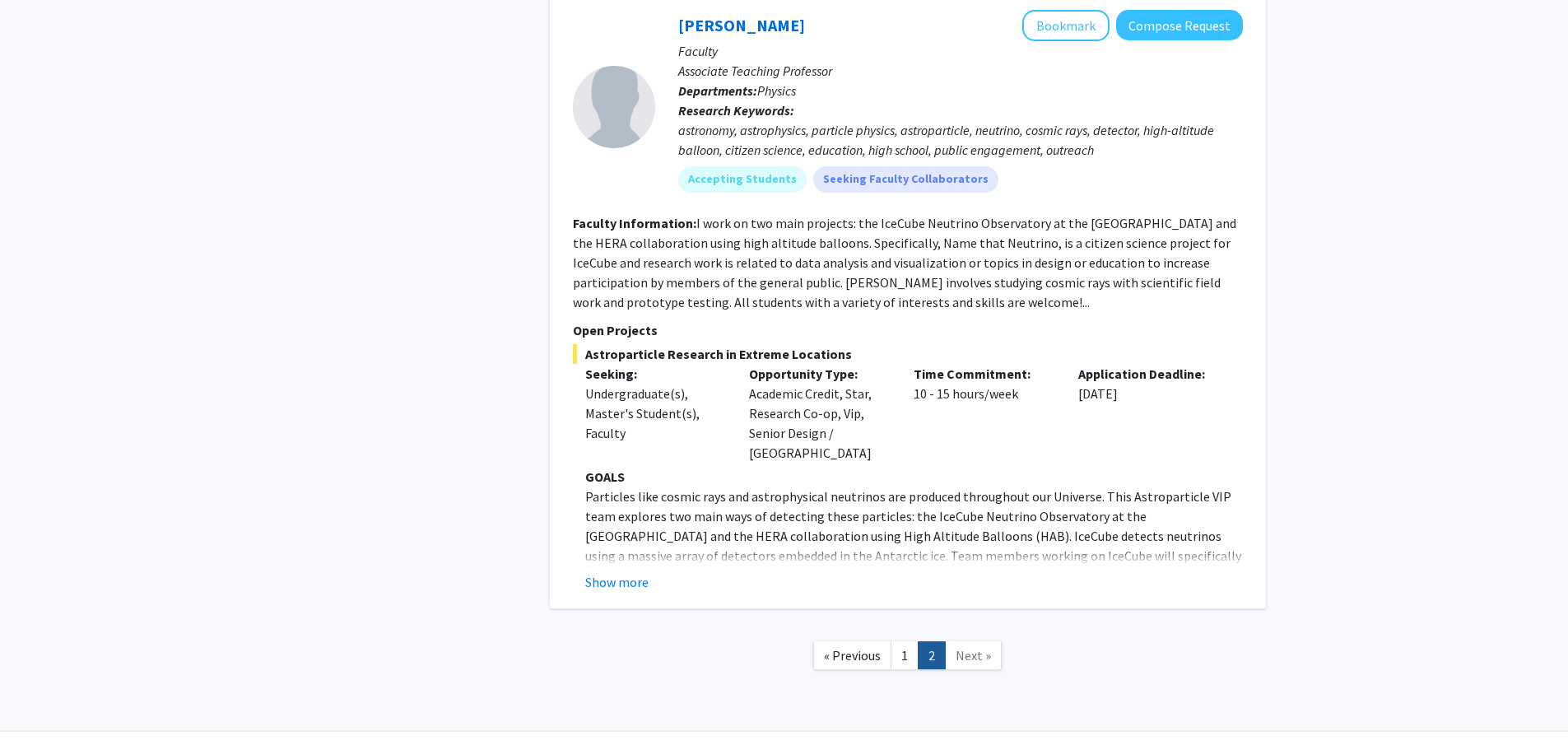
click at [974, 647] on span "Next »" at bounding box center [974, 655] width 35 height 17
click at [642, 572] on button "Show more" at bounding box center [617, 582] width 64 height 20
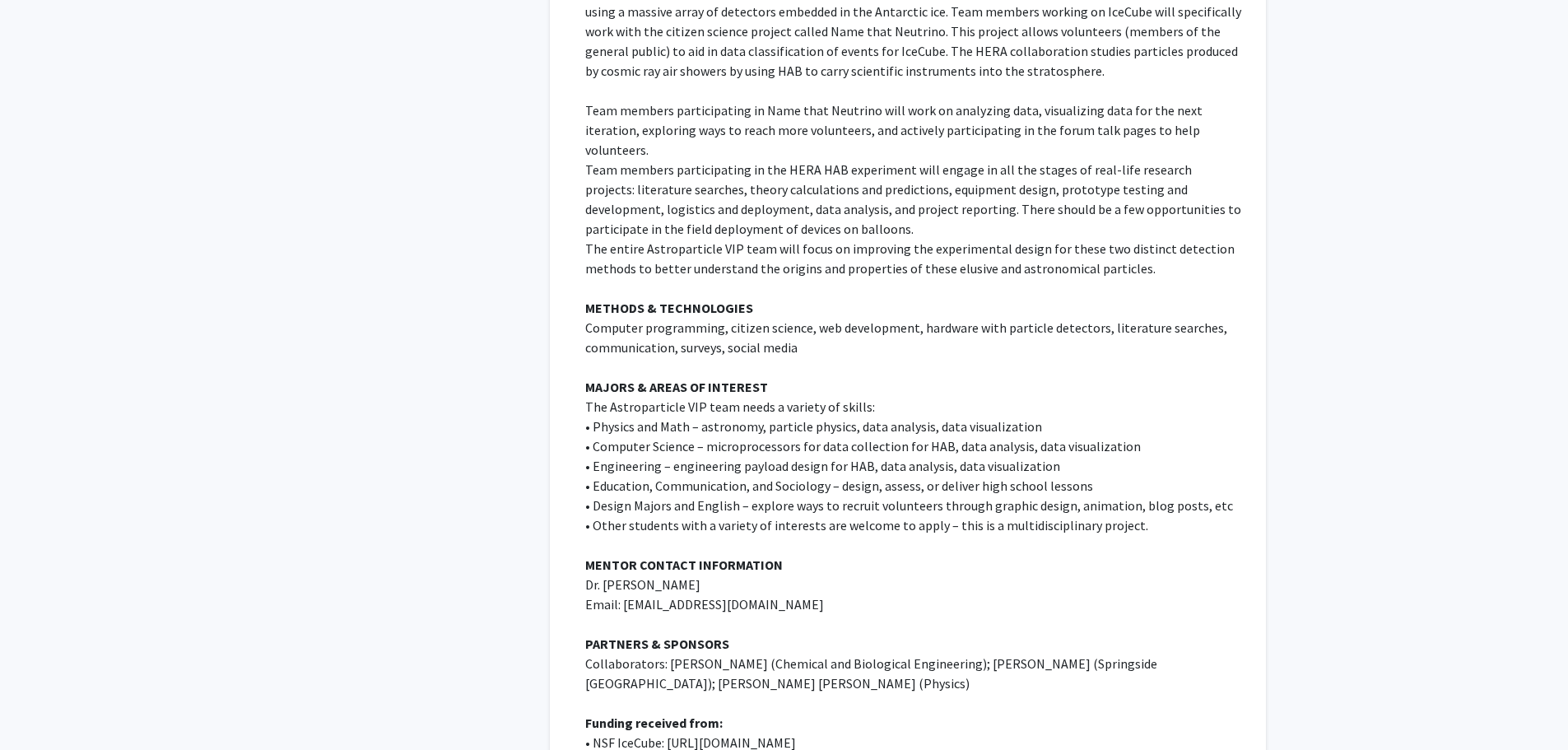
scroll to position [4708, 0]
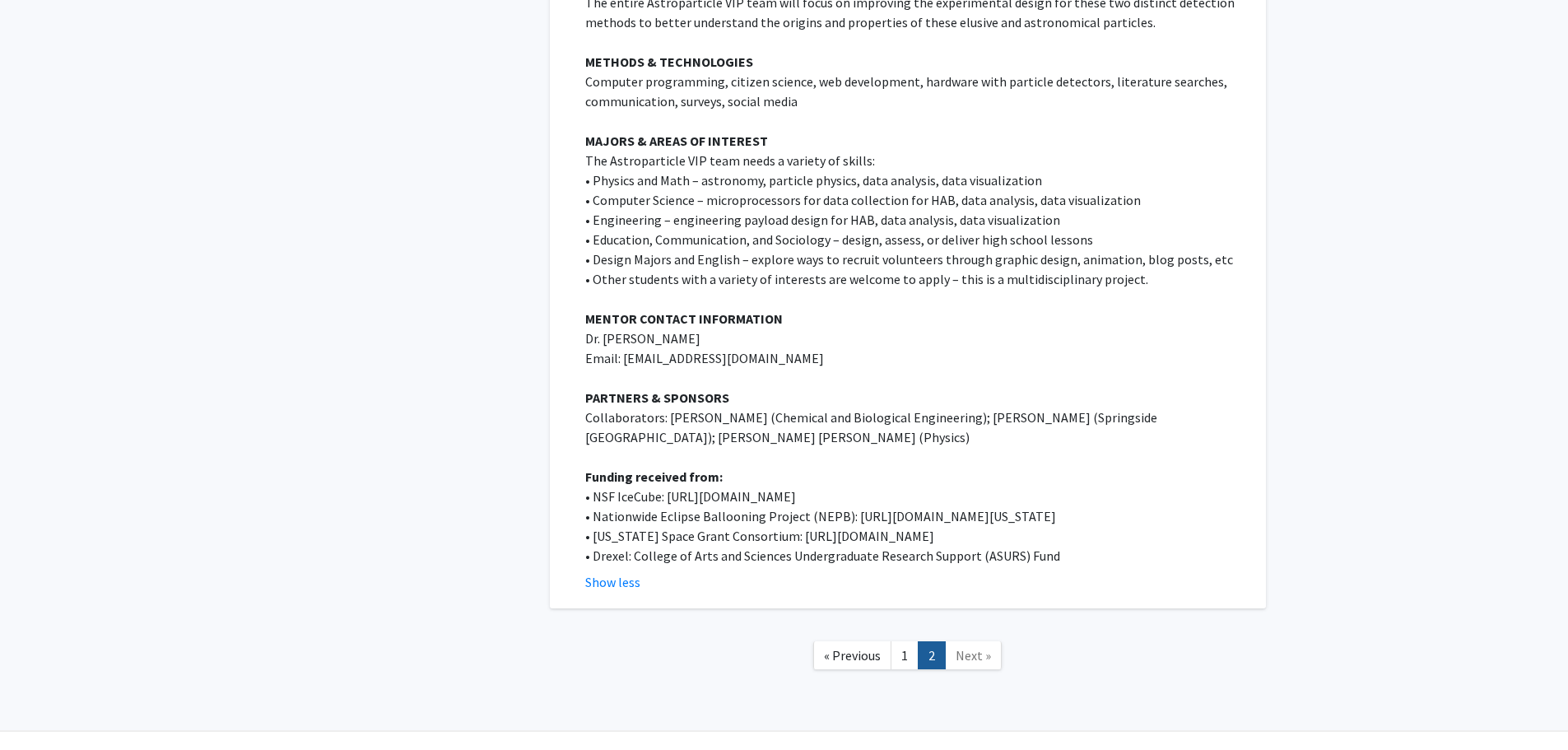
click at [698, 132] on strong "MAJORS & AREAS OF INTEREST" at bounding box center [676, 141] width 183 height 17
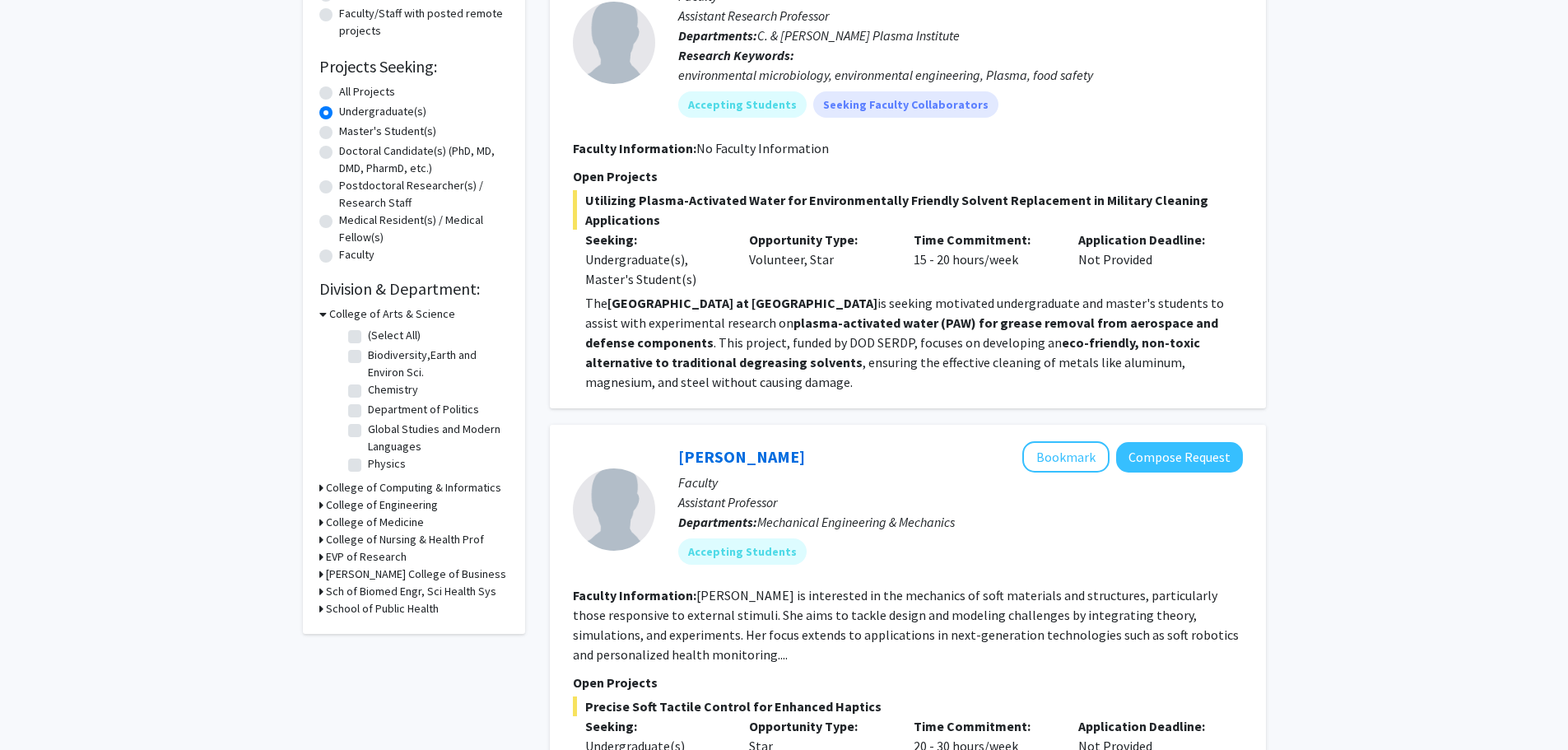
scroll to position [257, 0]
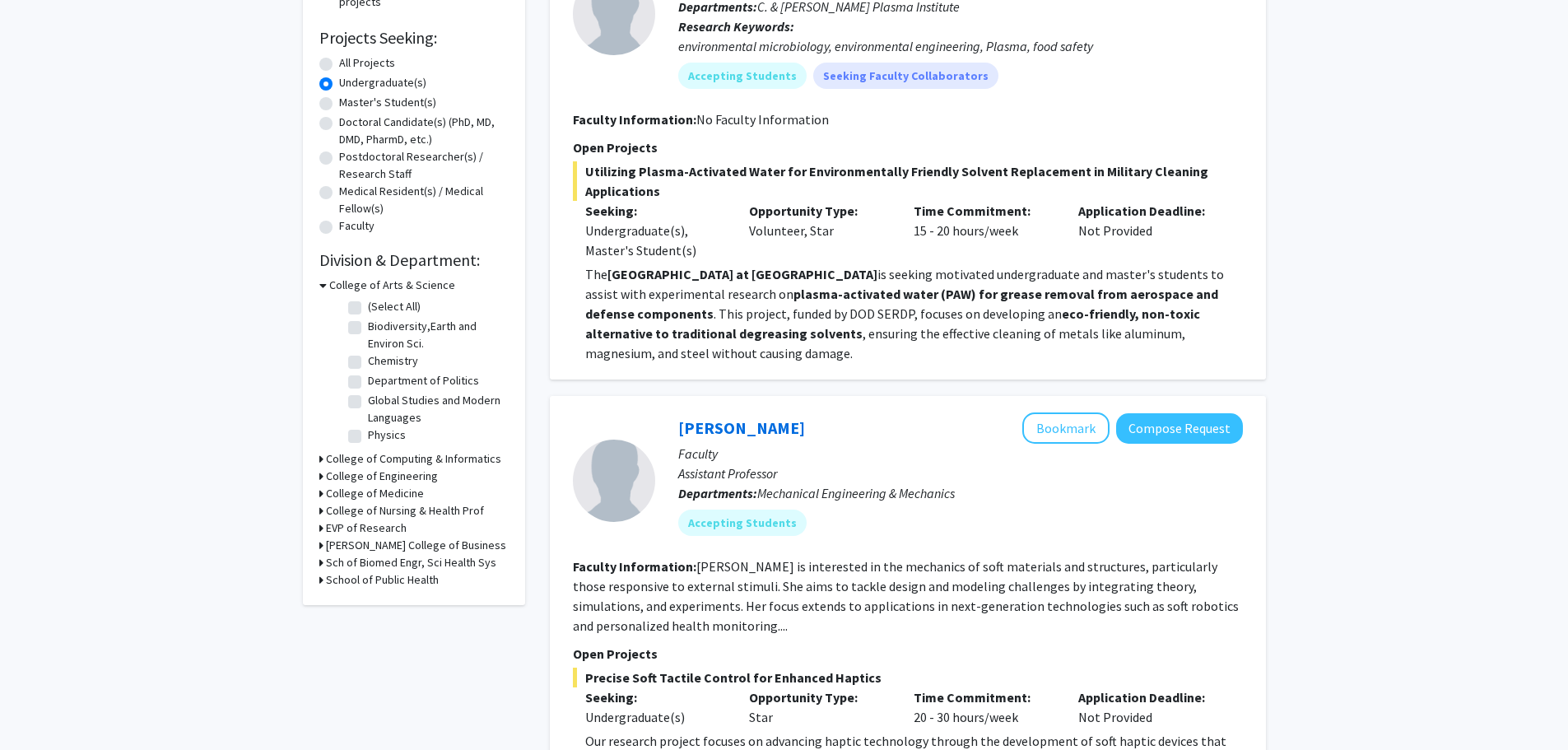
click at [393, 473] on h3 "College of Engineering" at bounding box center [382, 475] width 112 height 18
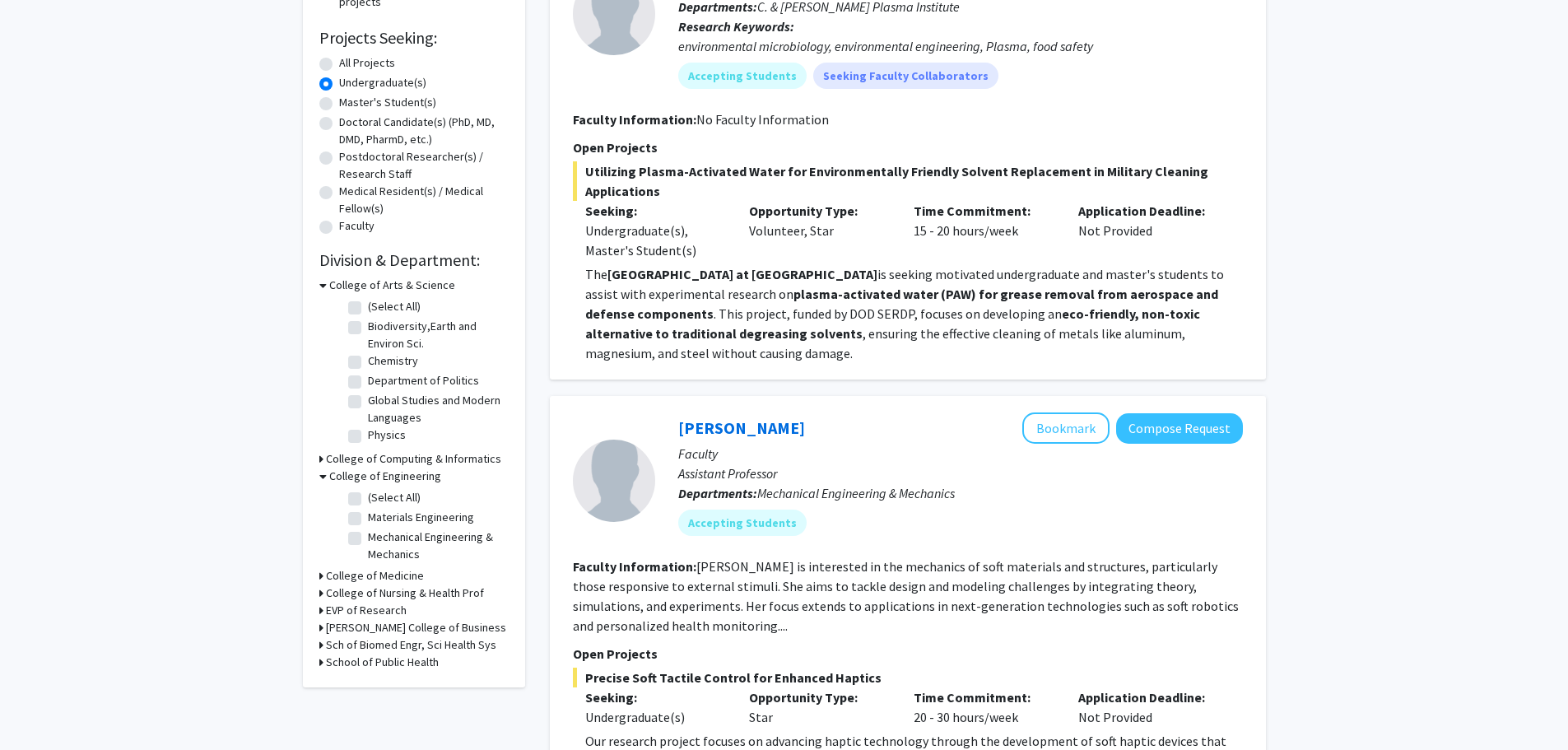
click at [368, 501] on label "(Select All)" at bounding box center [394, 497] width 53 height 18
click at [368, 500] on input "(Select All)" at bounding box center [373, 494] width 11 height 11
checkbox input "true"
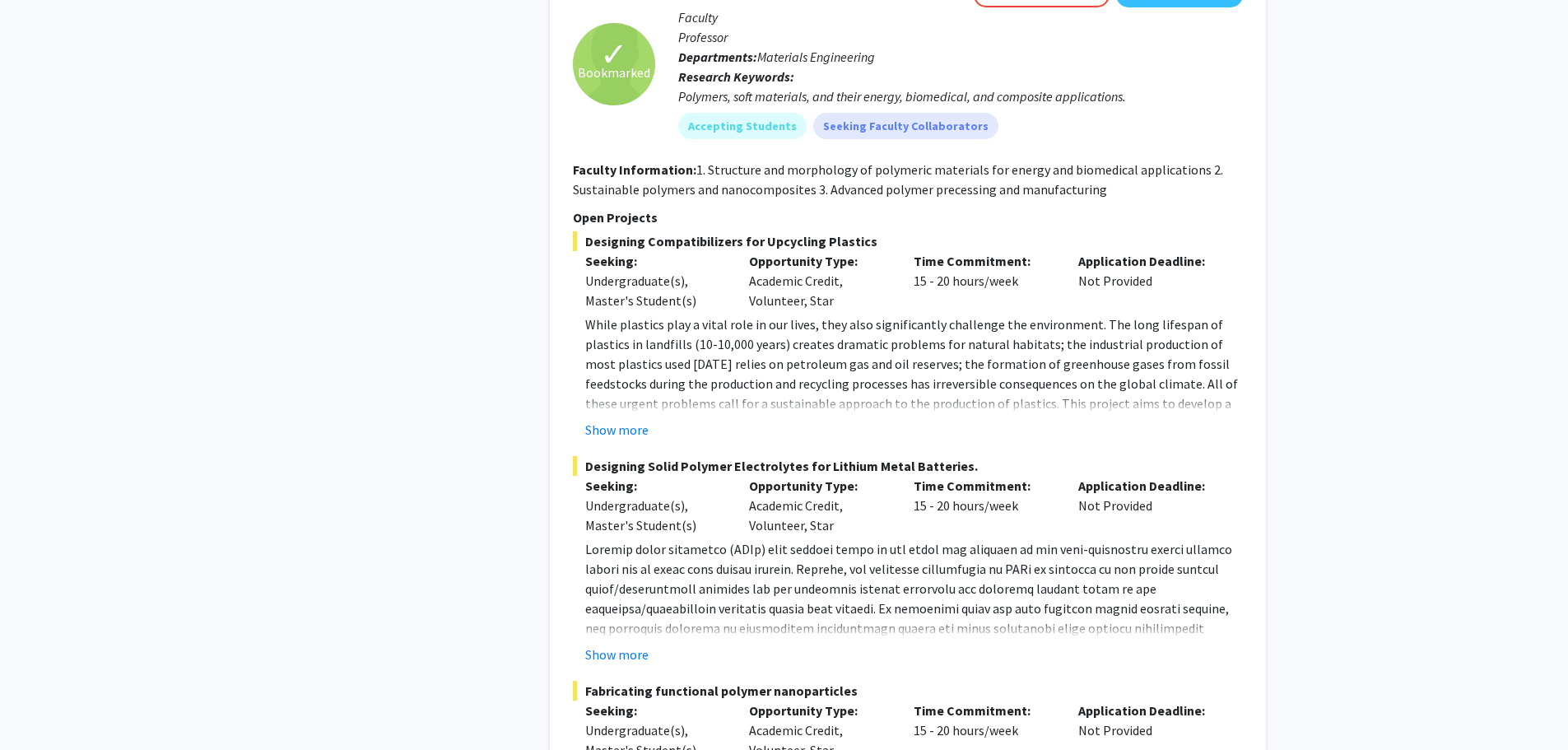
scroll to position [1297, 0]
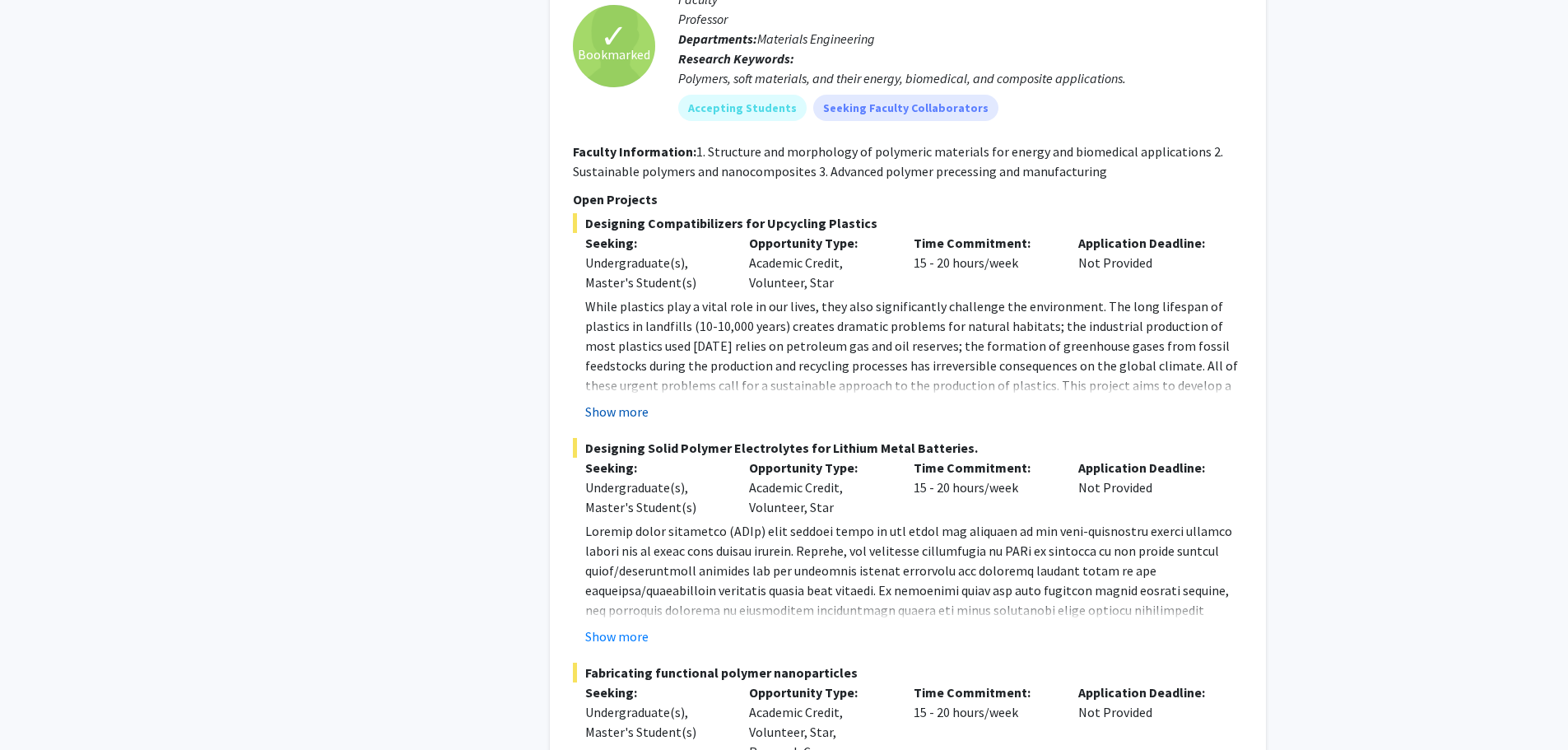
click at [625, 411] on button "Show more" at bounding box center [617, 412] width 64 height 20
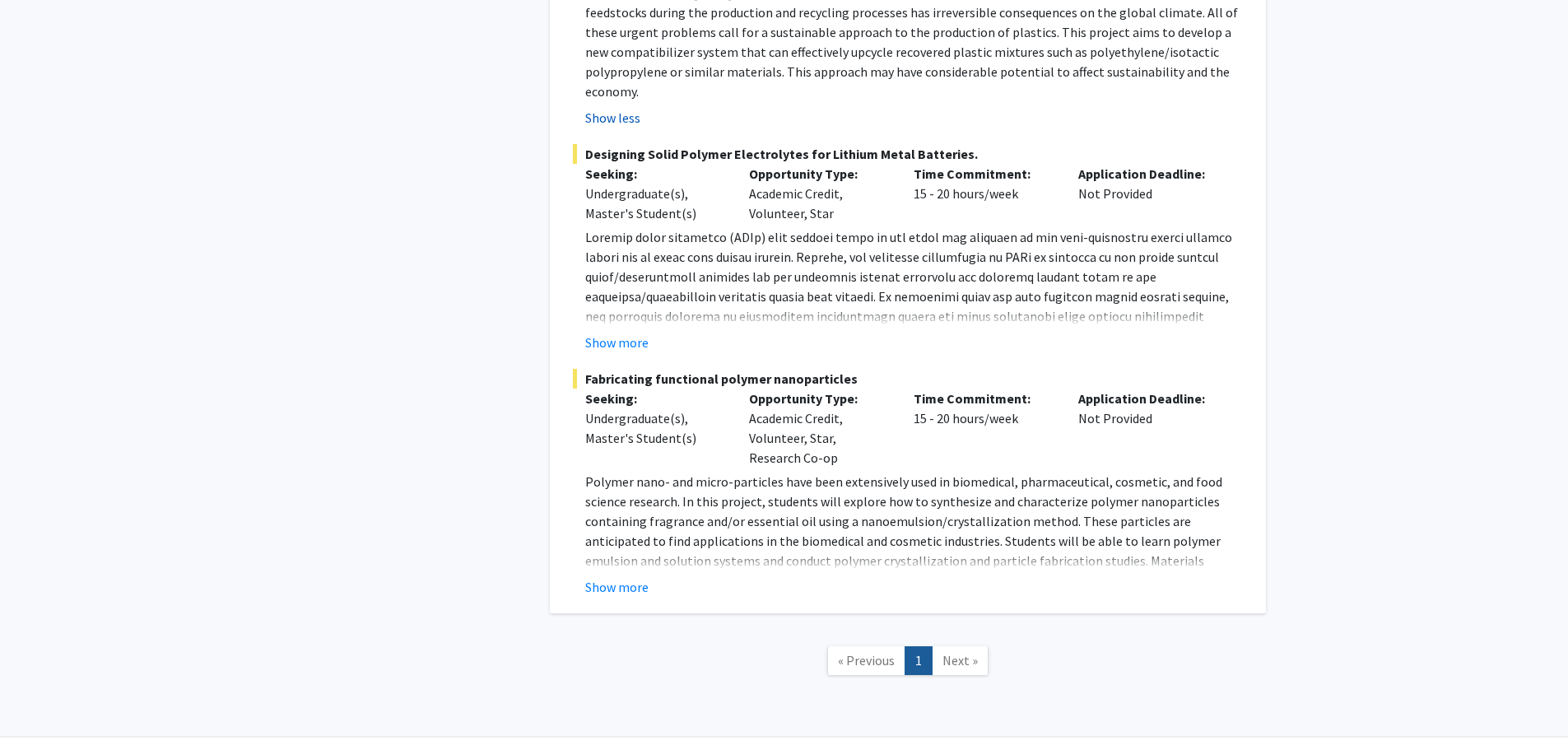
scroll to position [1650, 0]
click at [629, 550] on fg-read-more "Polymer nano- and micro-particles have been extensively used in biomedical, pha…" at bounding box center [907, 532] width 670 height 125
drag, startPoint x: 629, startPoint y: 550, endPoint x: 606, endPoint y: 566, distance: 28.0
click at [606, 576] on button "Show more" at bounding box center [617, 586] width 64 height 20
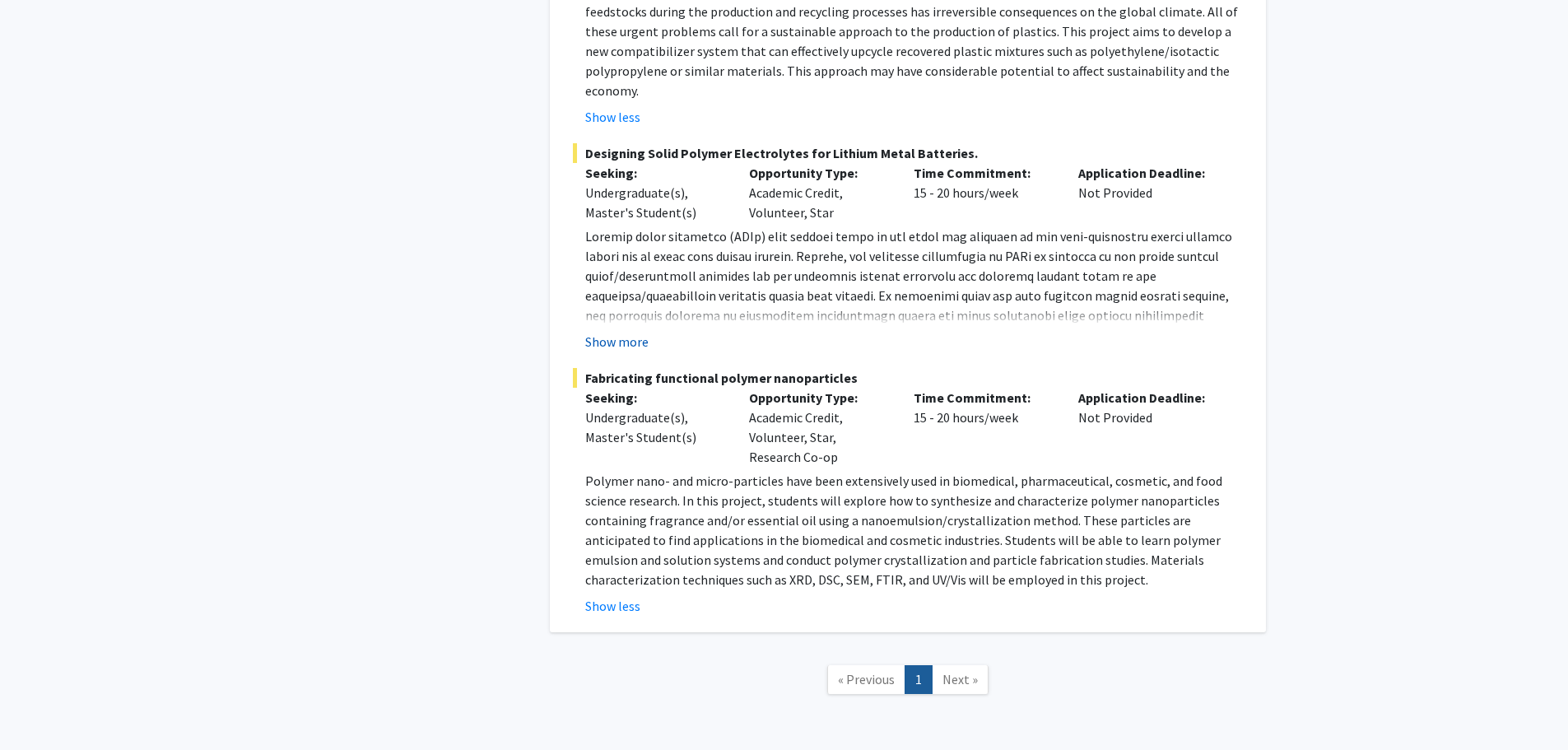
click at [631, 331] on button "Show more" at bounding box center [617, 342] width 64 height 20
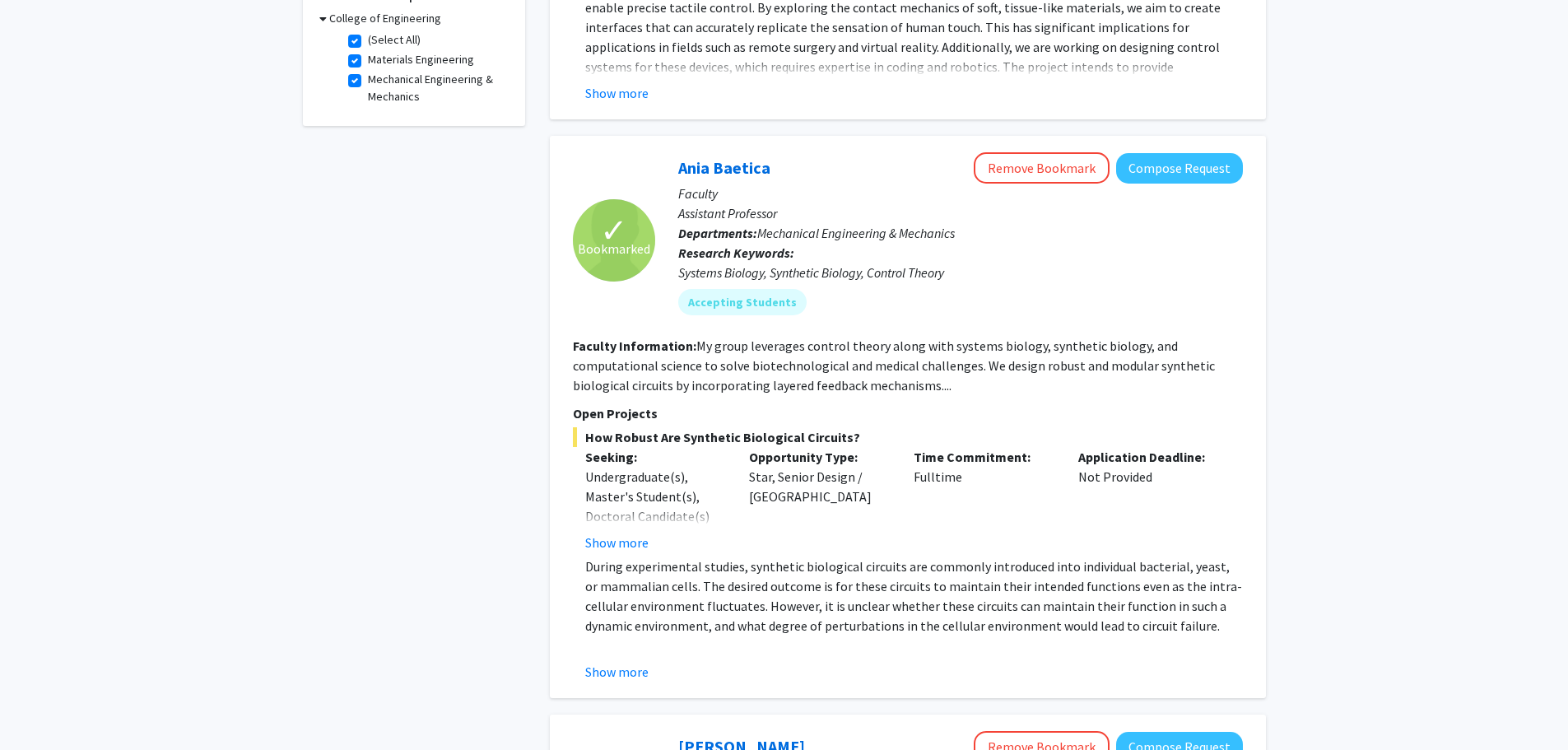
scroll to position [532, 0]
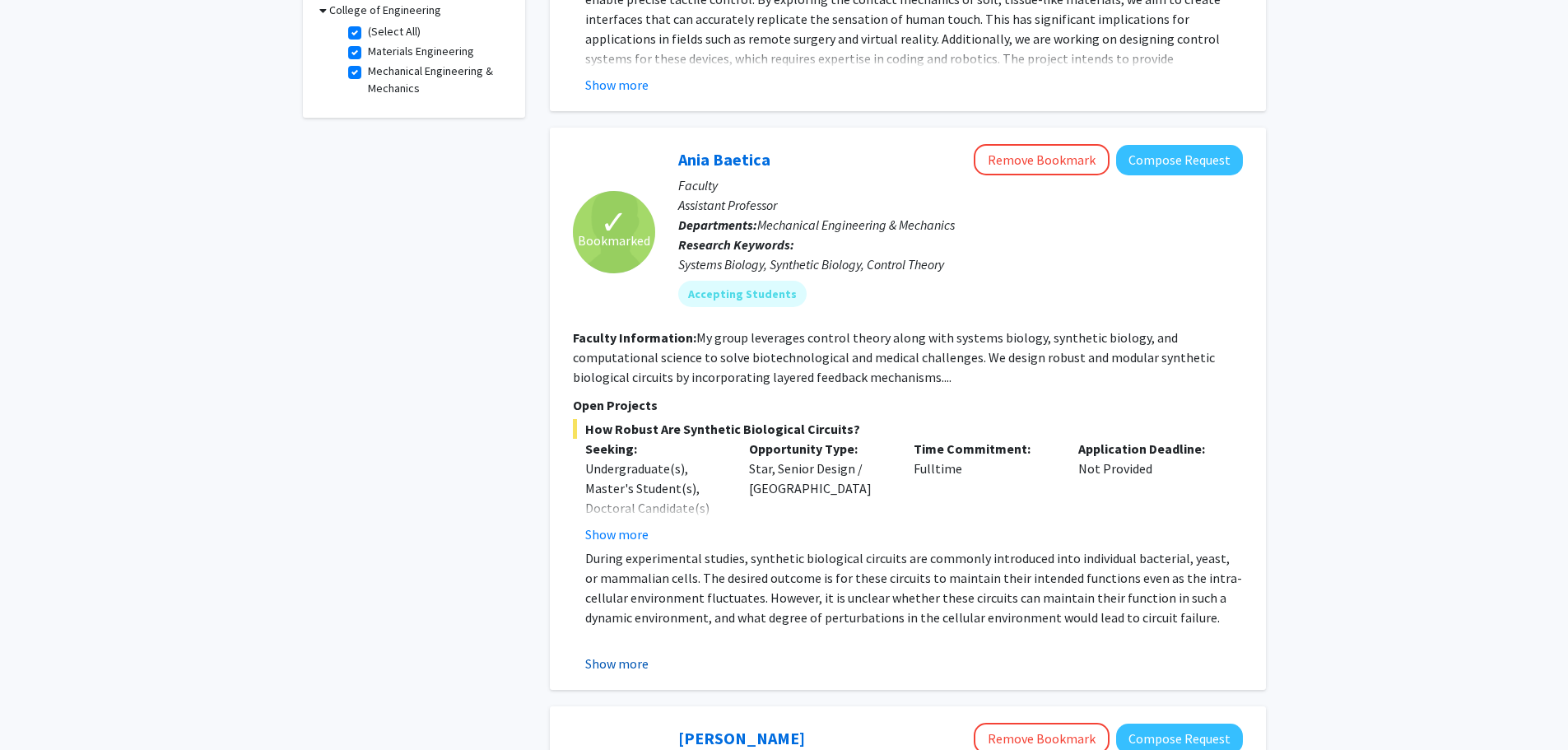
click at [629, 670] on button "Show more" at bounding box center [617, 664] width 64 height 20
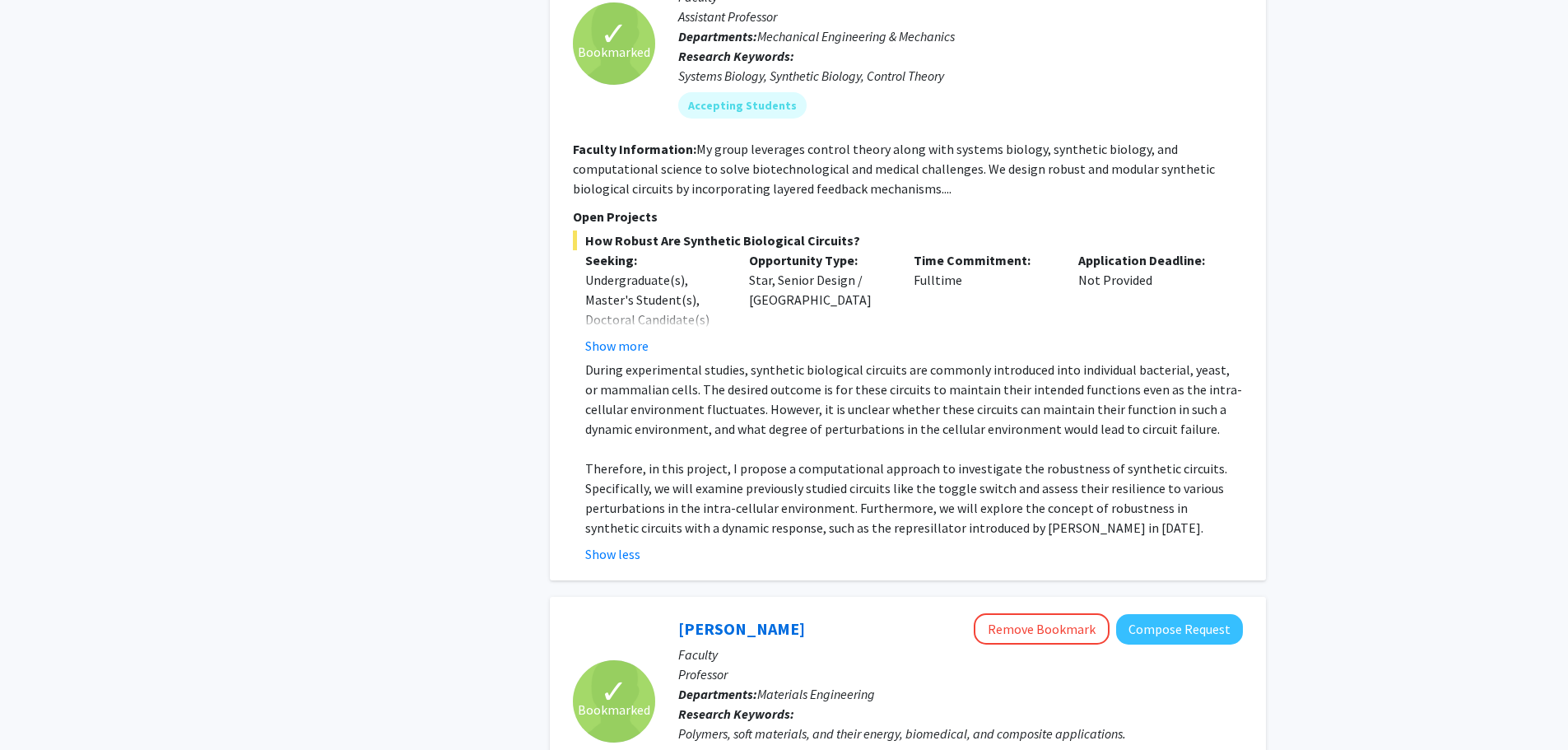
scroll to position [721, 0]
click at [638, 345] on button "Show more" at bounding box center [617, 345] width 64 height 20
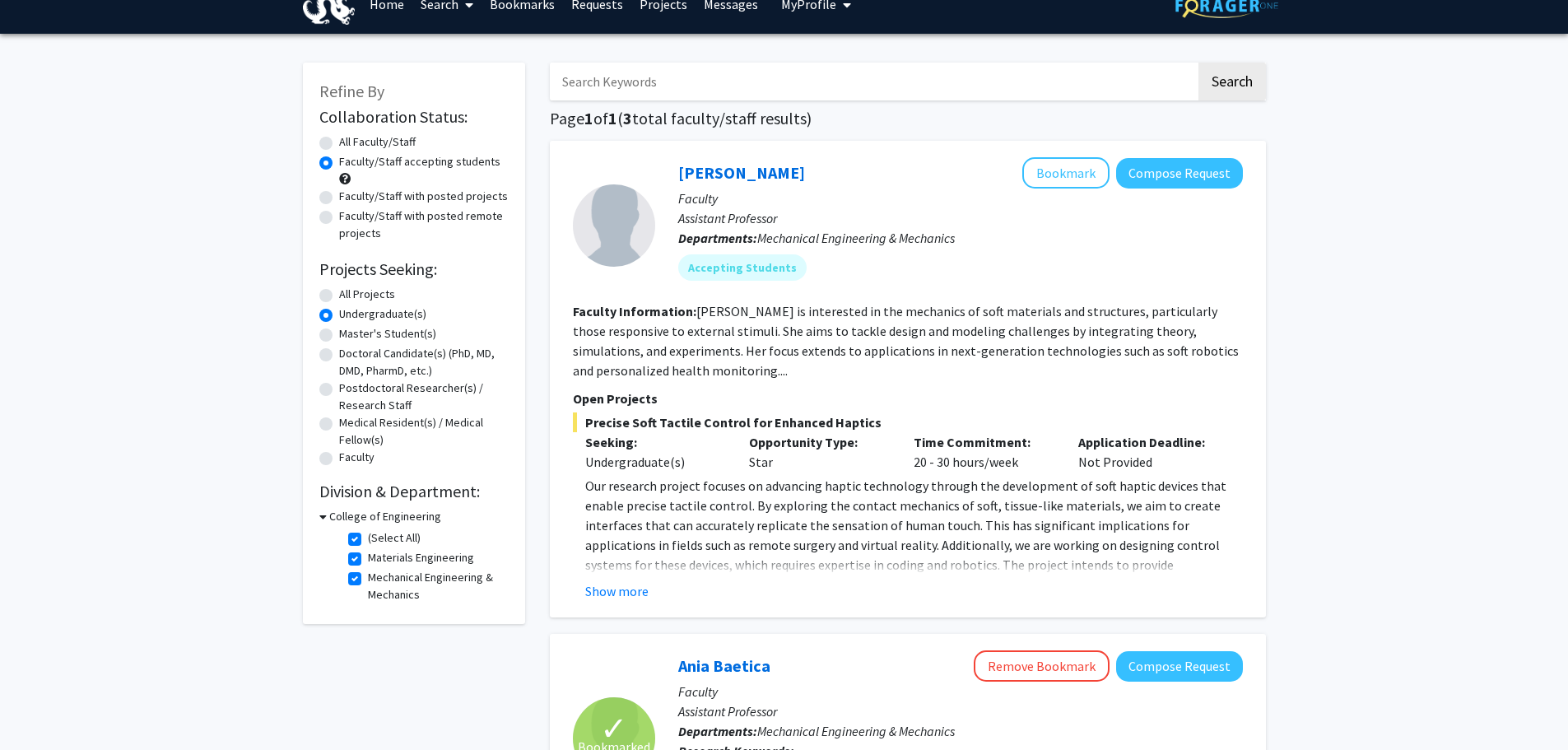
scroll to position [0, 0]
